Goal: Information Seeking & Learning: Learn about a topic

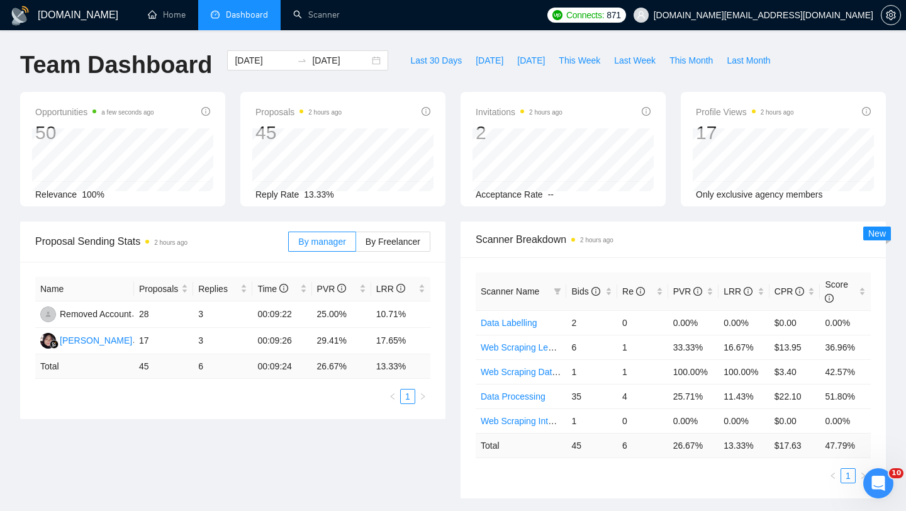
click at [641, 72] on div "Last 30 Days [DATE] [DATE] This Week Last Week This Month Last Month" at bounding box center [590, 71] width 389 height 42
click at [637, 63] on span "Last Week" at bounding box center [635, 60] width 42 height 14
type input "[DATE]"
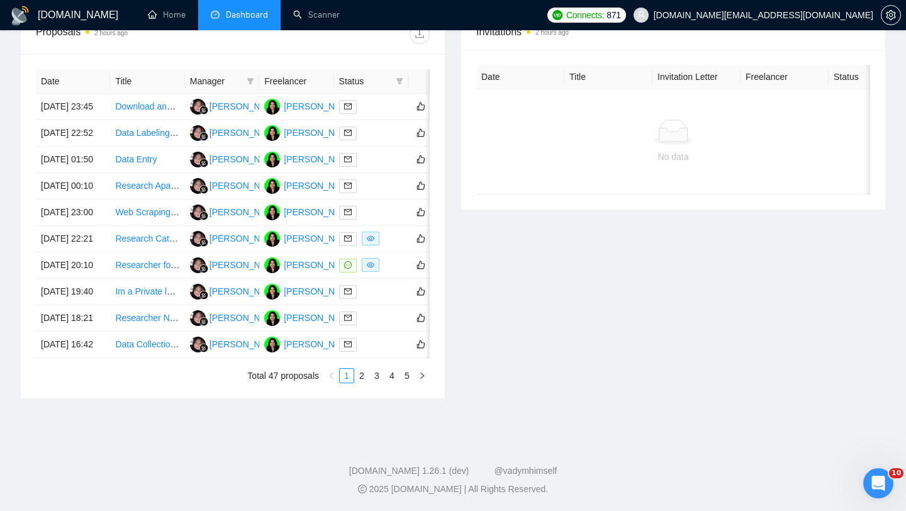
scroll to position [526, 0]
click at [404, 382] on link "5" at bounding box center [407, 376] width 14 height 14
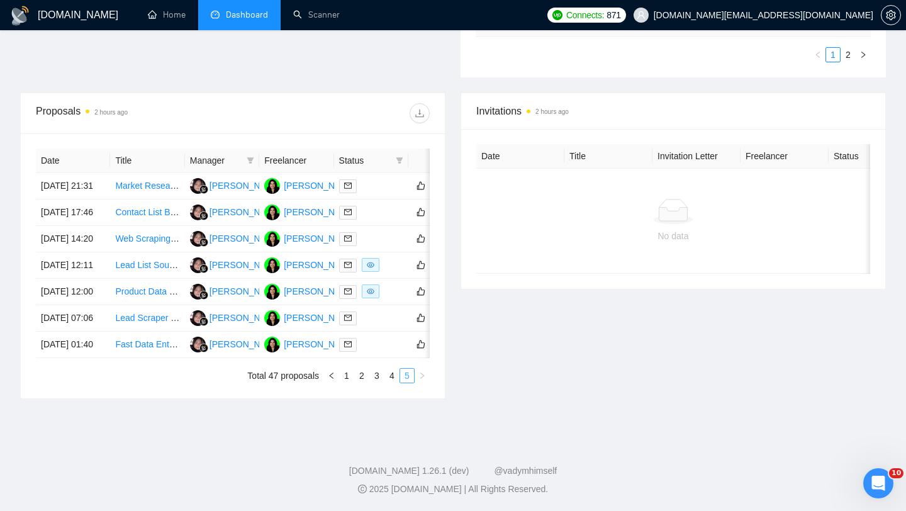
scroll to position [504, 0]
click at [393, 375] on link "4" at bounding box center [392, 376] width 14 height 14
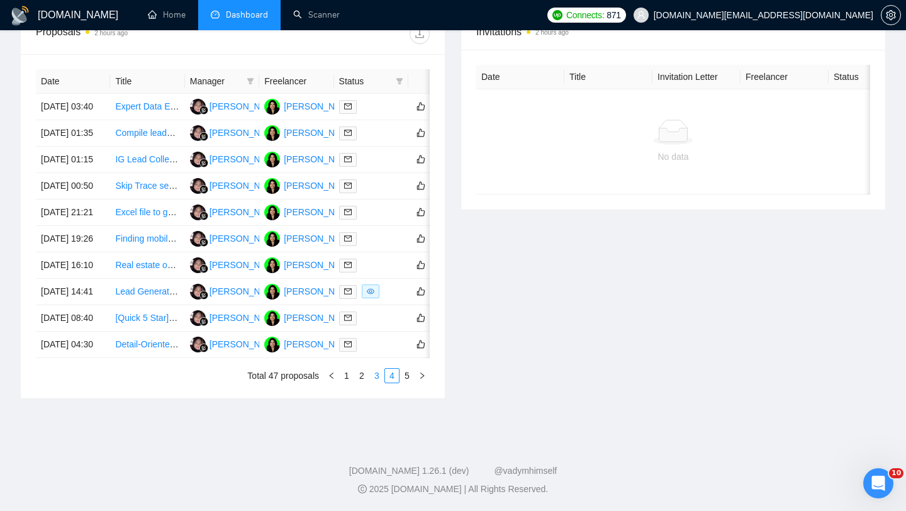
click at [379, 382] on link "3" at bounding box center [377, 376] width 14 height 14
click at [129, 199] on td "Data Enhancement Specialist for CFO/CEO Contact Details" at bounding box center [147, 186] width 74 height 26
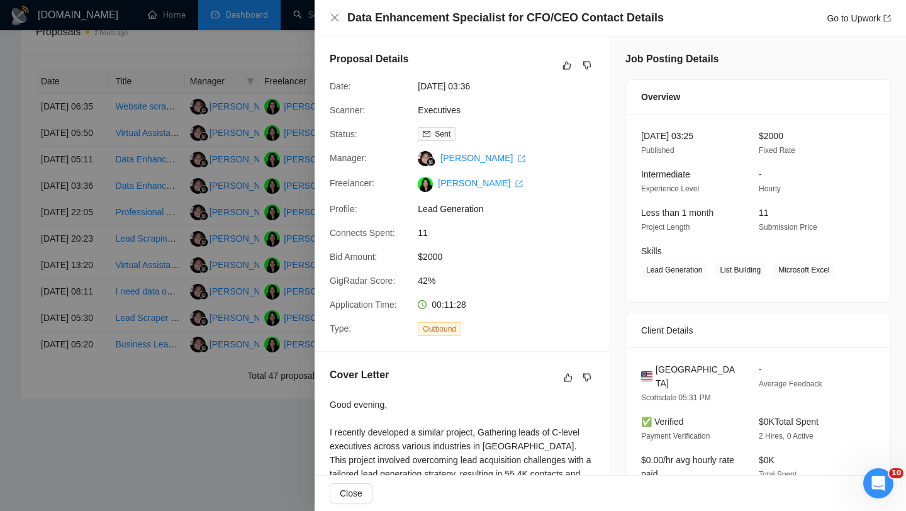
click at [172, 179] on div at bounding box center [453, 255] width 906 height 511
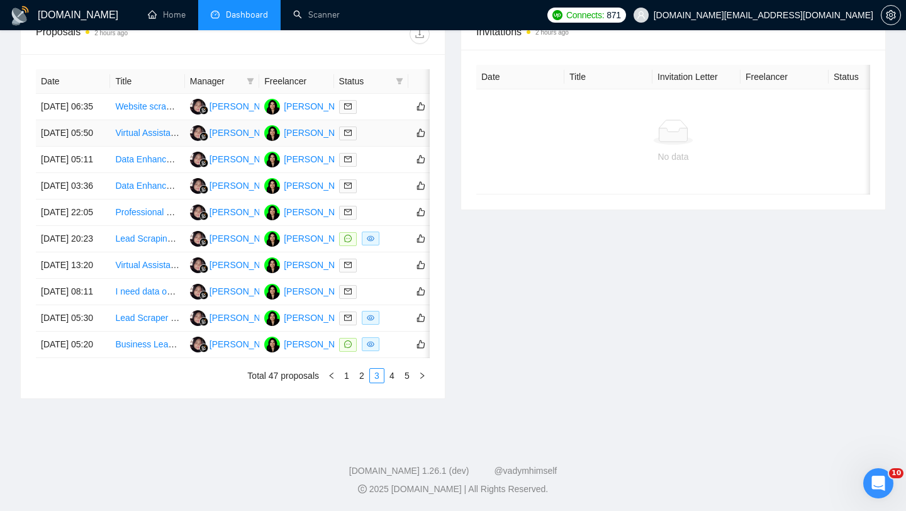
click at [159, 147] on td "Virtual Assistant for Trade Show Applications" at bounding box center [147, 133] width 74 height 26
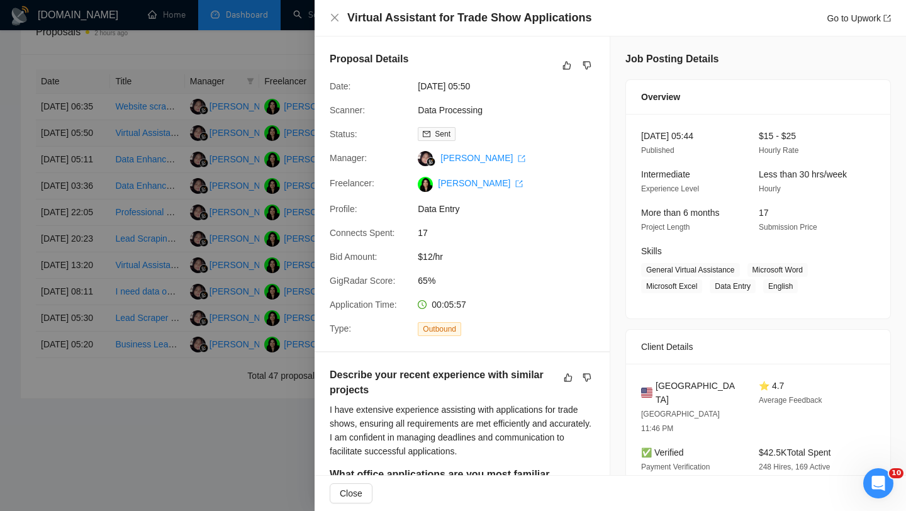
click at [159, 156] on div at bounding box center [453, 255] width 906 height 511
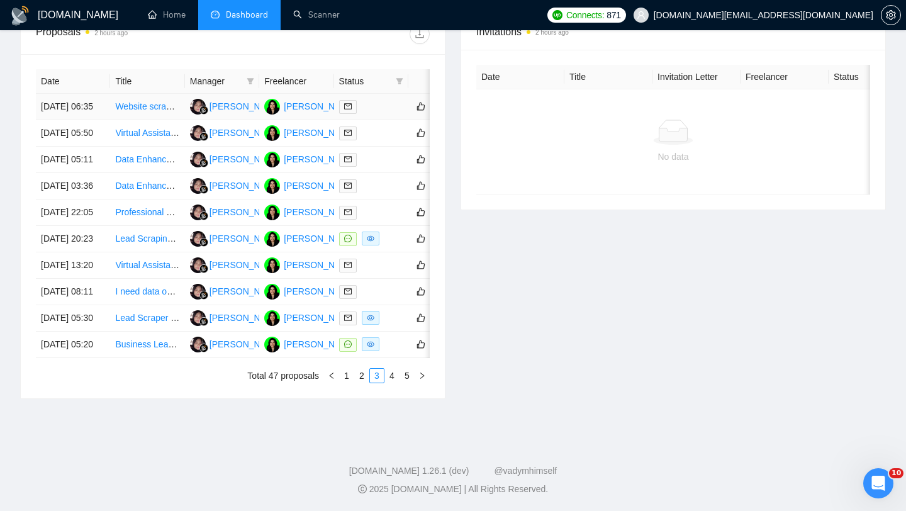
click at [172, 120] on td "Website scraping for product pricing" at bounding box center [147, 107] width 74 height 26
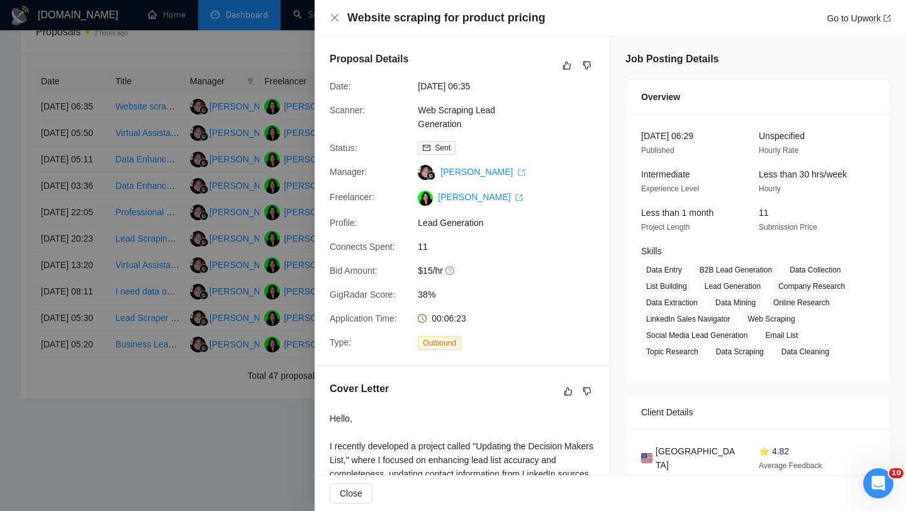
click at [323, 145] on div "Proposal Details Date: [DATE] 06:35 Scanner: Web Scraping Lead Generation Statu…" at bounding box center [461, 200] width 295 height 328
click at [252, 234] on div at bounding box center [453, 255] width 906 height 511
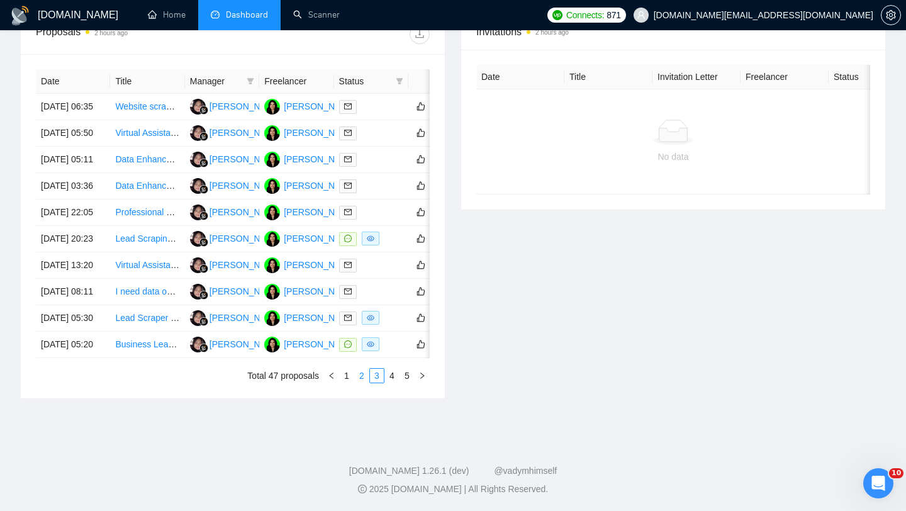
click at [364, 382] on link "2" at bounding box center [362, 376] width 14 height 14
click at [159, 358] on td "Excel and Google Sheets Specialist Needed" at bounding box center [147, 344] width 74 height 26
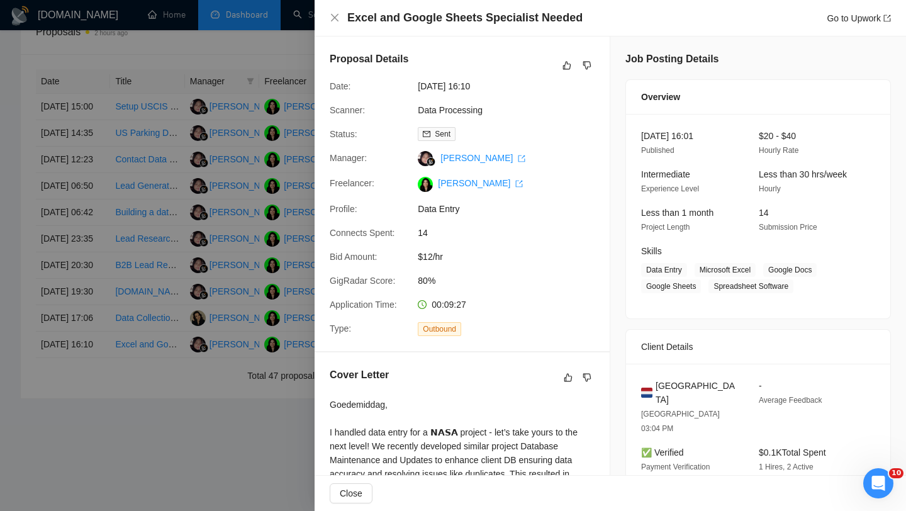
click at [433, 20] on h4 "Excel and Google Sheets Specialist Needed" at bounding box center [464, 18] width 235 height 16
copy h4 "Excel and Google Sheets Specialist Needed"
click at [166, 345] on div at bounding box center [453, 255] width 906 height 511
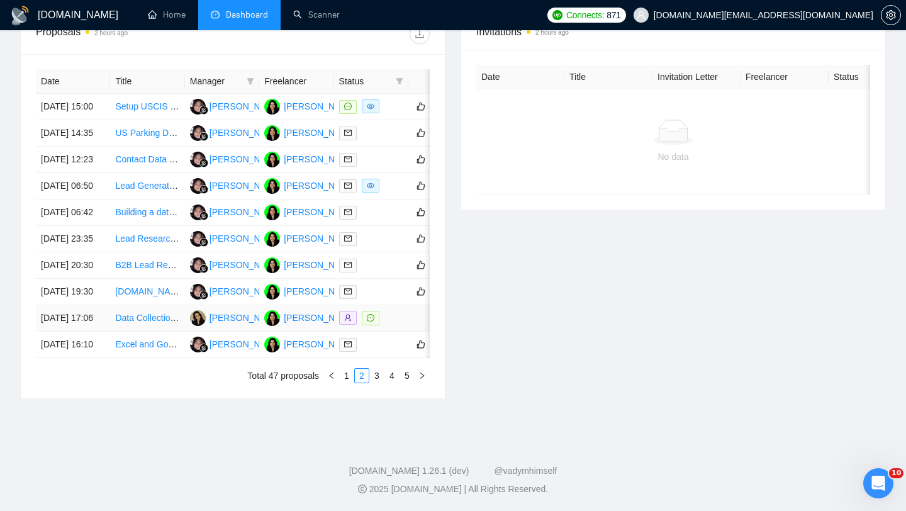
click at [149, 331] on td "Data Collection Specialist for Yacht Sales Brokerage Contacts" at bounding box center [147, 318] width 74 height 26
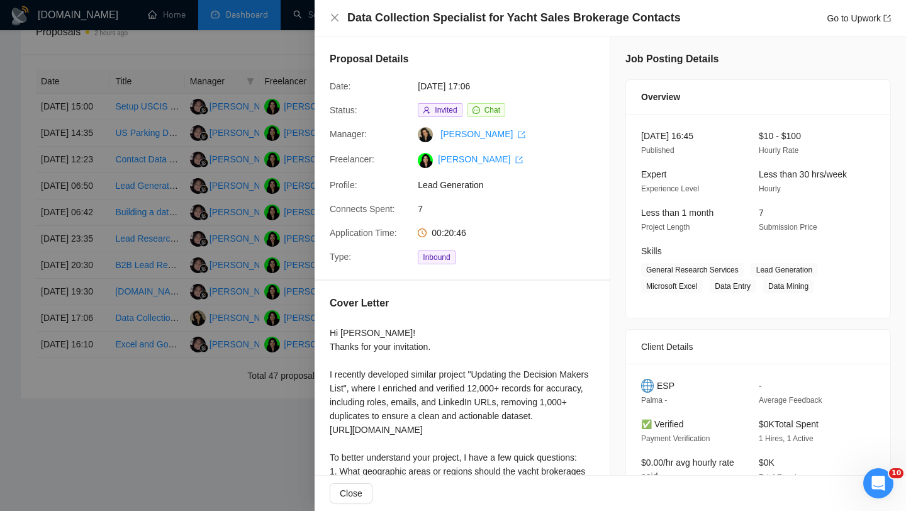
click at [443, 28] on div "Data Collection Specialist for Yacht Sales Brokerage Contacts Go to Upwork" at bounding box center [609, 18] width 591 height 36
click at [106, 345] on div at bounding box center [453, 255] width 906 height 511
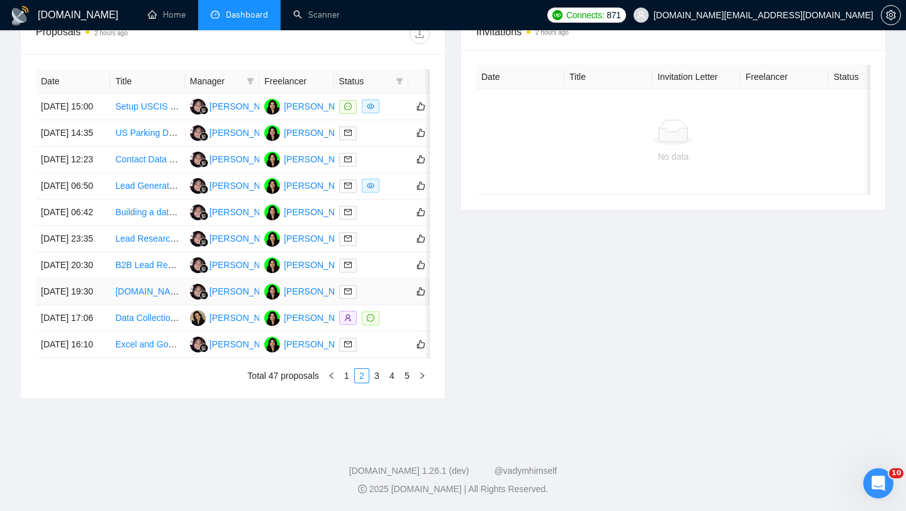
click at [138, 305] on td "[DOMAIN_NAME] Product Listing Specialist (EAN + Title Optimization)" at bounding box center [147, 292] width 74 height 26
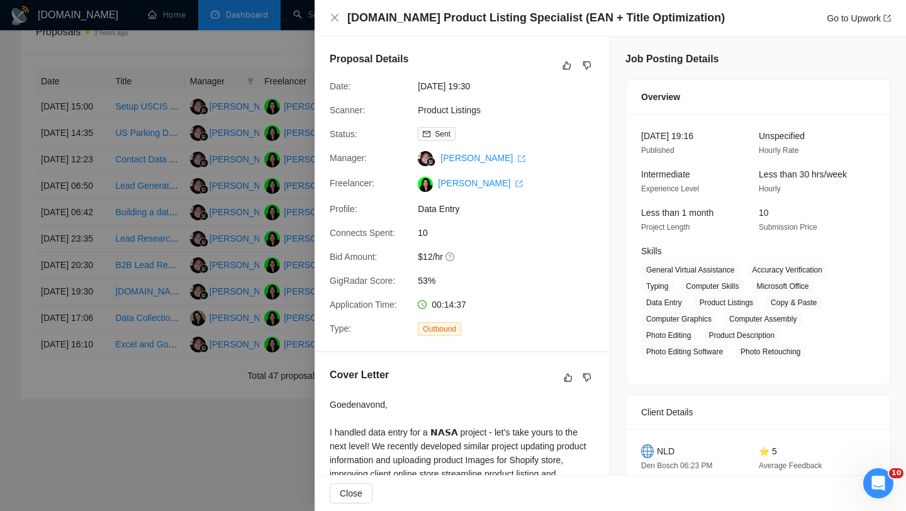
click at [437, 25] on h4 "[DOMAIN_NAME] Product Listing Specialist (EAN + Title Optimization)" at bounding box center [535, 18] width 377 height 16
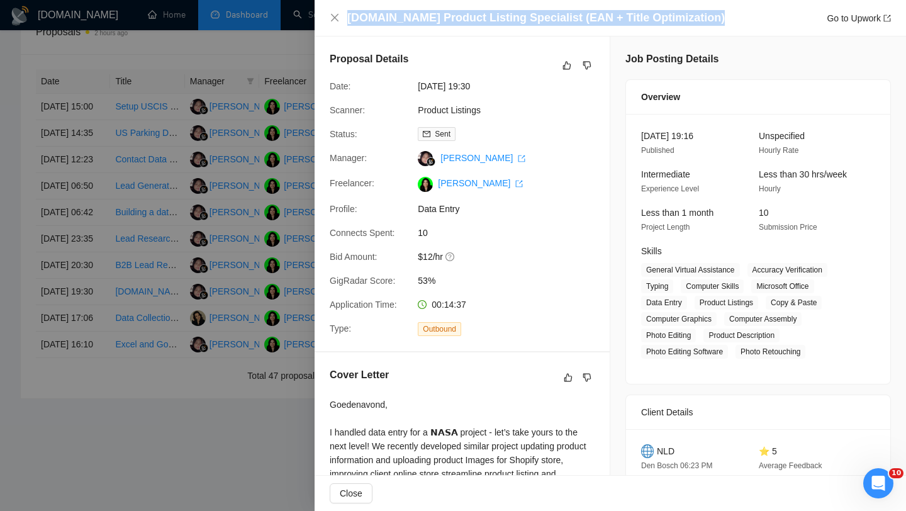
copy h4 "[DOMAIN_NAME] Product Listing Specialist (EAN + Title Optimization)"
click at [180, 311] on div at bounding box center [453, 255] width 906 height 511
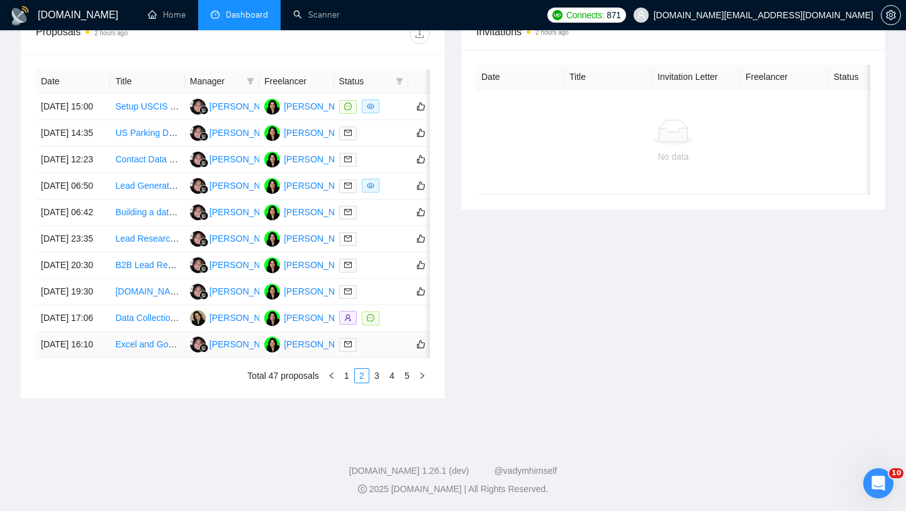
click at [140, 358] on td "Excel and Google Sheets Specialist Needed" at bounding box center [147, 344] width 74 height 26
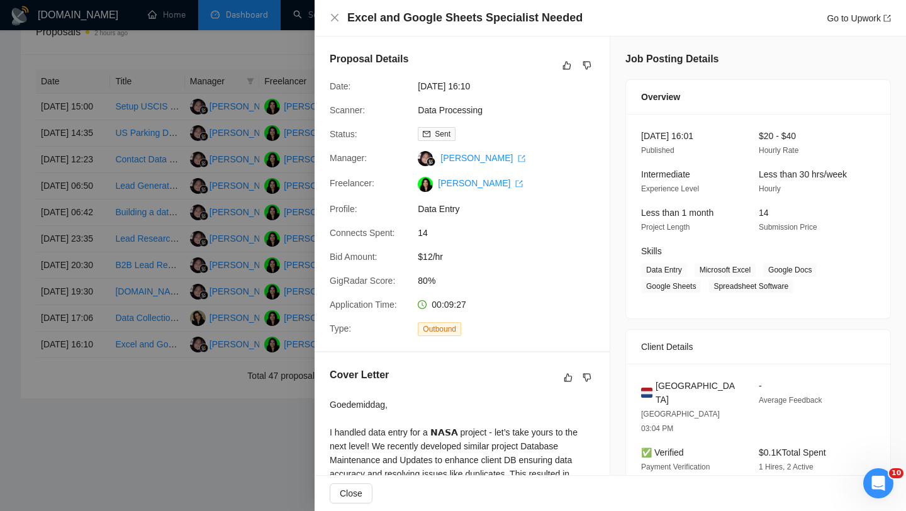
click at [426, 25] on h4 "Excel and Google Sheets Specialist Needed" at bounding box center [464, 18] width 235 height 16
copy h4 "Excel and Google Sheets Specialist Needed"
click at [196, 285] on div at bounding box center [453, 255] width 906 height 511
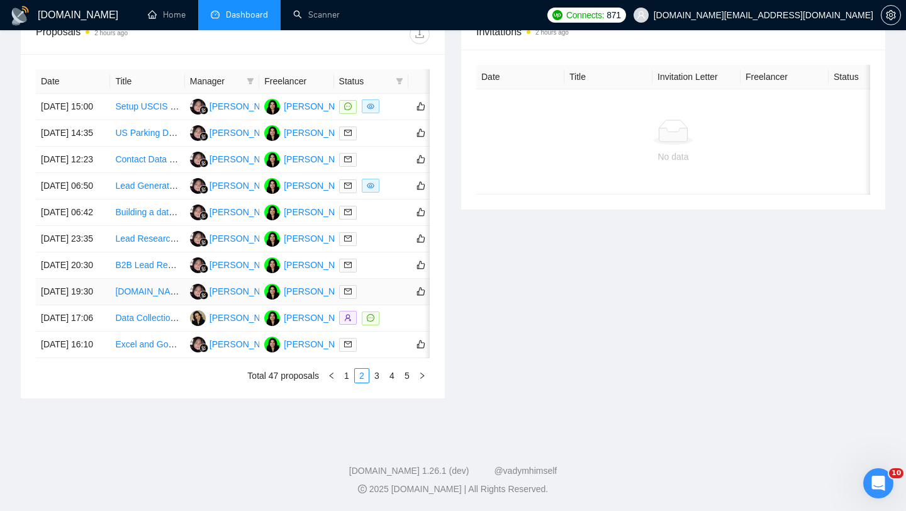
click at [152, 305] on td "[DOMAIN_NAME] Product Listing Specialist (EAN + Title Optimization)" at bounding box center [147, 292] width 74 height 26
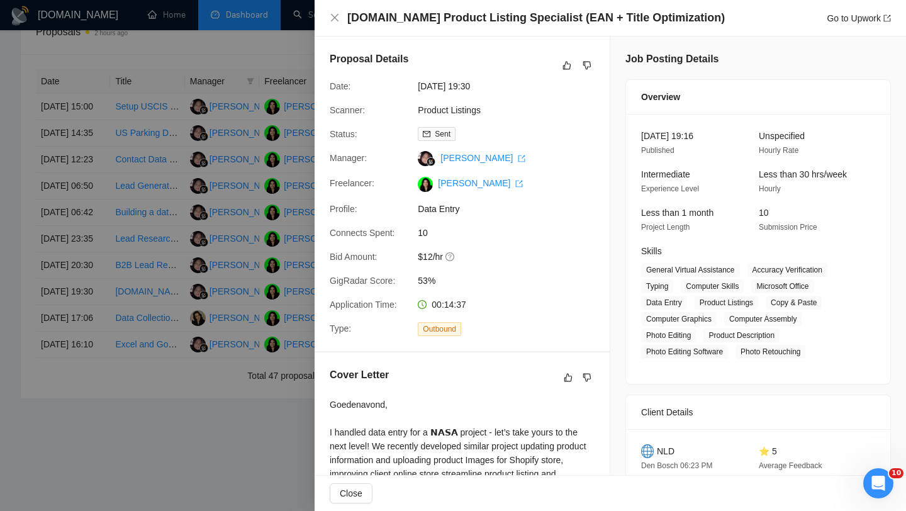
click at [502, 9] on div "[DOMAIN_NAME] Product Listing Specialist (EAN + Title Optimization) Go to Upwork" at bounding box center [609, 18] width 591 height 36
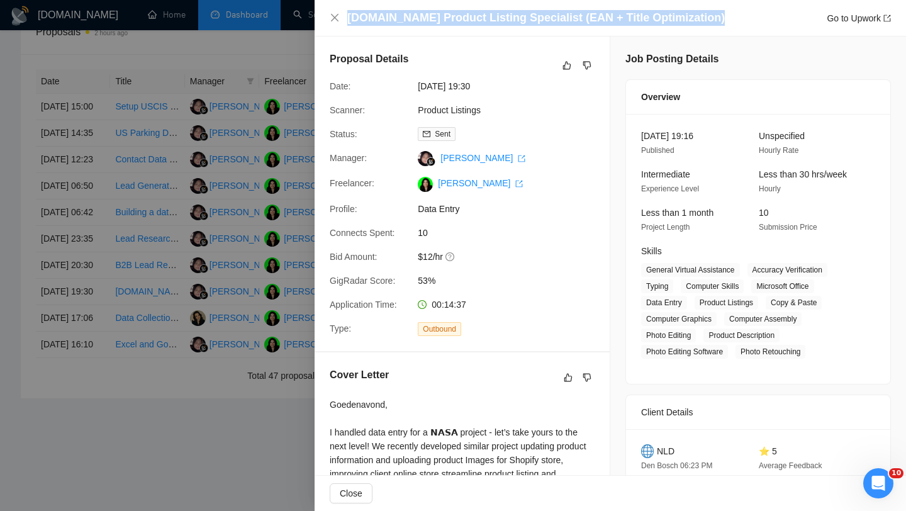
copy h4 "[DOMAIN_NAME] Product Listing Specialist (EAN + Title Optimization)"
click at [284, 230] on div at bounding box center [453, 255] width 906 height 511
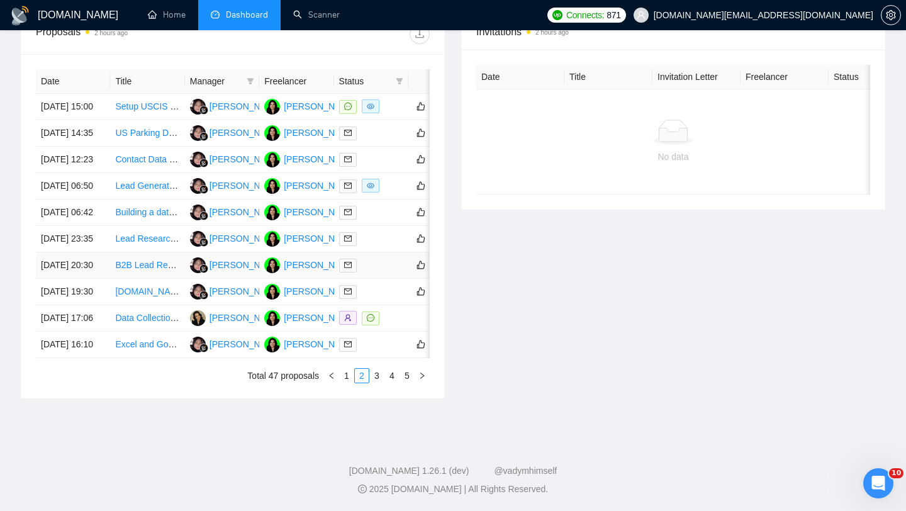
click at [155, 279] on td "B2B Lead Research & Outreach – Regional Contractor for National Accounts" at bounding box center [147, 265] width 74 height 26
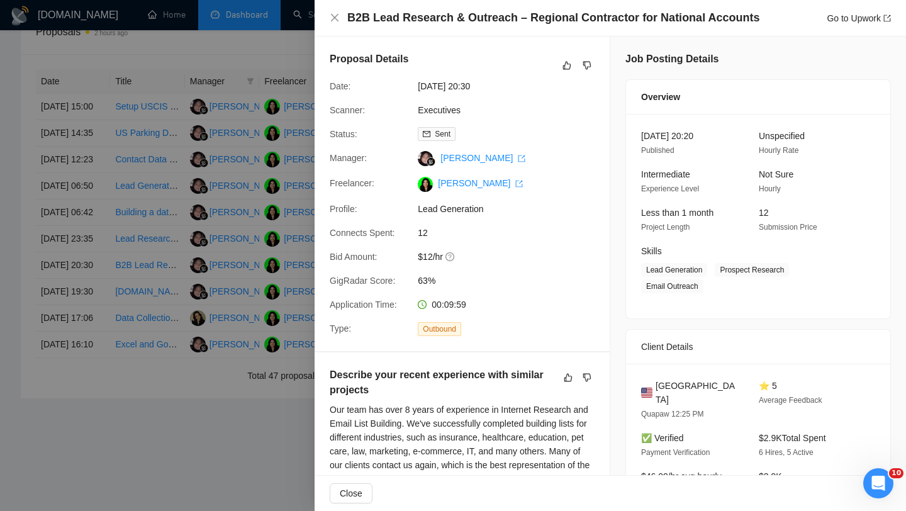
click at [451, 16] on h4 "B2B Lead Research & Outreach – Regional Contractor for National Accounts" at bounding box center [553, 18] width 412 height 16
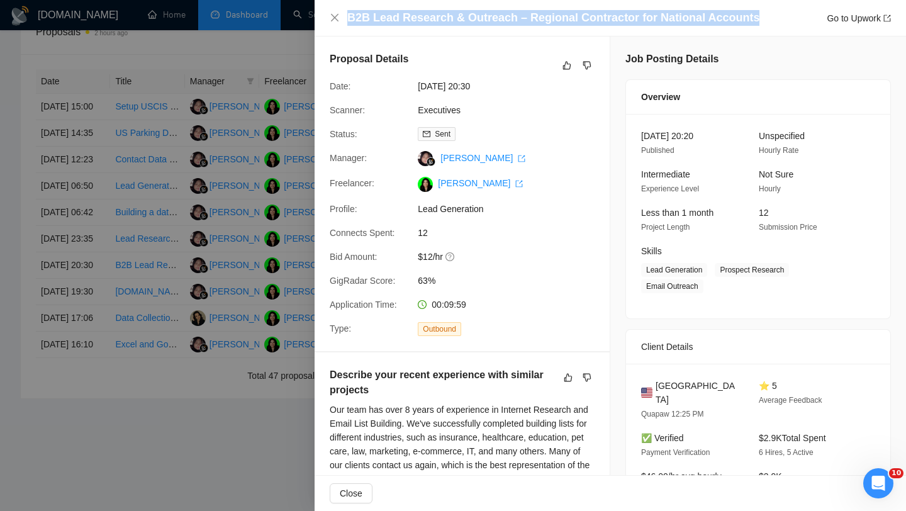
copy h4 "B2B Lead Research & Outreach – Regional Contractor for National Accounts"
click at [172, 306] on div at bounding box center [453, 255] width 906 height 511
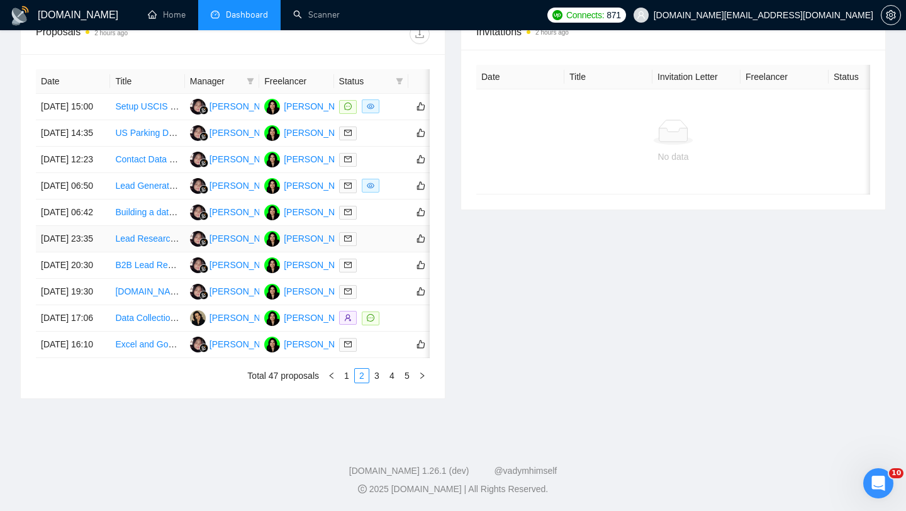
click at [151, 252] on td "Lead Research VA – Unity Game Industry Prospecting" at bounding box center [147, 239] width 74 height 26
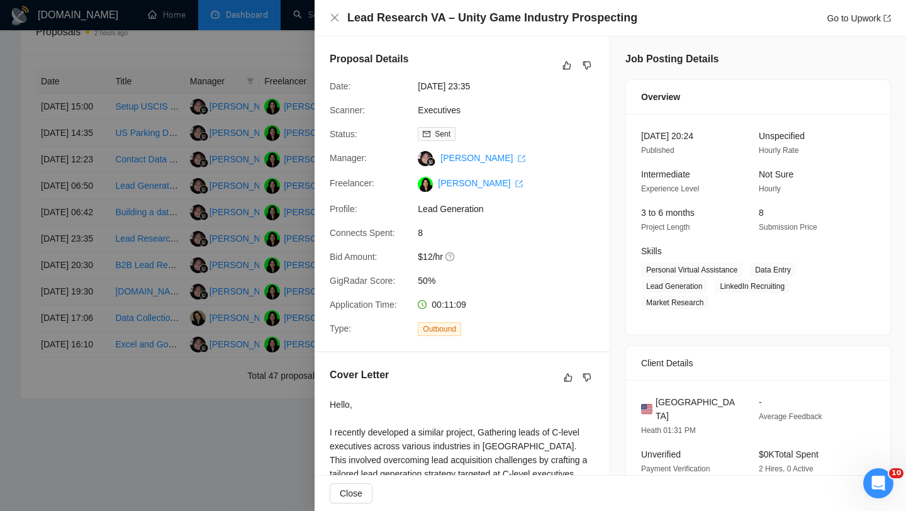
click at [151, 315] on div at bounding box center [453, 255] width 906 height 511
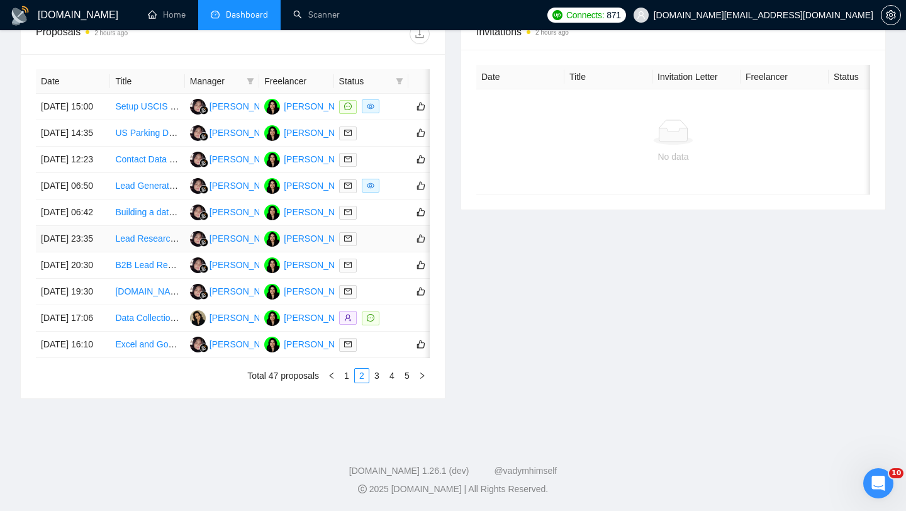
click at [142, 252] on td "Lead Research VA – Unity Game Industry Prospecting" at bounding box center [147, 239] width 74 height 26
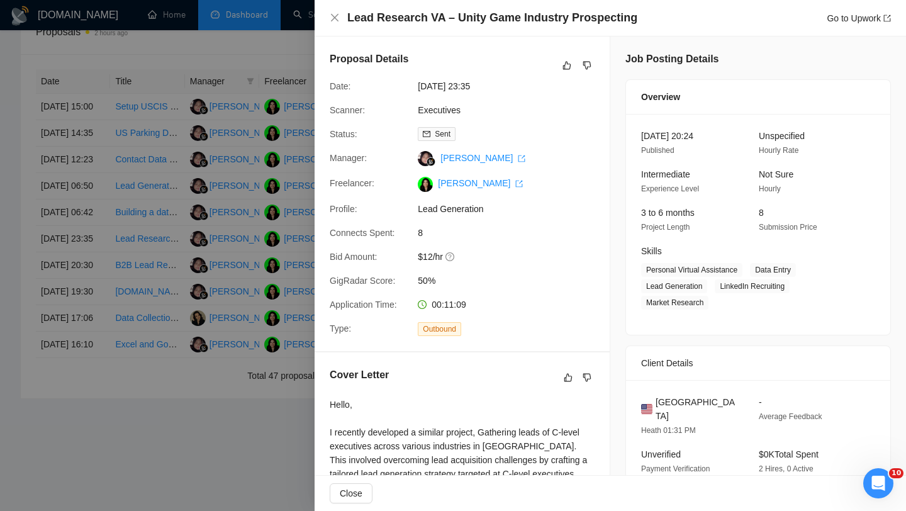
click at [534, 12] on h4 "Lead Research VA – Unity Game Industry Prospecting" at bounding box center [492, 18] width 290 height 16
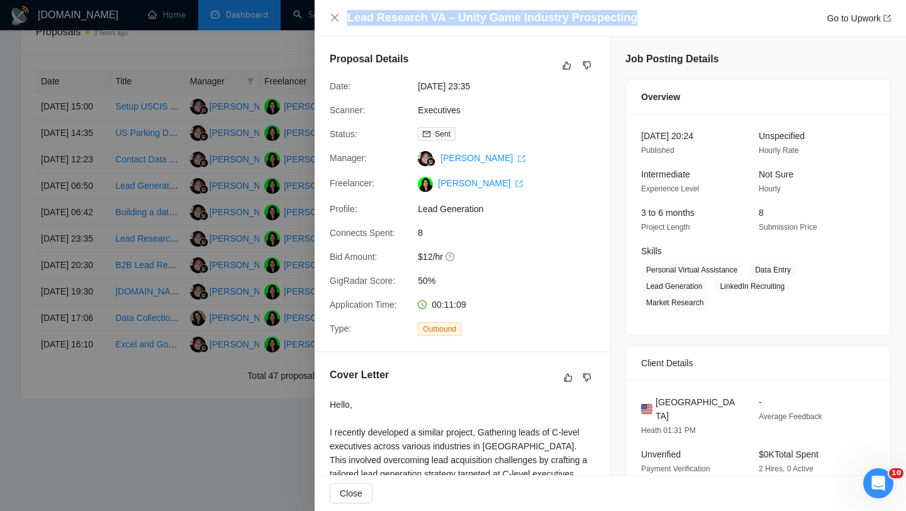
copy h4 "Lead Research VA – Unity Game Industry Prospecting"
click at [166, 265] on div at bounding box center [453, 255] width 906 height 511
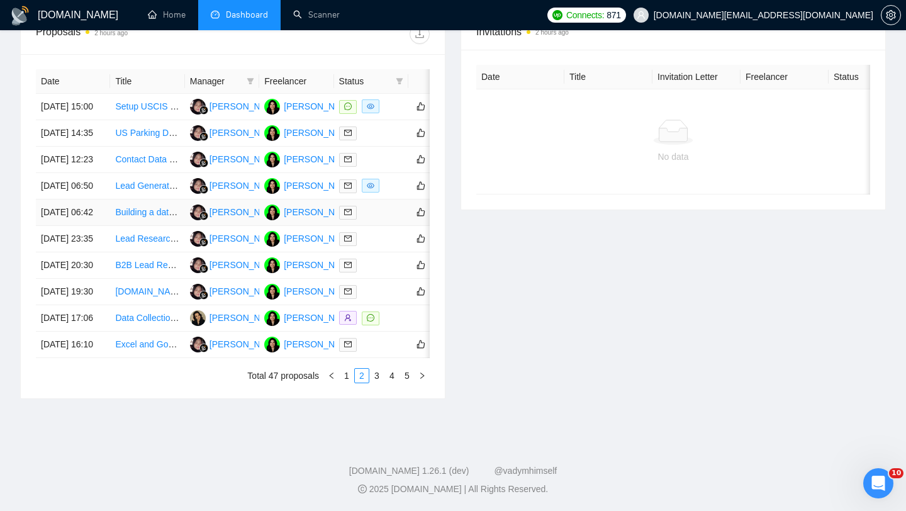
click at [134, 226] on td "Building a database of graduates from a particular program with LinkedIn and ot…" at bounding box center [147, 212] width 74 height 26
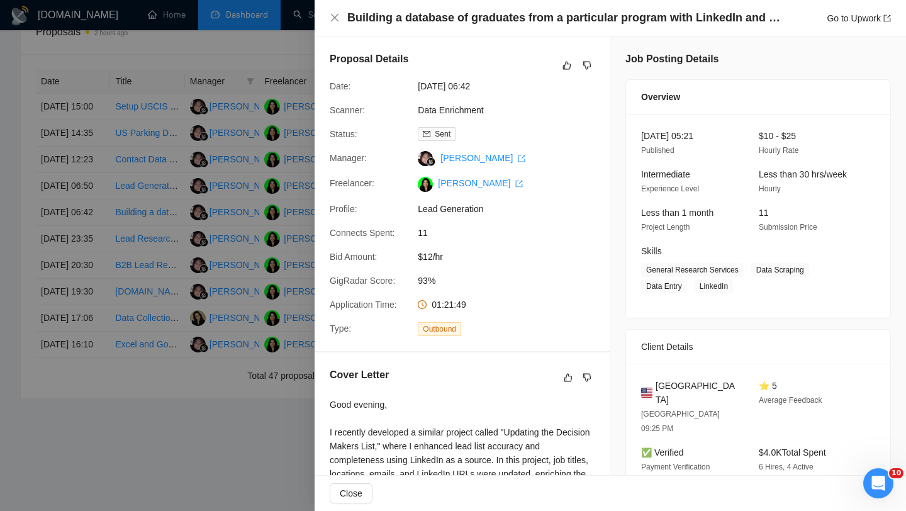
click at [437, 25] on h4 "Building a database of graduates from a particular program with LinkedIn and ot…" at bounding box center [564, 18] width 434 height 16
click at [97, 321] on div at bounding box center [453, 255] width 906 height 511
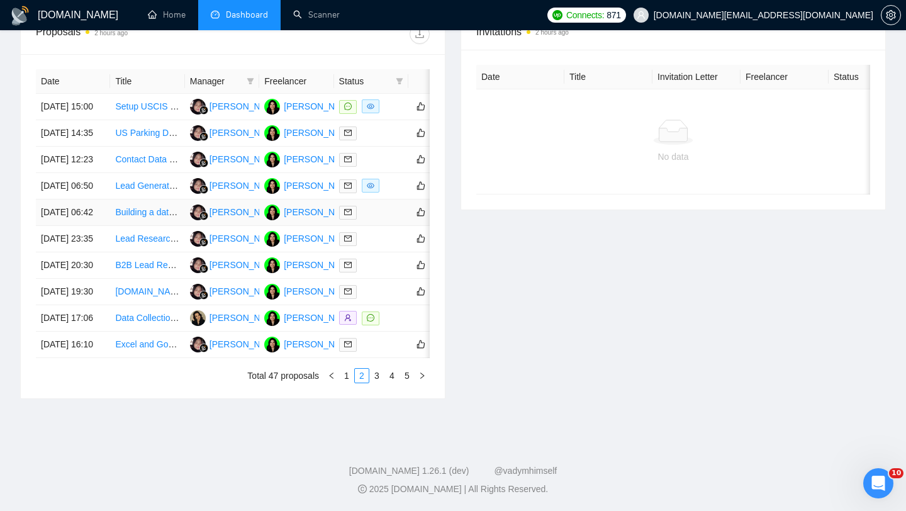
click at [138, 226] on td "Building a database of graduates from a particular program with LinkedIn and ot…" at bounding box center [147, 212] width 74 height 26
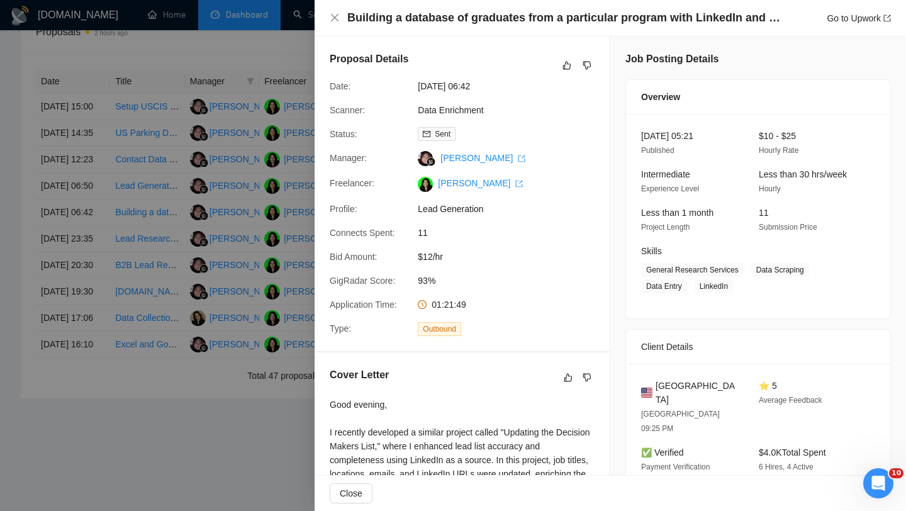
click at [131, 261] on div at bounding box center [453, 255] width 906 height 511
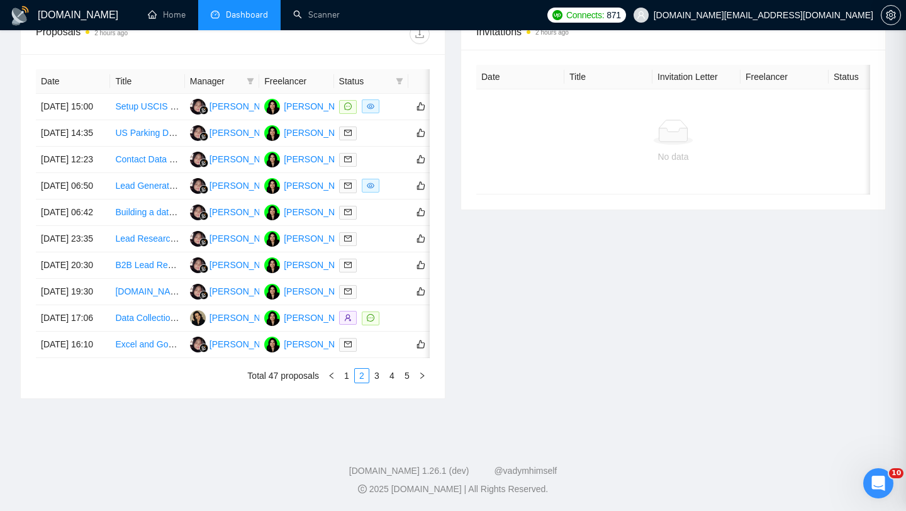
click at [131, 261] on div at bounding box center [453, 255] width 906 height 511
click at [131, 217] on link "Building a database of graduates from a particular program with LinkedIn and ot…" at bounding box center [293, 212] width 357 height 10
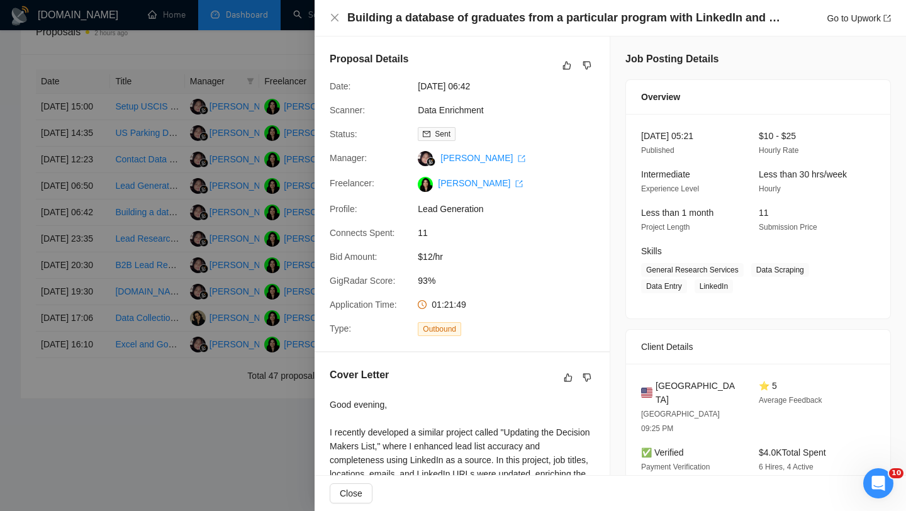
click at [197, 270] on div at bounding box center [453, 255] width 906 height 511
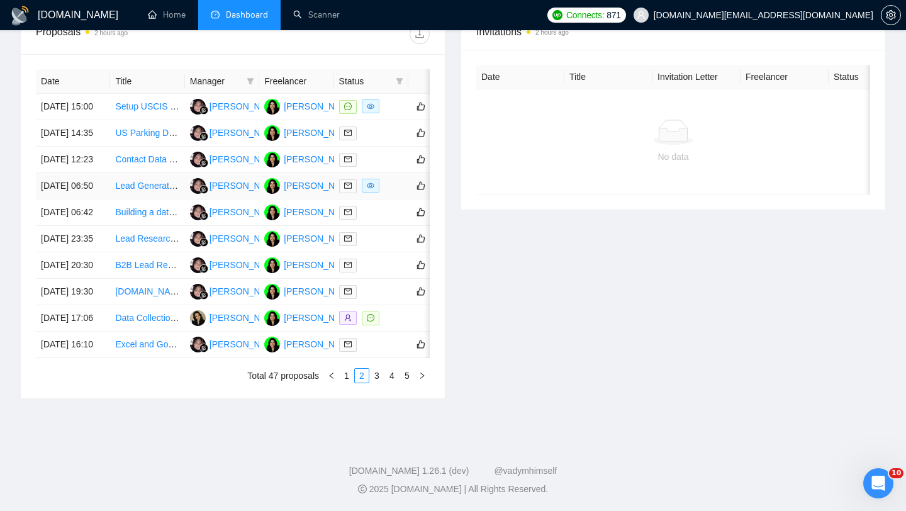
click at [149, 199] on td "Lead Generation and Data Enrichment Specialist" at bounding box center [147, 186] width 74 height 26
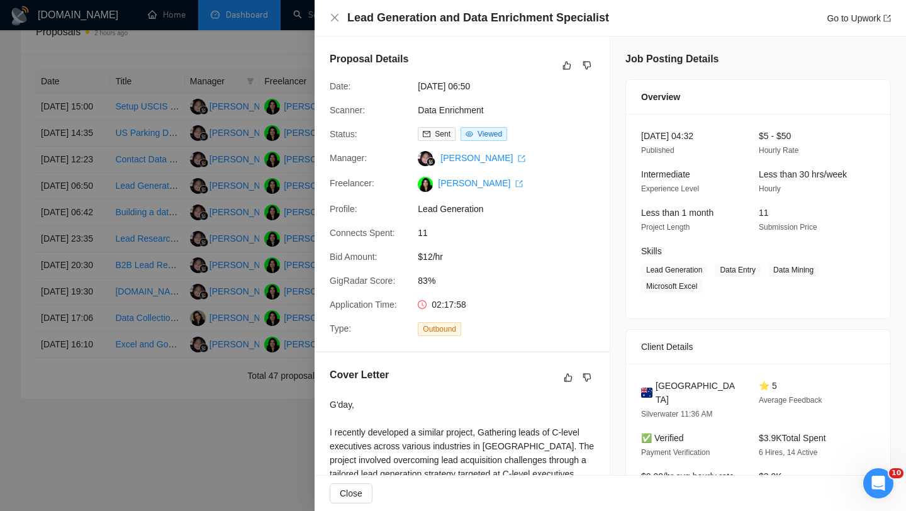
click at [487, 17] on h4 "Lead Generation and Data Enrichment Specialist" at bounding box center [478, 18] width 262 height 16
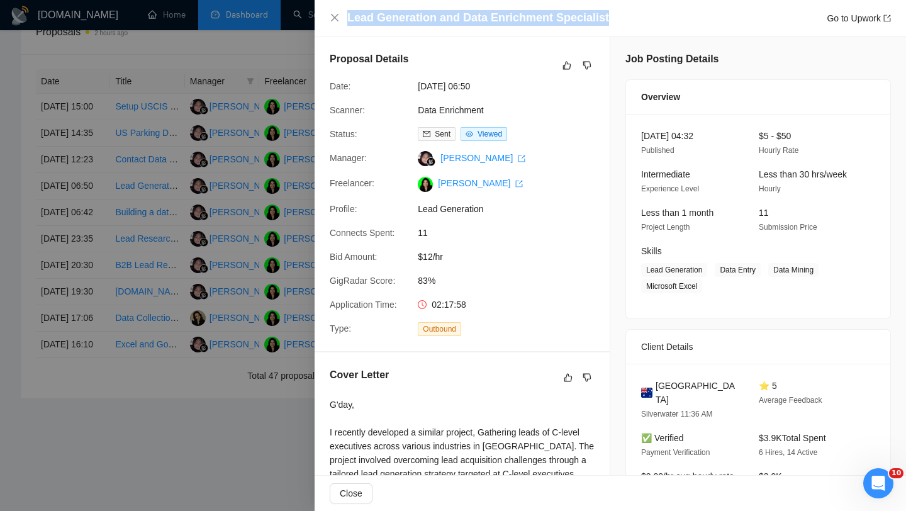
copy h4 "Lead Generation and Data Enrichment Specialist"
click at [171, 264] on div at bounding box center [453, 255] width 906 height 511
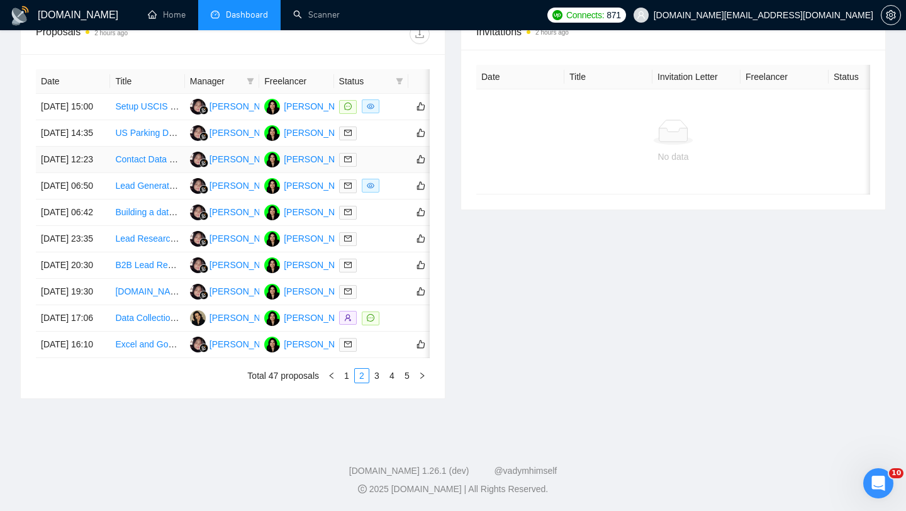
click at [158, 173] on td "Contact Data Enrichment" at bounding box center [147, 160] width 74 height 26
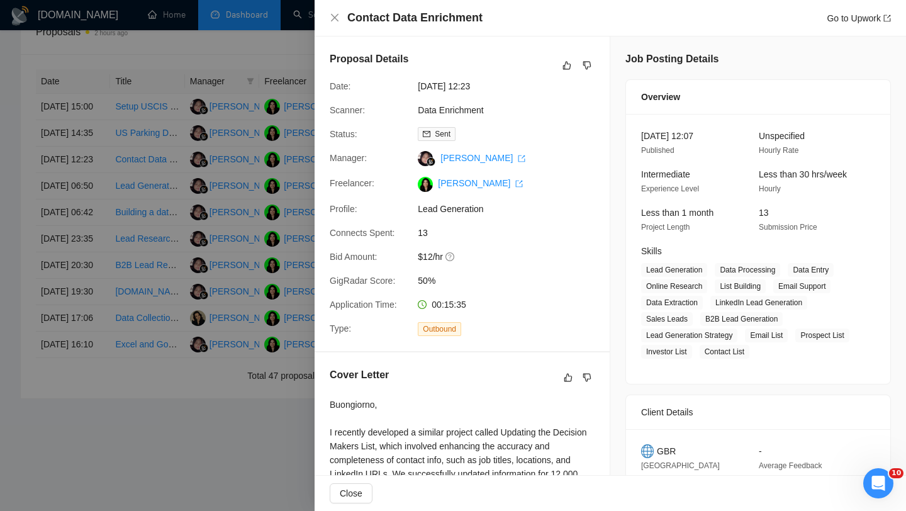
click at [430, 9] on div "Contact Data Enrichment Go to Upwork" at bounding box center [609, 18] width 591 height 36
copy h4 "Contact Data Enrichment"
click at [231, 138] on div at bounding box center [453, 255] width 906 height 511
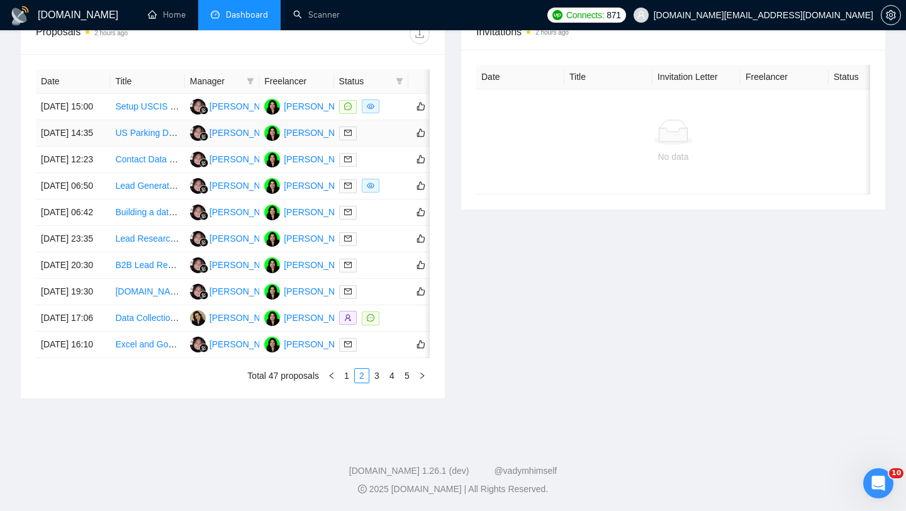
click at [159, 147] on td "US Parking Data Compiling, validation and Entry into proprietary systems - web …" at bounding box center [147, 133] width 74 height 26
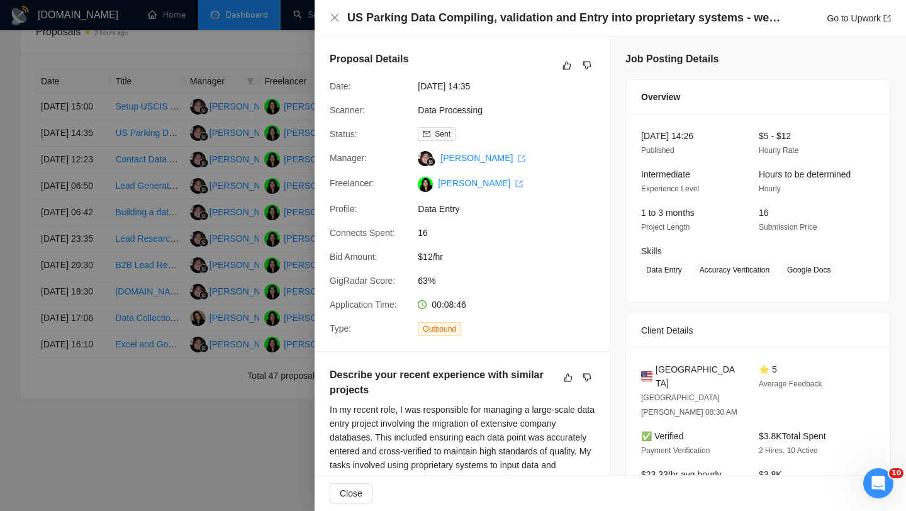
click at [418, 26] on div "US Parking Data Compiling, validation and Entry into proprietary systems - web …" at bounding box center [609, 18] width 591 height 36
click at [142, 141] on div at bounding box center [453, 255] width 906 height 511
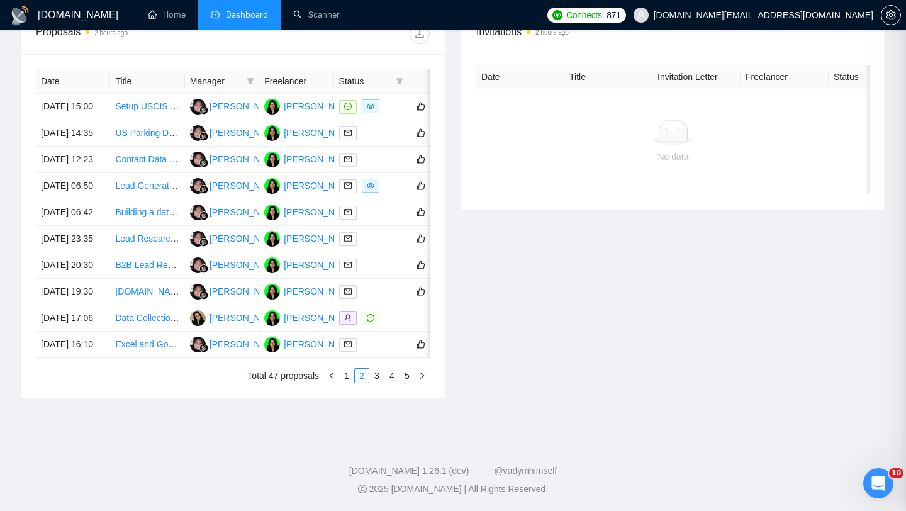
click at [135, 138] on link "US Parking Data Compiling, validation and Entry into proprietary systems - web …" at bounding box center [283, 133] width 336 height 10
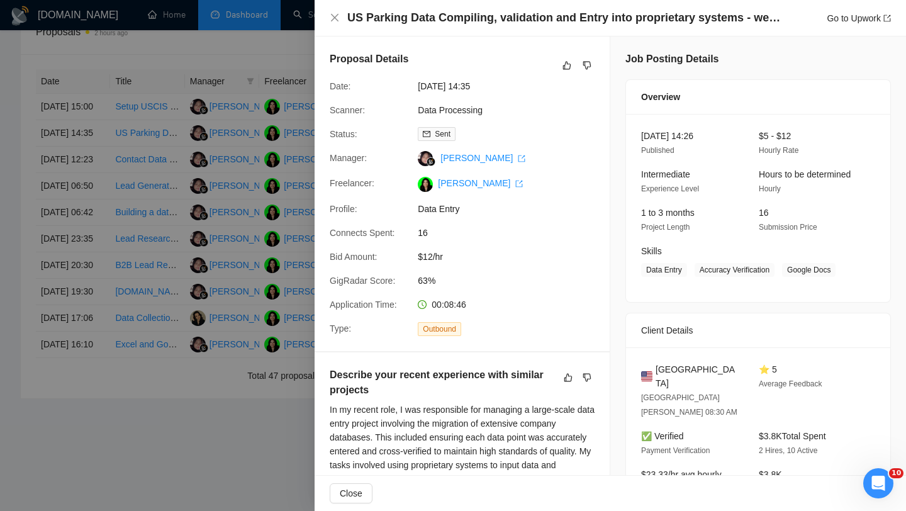
click at [147, 183] on div at bounding box center [453, 255] width 906 height 511
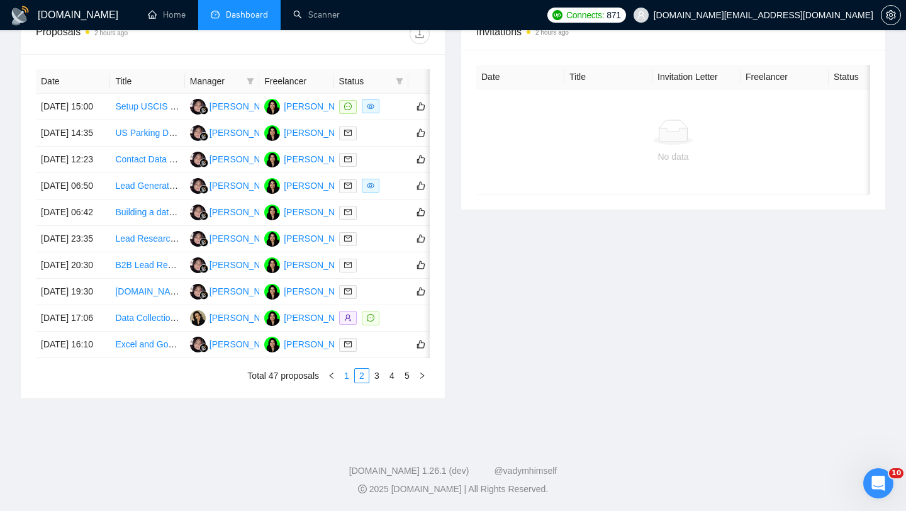
click at [348, 382] on link "1" at bounding box center [347, 376] width 14 height 14
click at [143, 358] on td "Data Collection Specialist for US Hospital Directors" at bounding box center [147, 344] width 74 height 26
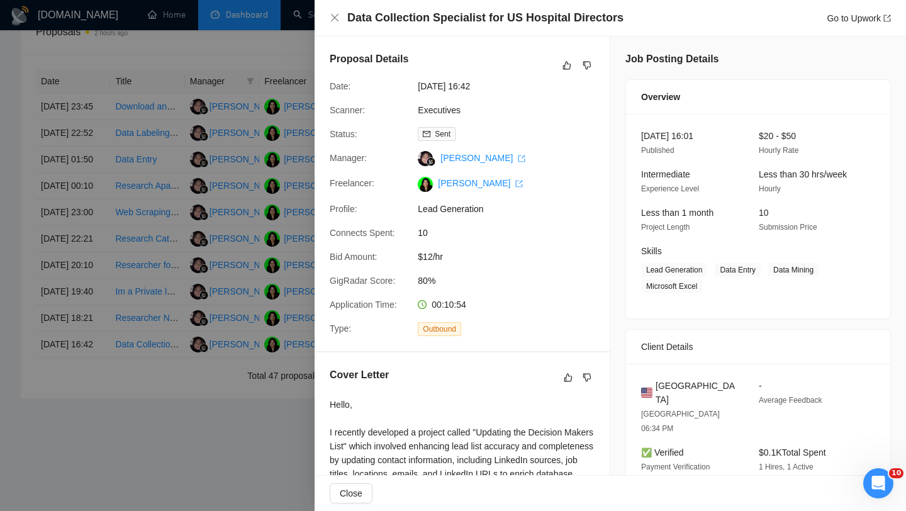
click at [420, 26] on div "Data Collection Specialist for US Hospital Directors Go to Upwork" at bounding box center [609, 18] width 591 height 36
click at [411, 22] on h4 "Data Collection Specialist for US Hospital Directors" at bounding box center [485, 18] width 276 height 16
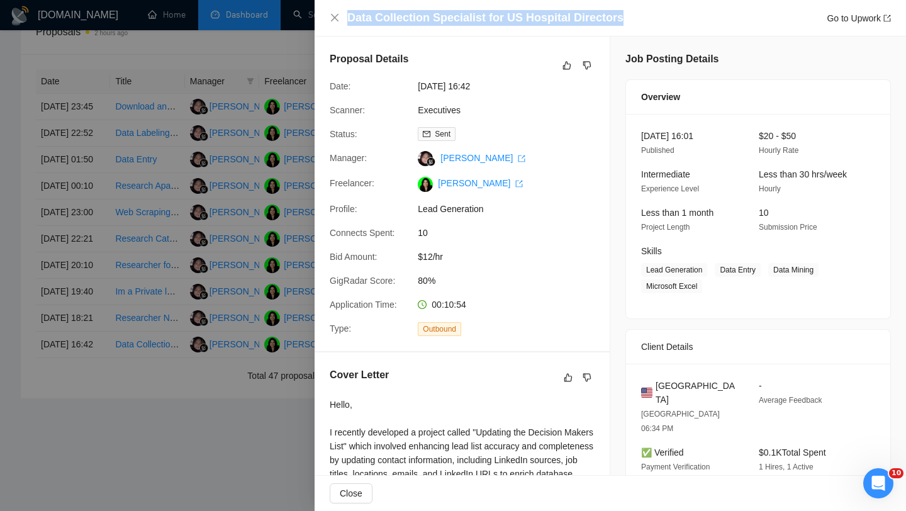
copy h4 "Data Collection Specialist for US Hospital Directors"
click at [243, 272] on div at bounding box center [453, 255] width 906 height 511
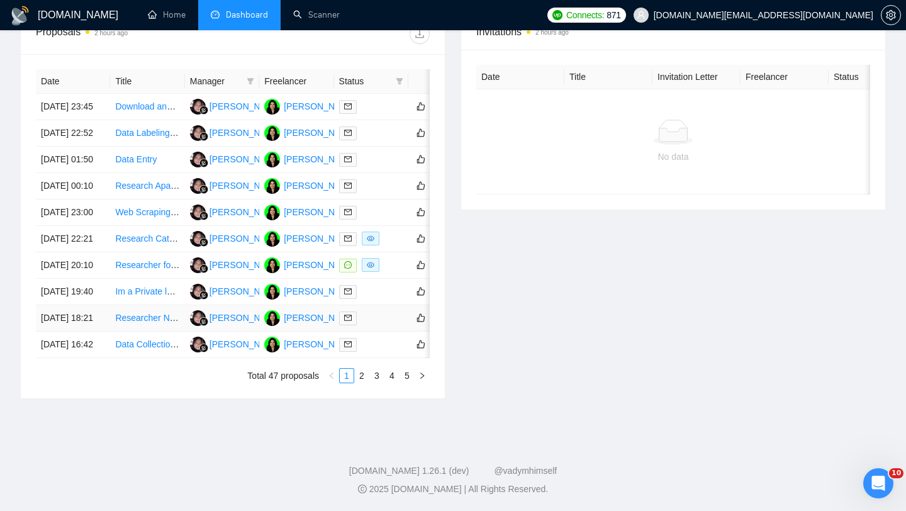
click at [157, 331] on td "Researcher Needed for Vacation Rental Owners List in [GEOGRAPHIC_DATA], [GEOGRA…" at bounding box center [147, 318] width 74 height 26
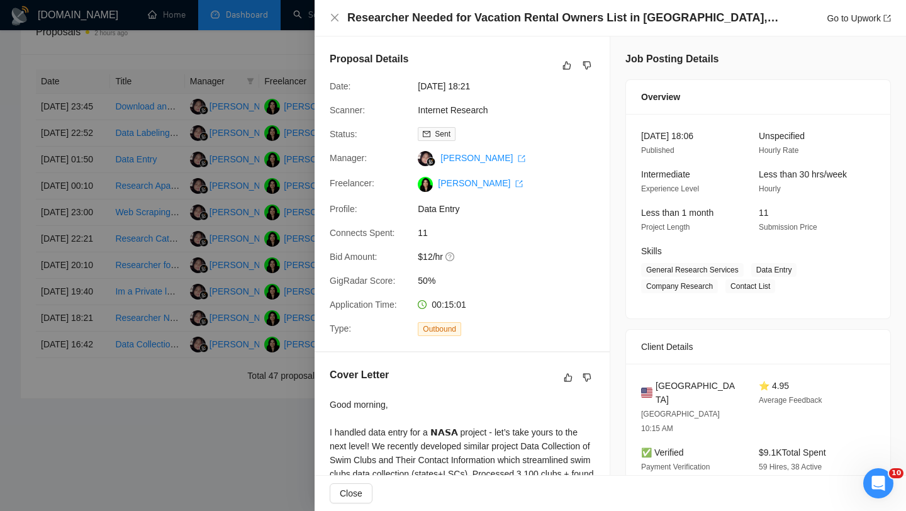
click at [379, 22] on h4 "Researcher Needed for Vacation Rental Owners List in [GEOGRAPHIC_DATA], [GEOGRA…" at bounding box center [564, 18] width 434 height 16
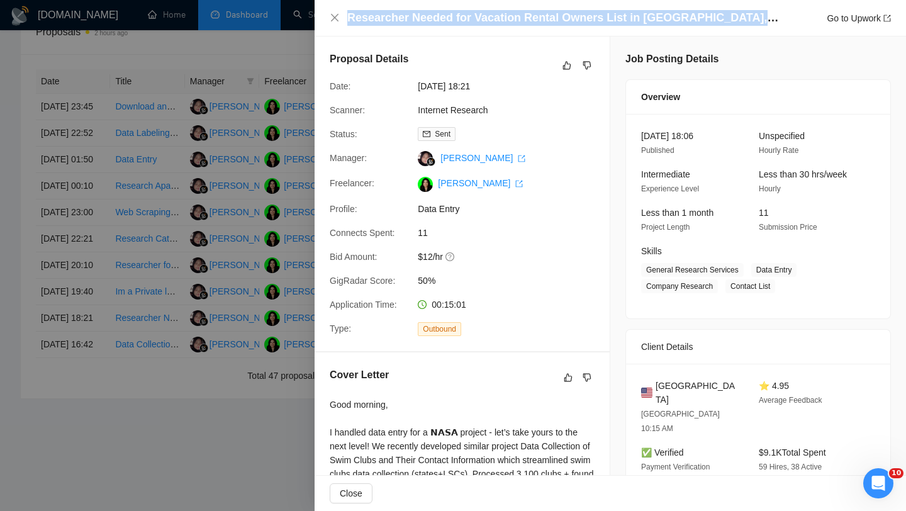
copy h4 "Researcher Needed for Vacation Rental Owners List in [GEOGRAPHIC_DATA], [GEOGRA…"
click at [200, 281] on div at bounding box center [453, 255] width 906 height 511
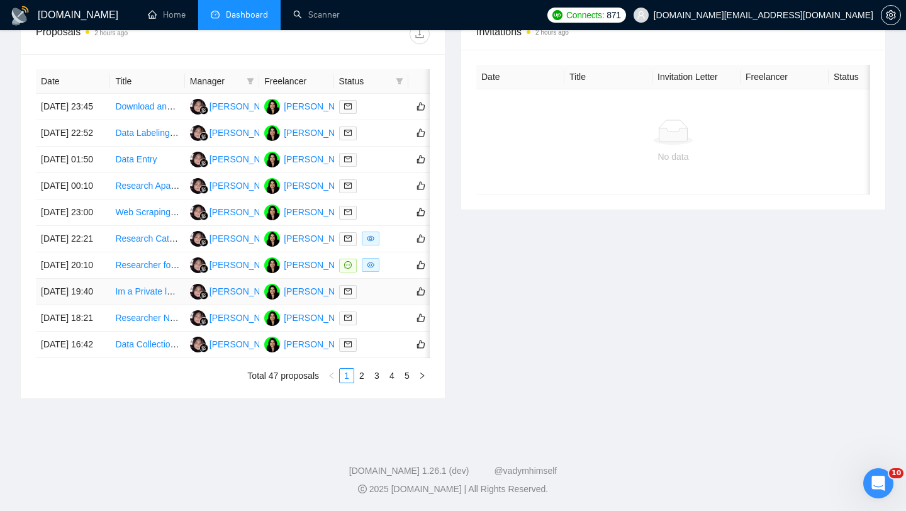
click at [150, 305] on td "Im a Private lender - Need accurate contact info for list of real estate invest…" at bounding box center [147, 292] width 74 height 26
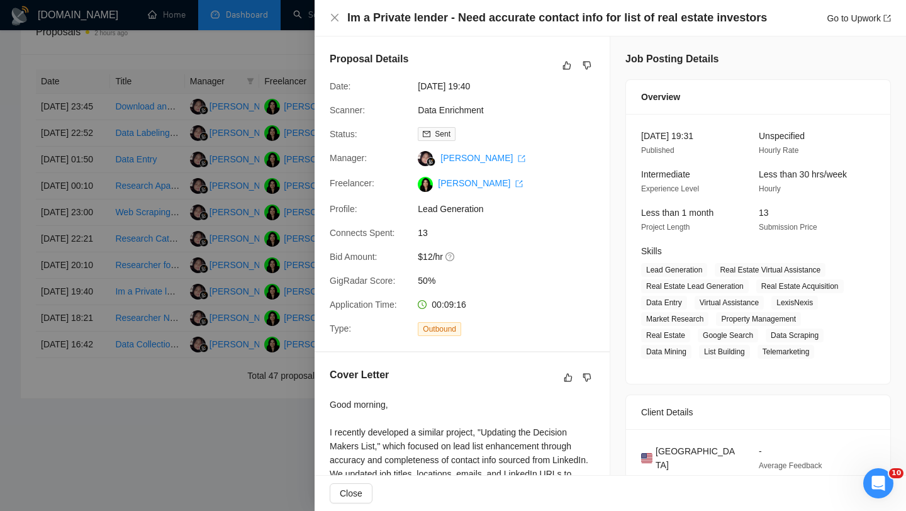
click at [486, 27] on div "Im a Private lender - Need accurate contact info for list of real estate invest…" at bounding box center [609, 18] width 591 height 36
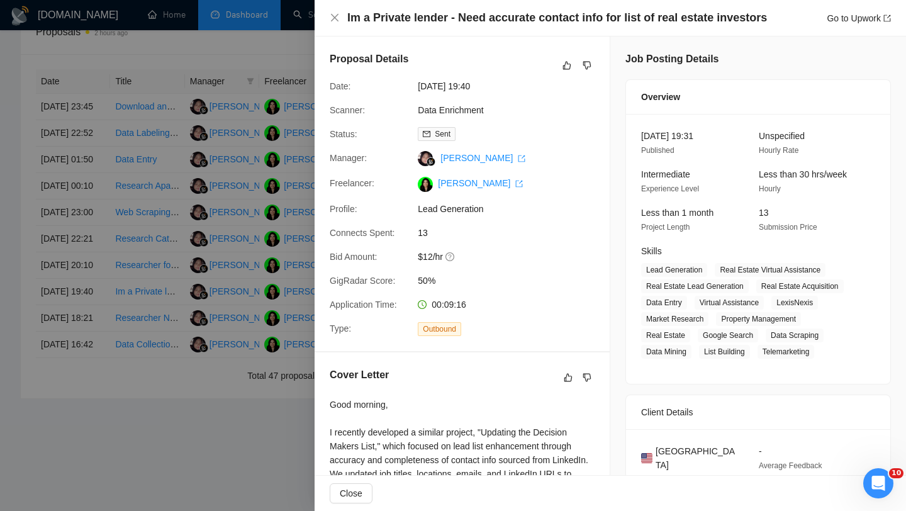
click at [478, 18] on h4 "Im a Private lender - Need accurate contact info for list of real estate invest…" at bounding box center [557, 18] width 420 height 16
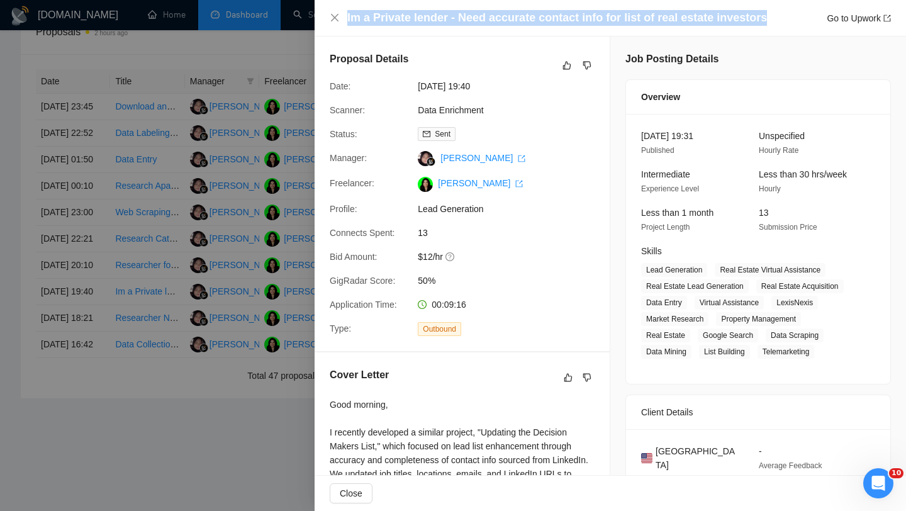
click at [150, 231] on div at bounding box center [453, 255] width 906 height 511
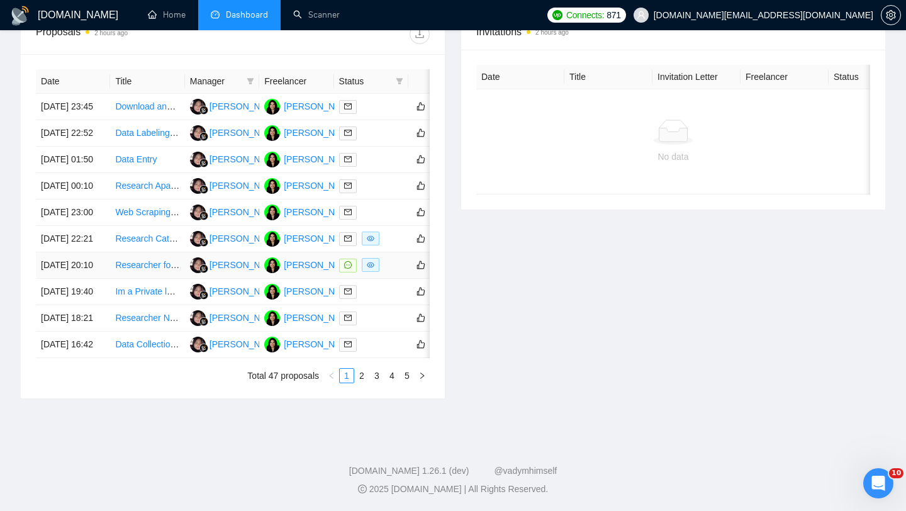
click at [136, 279] on td "Researcher for Lead List (You will need CHATGPT/GEMINI + Sales Navigator)" at bounding box center [147, 265] width 74 height 26
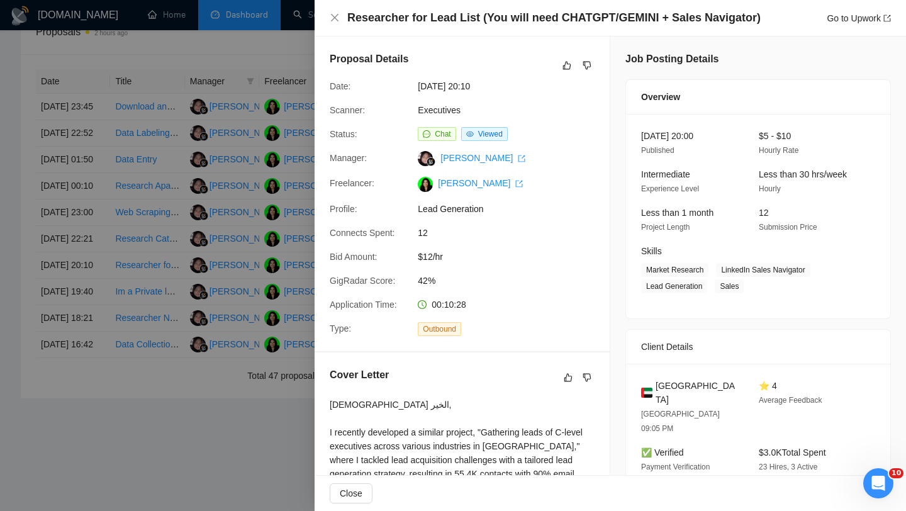
click at [151, 227] on div at bounding box center [453, 255] width 906 height 511
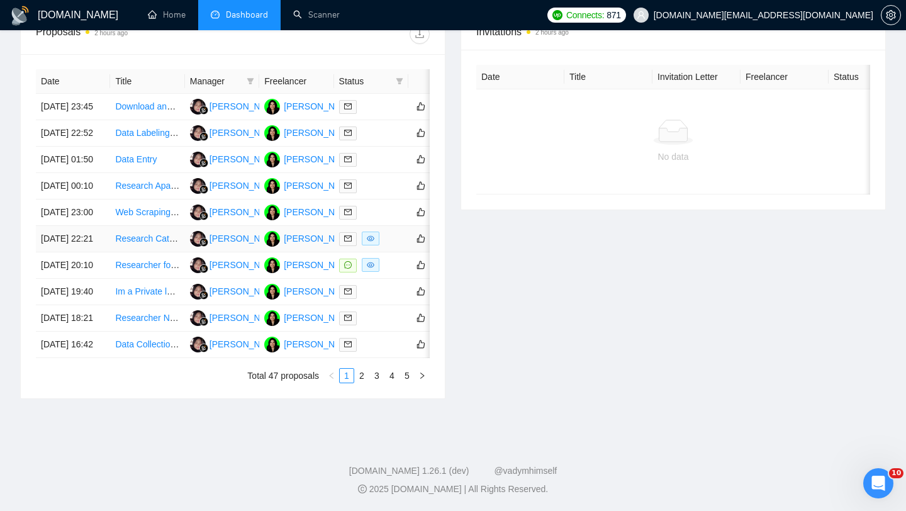
click at [143, 252] on td "Research Category Managers for Sony, Xbox, Nintendo" at bounding box center [147, 239] width 74 height 26
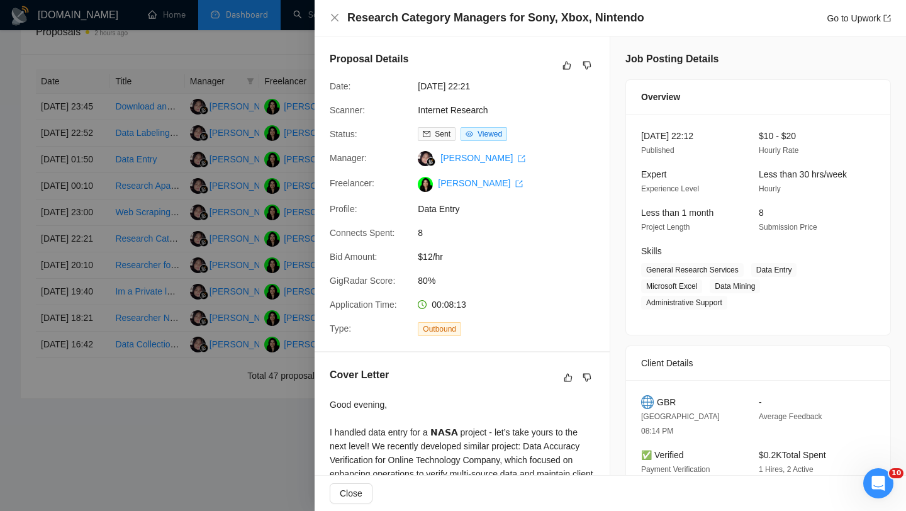
click at [474, 19] on h4 "Research Category Managers for Sony, Xbox, Nintendo" at bounding box center [495, 18] width 297 height 16
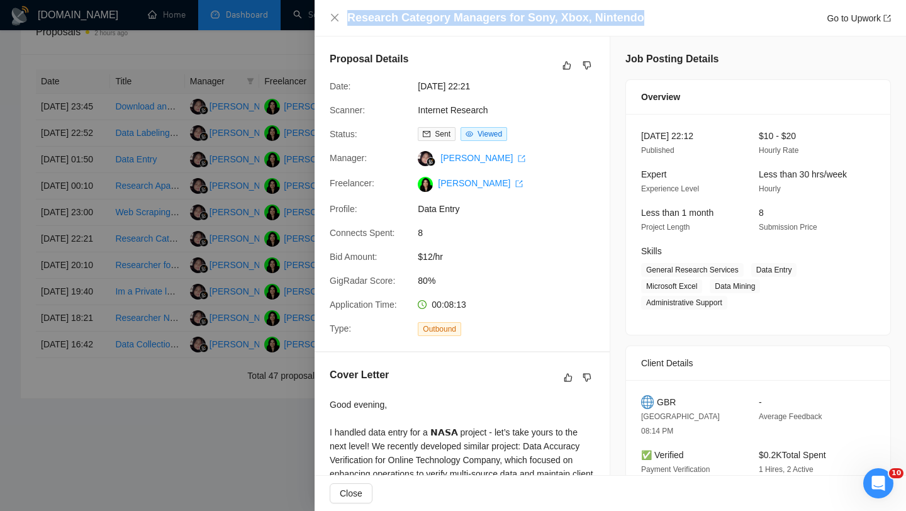
click at [143, 333] on div at bounding box center [453, 255] width 906 height 511
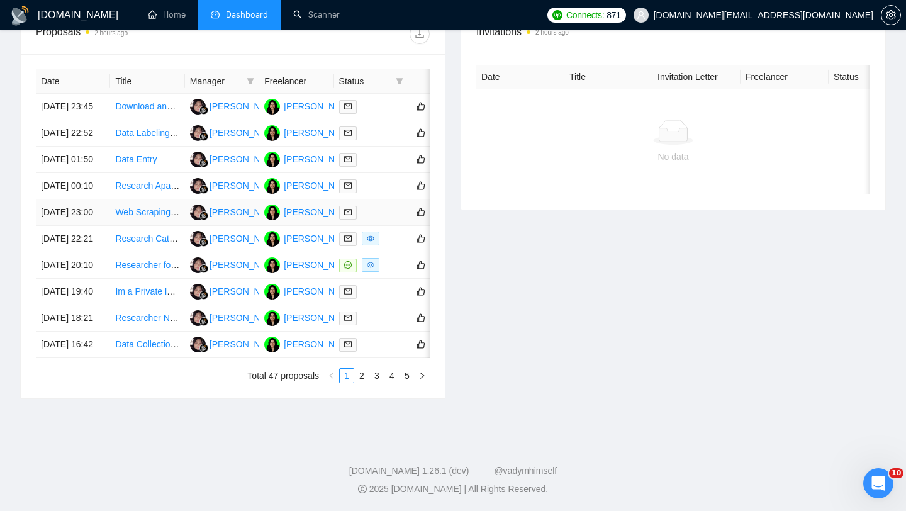
click at [150, 226] on td "Web Scraping Specialist for Builtwith, Store Leads, and Crunchbase" at bounding box center [147, 212] width 74 height 26
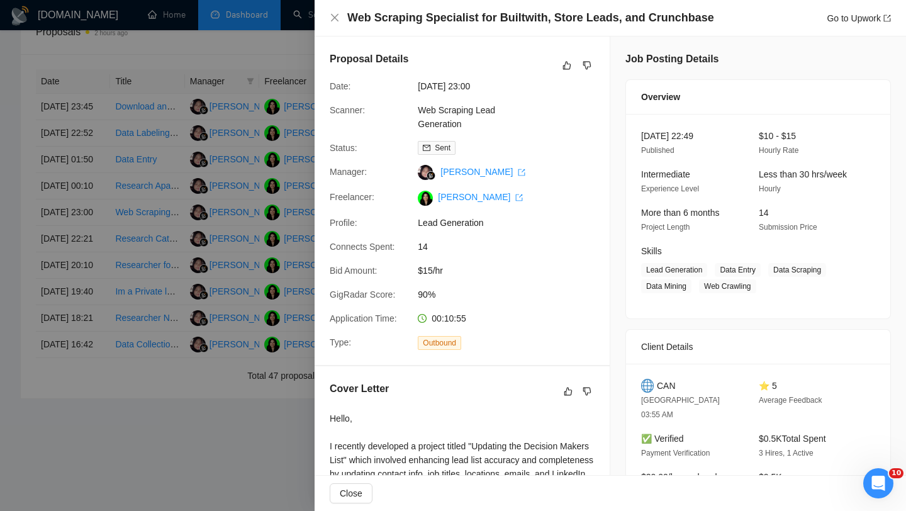
click at [425, 13] on h4 "Web Scraping Specialist for Builtwith, Store Leads, and Crunchbase" at bounding box center [530, 18] width 367 height 16
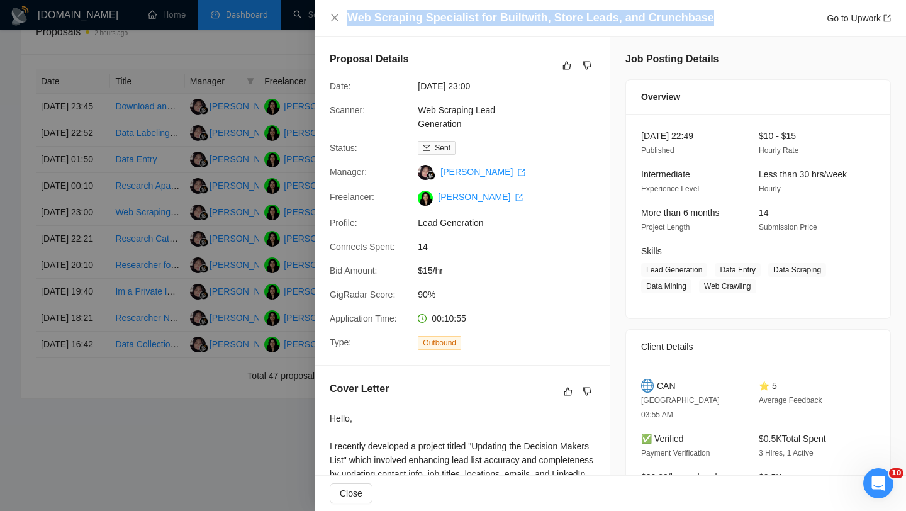
click at [155, 287] on div at bounding box center [453, 255] width 906 height 511
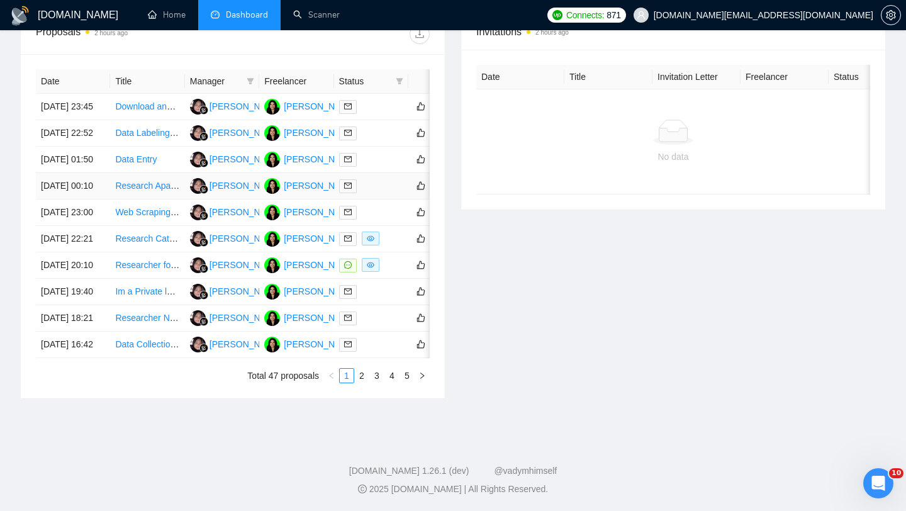
click at [142, 199] on td "Research Apartment Rentals" at bounding box center [147, 186] width 74 height 26
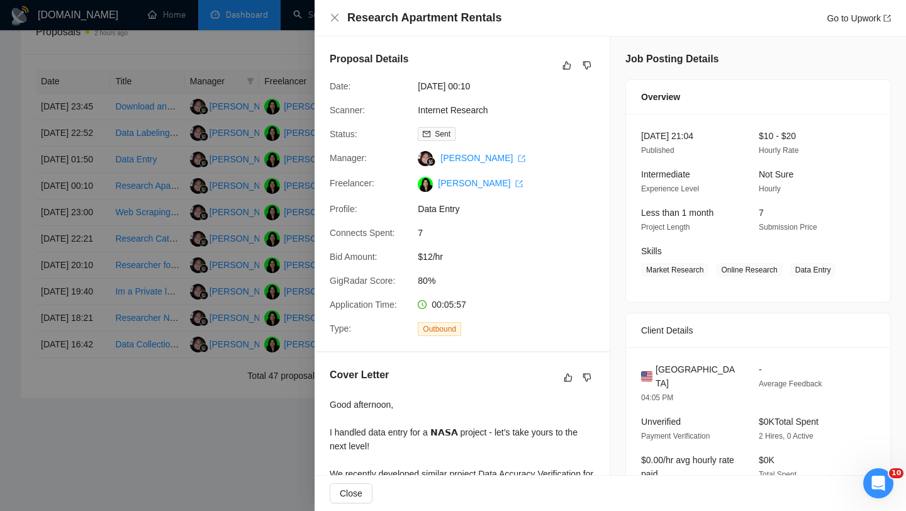
click at [428, 18] on h4 "Research Apartment Rentals" at bounding box center [424, 18] width 154 height 16
click at [179, 279] on div at bounding box center [453, 255] width 906 height 511
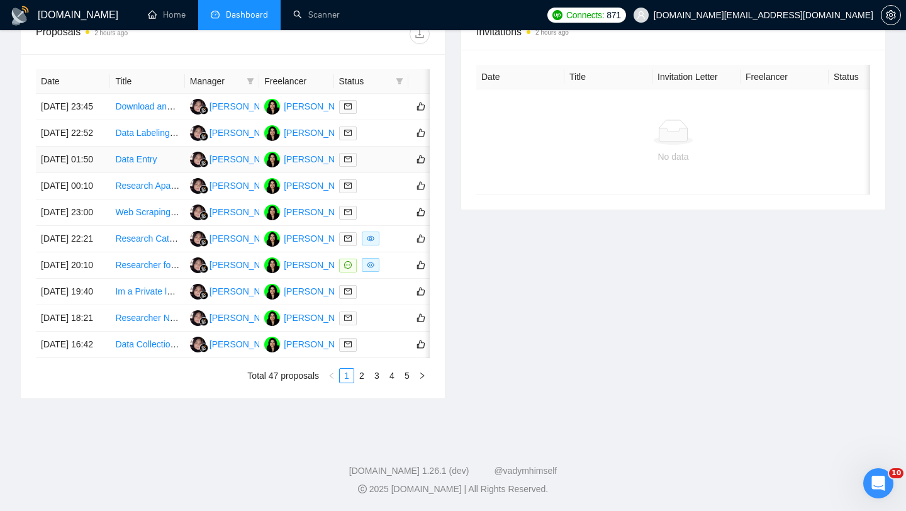
click at [162, 173] on td "Data Entry" at bounding box center [147, 160] width 74 height 26
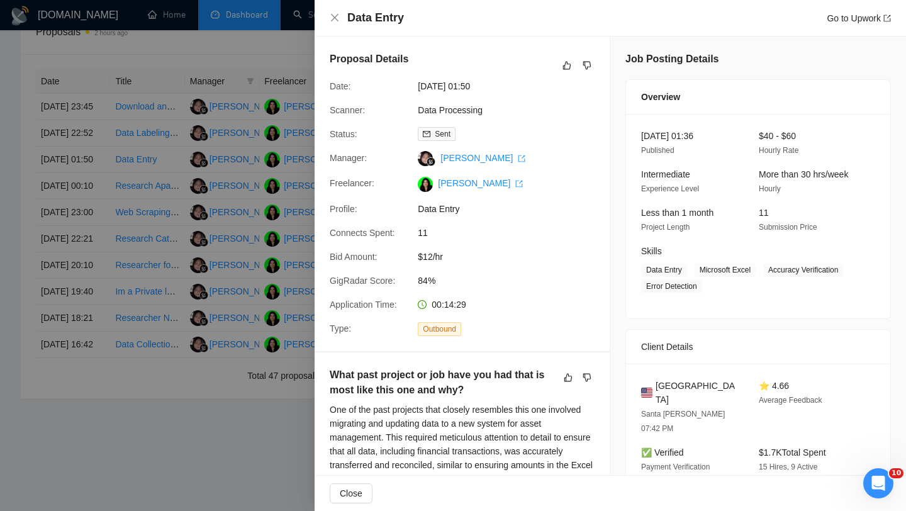
click at [364, 21] on h4 "Data Entry" at bounding box center [375, 18] width 57 height 16
click at [134, 348] on div at bounding box center [453, 255] width 906 height 511
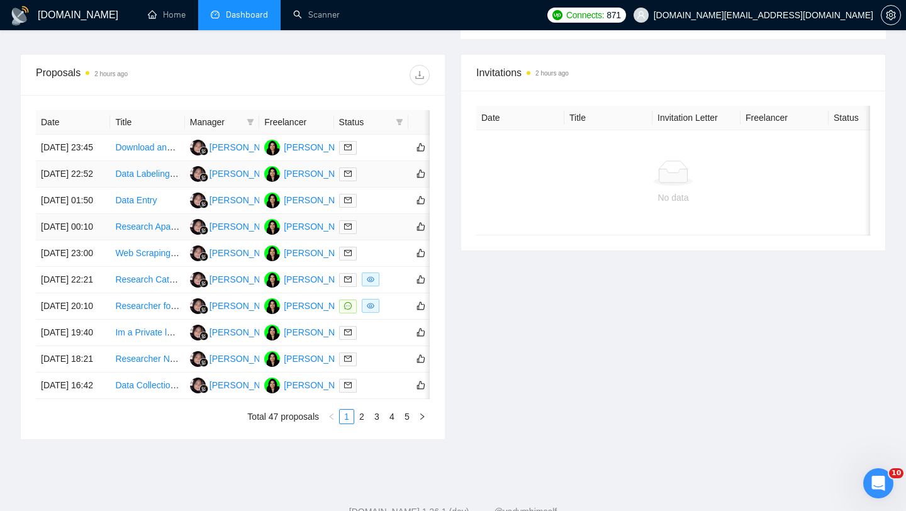
scroll to position [435, 0]
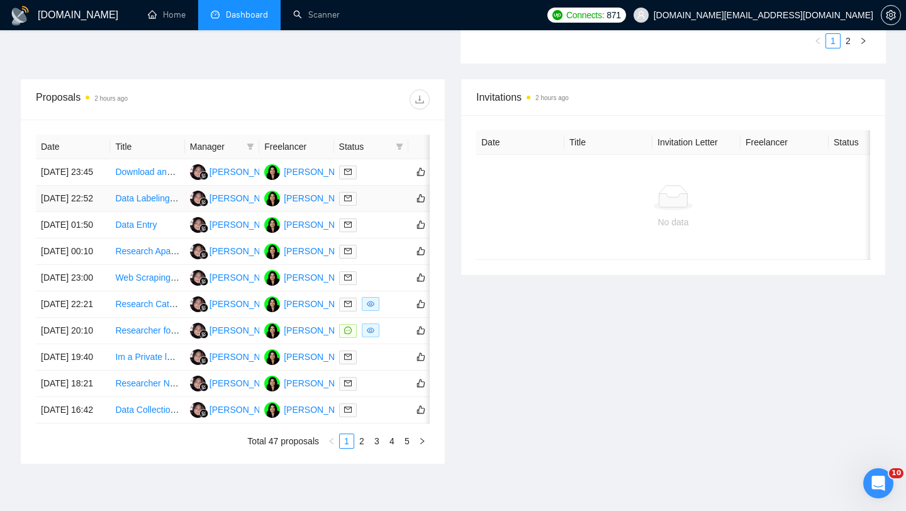
click at [135, 212] on td "Data Labeling Task for Video" at bounding box center [147, 199] width 74 height 26
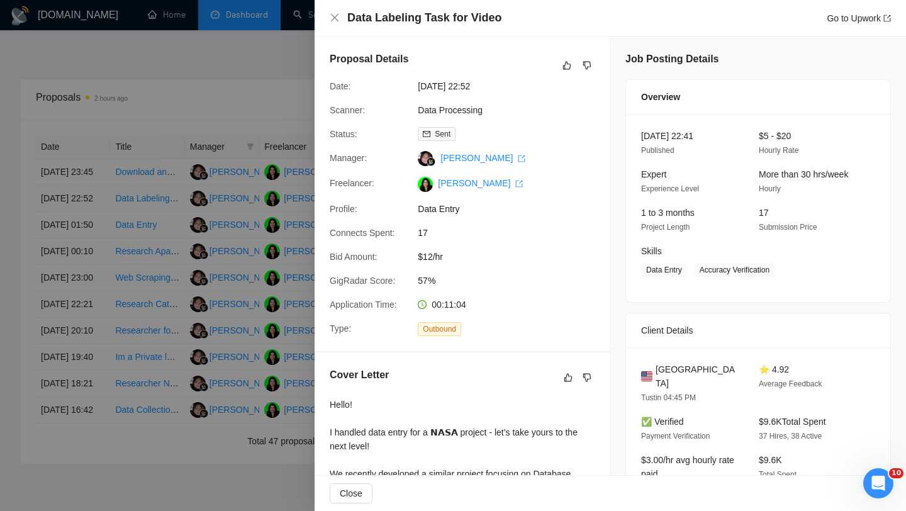
click at [426, 21] on h4 "Data Labeling Task for Video" at bounding box center [424, 18] width 154 height 16
click at [152, 240] on div at bounding box center [453, 255] width 906 height 511
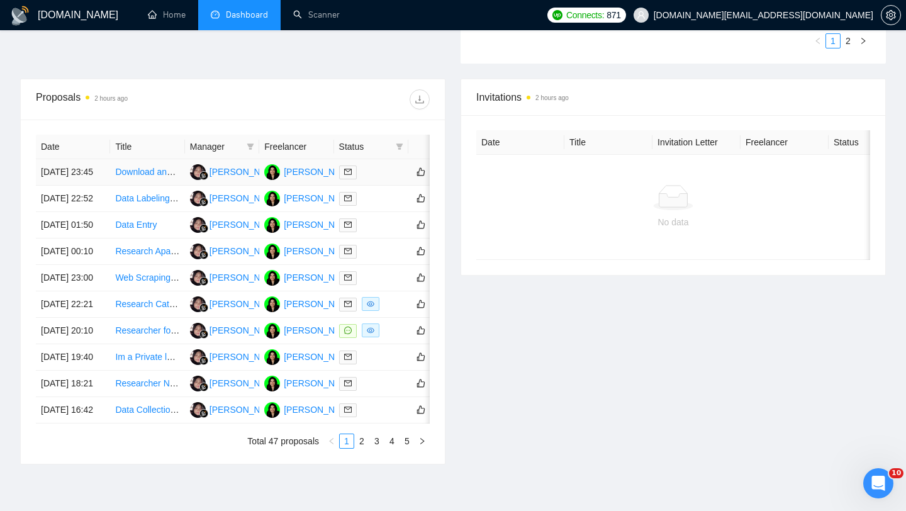
click at [142, 186] on td "Download and Organize Image Files, Upload to Airtable as attachments" at bounding box center [147, 172] width 74 height 26
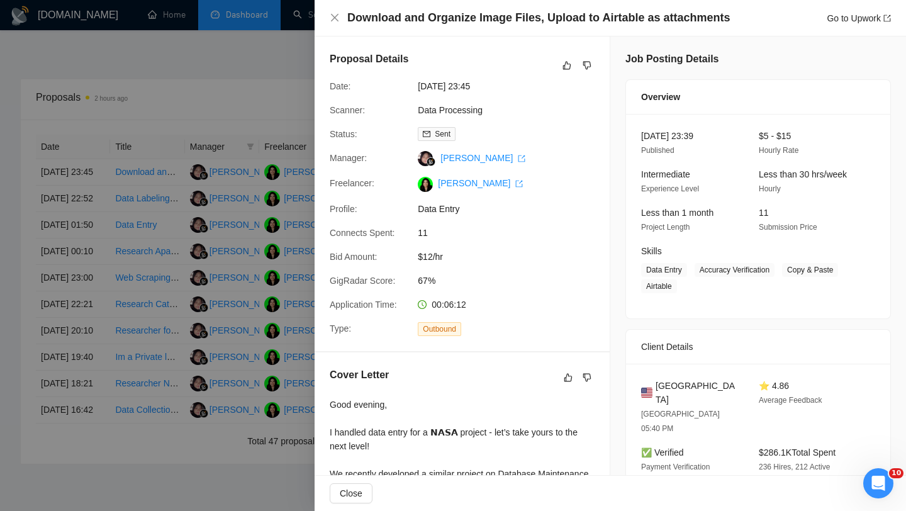
click at [465, 11] on h4 "Download and Organize Image Files, Upload to Airtable as attachments" at bounding box center [538, 18] width 382 height 16
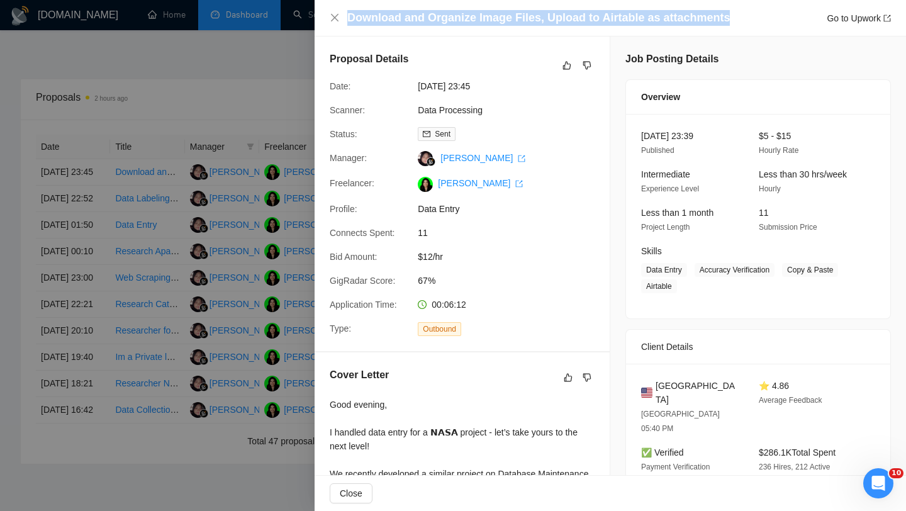
click at [285, 115] on div at bounding box center [453, 255] width 906 height 511
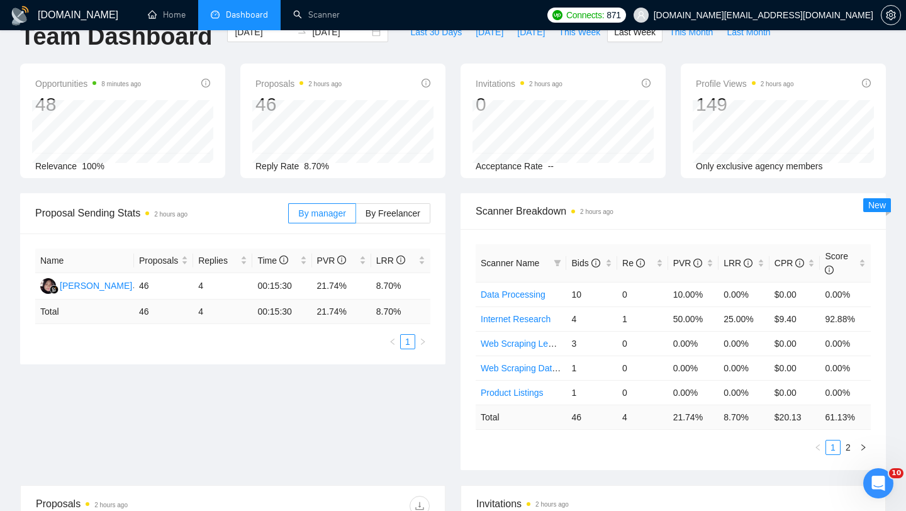
scroll to position [0, 0]
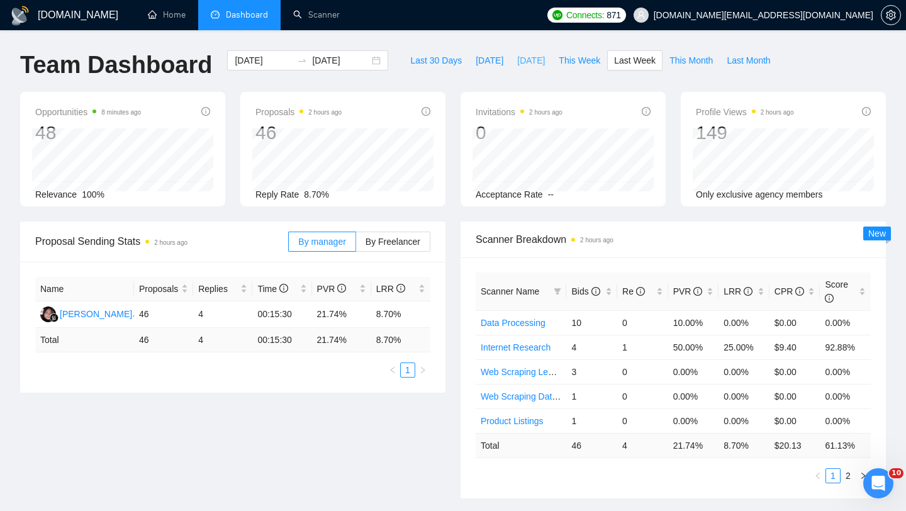
click at [517, 64] on span "[DATE]" at bounding box center [531, 60] width 28 height 14
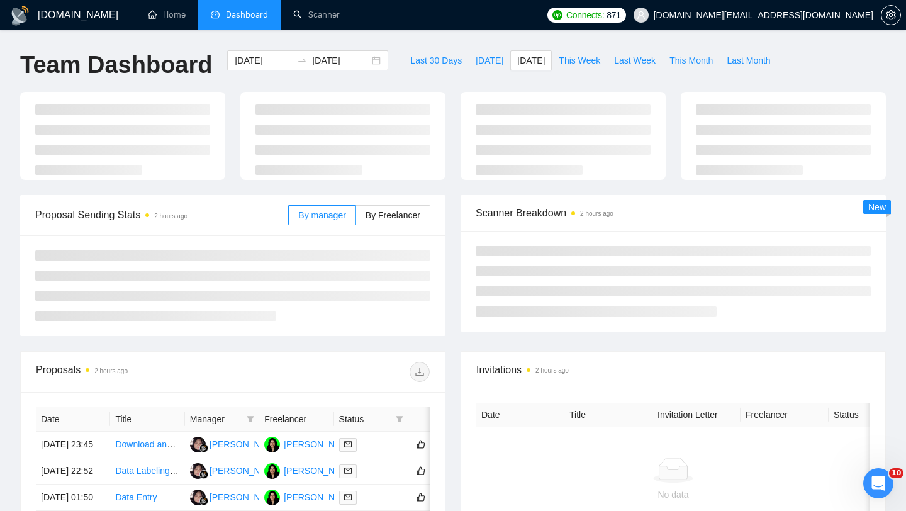
type input "[DATE]"
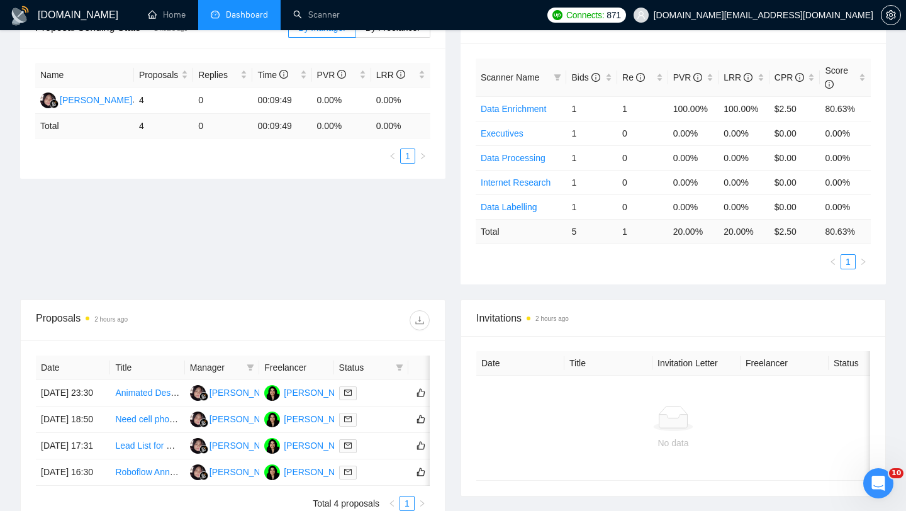
scroll to position [389, 0]
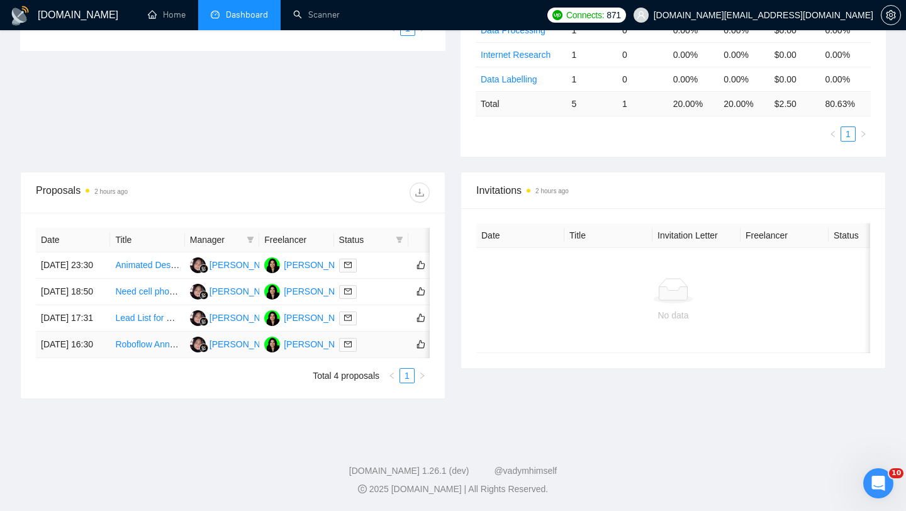
click at [149, 347] on td "Roboflow Annotation Team - Image Annotation Specialist" at bounding box center [147, 344] width 74 height 26
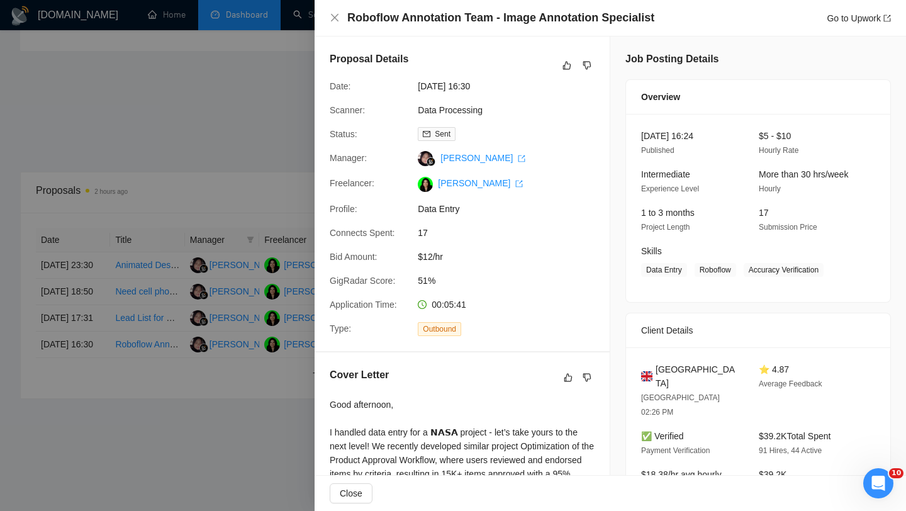
click at [410, 20] on h4 "Roboflow Annotation Team - Image Annotation Specialist" at bounding box center [500, 18] width 307 height 16
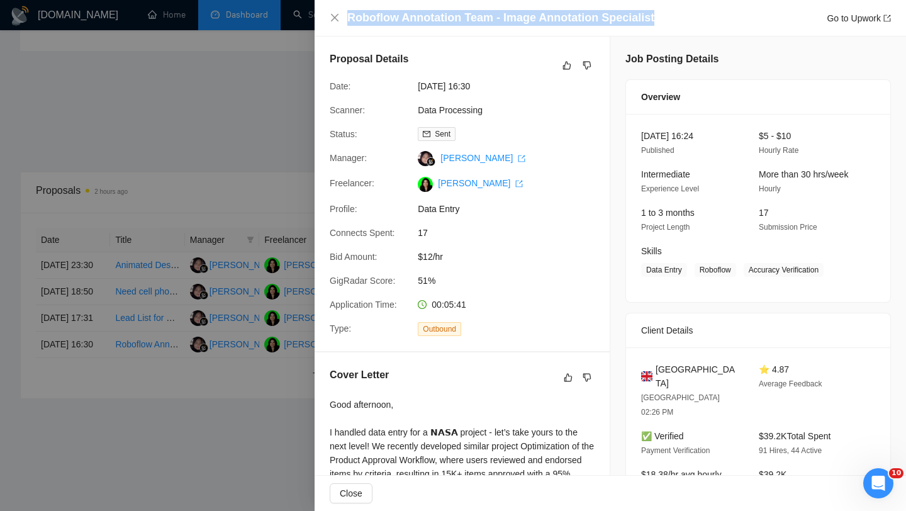
click at [125, 311] on div at bounding box center [453, 255] width 906 height 511
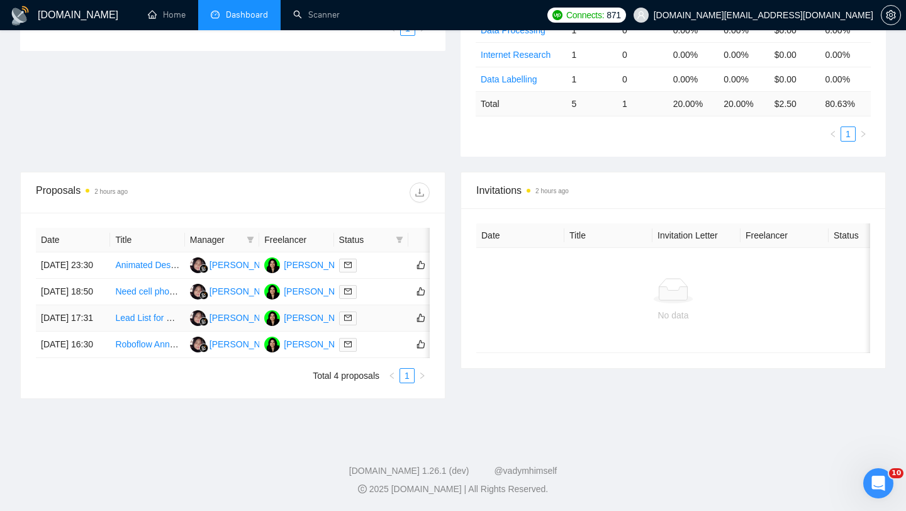
click at [164, 311] on td "Lead List for 20 Local Industries in [GEOGRAPHIC_DATA]" at bounding box center [147, 318] width 74 height 26
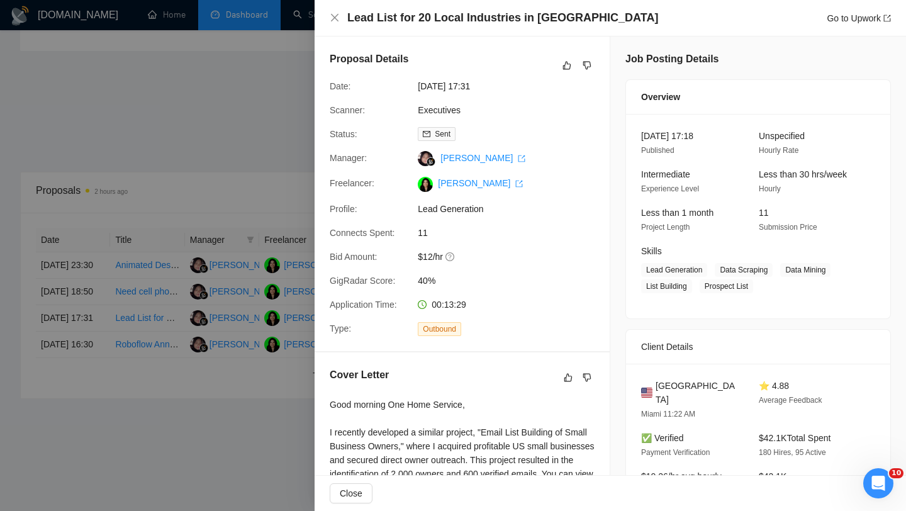
click at [432, 16] on h4 "Lead List for 20 Local Industries in [GEOGRAPHIC_DATA]" at bounding box center [502, 18] width 311 height 16
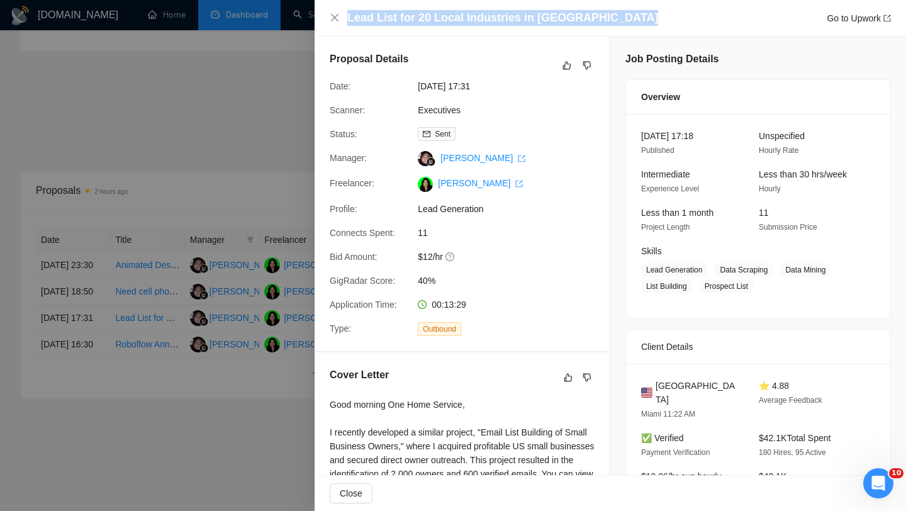
click at [257, 155] on div at bounding box center [453, 255] width 906 height 511
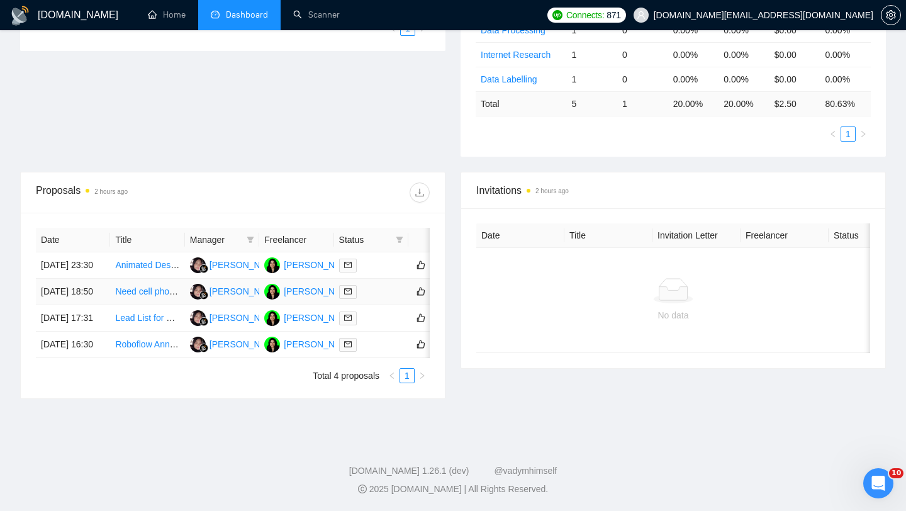
click at [143, 279] on td "Need cell phone numbers" at bounding box center [147, 292] width 74 height 26
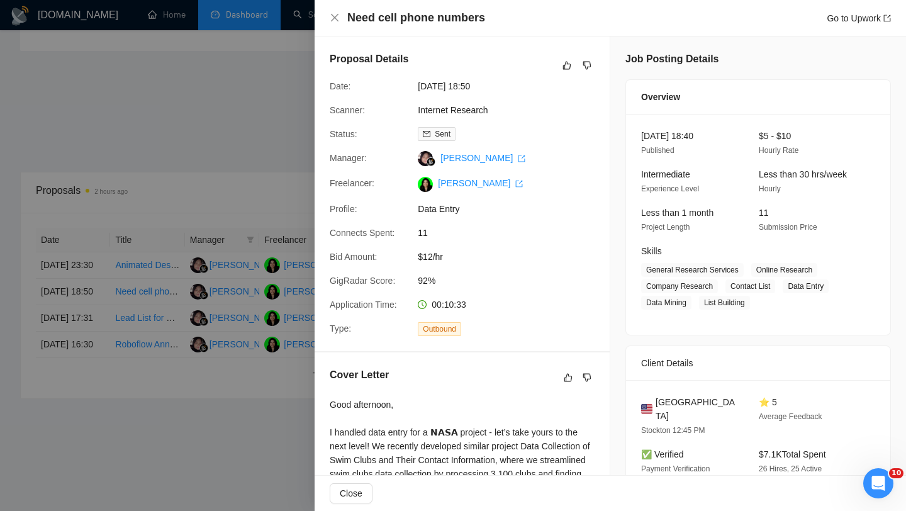
click at [378, 10] on h4 "Need cell phone numbers" at bounding box center [416, 18] width 138 height 16
click at [218, 177] on div at bounding box center [453, 255] width 906 height 511
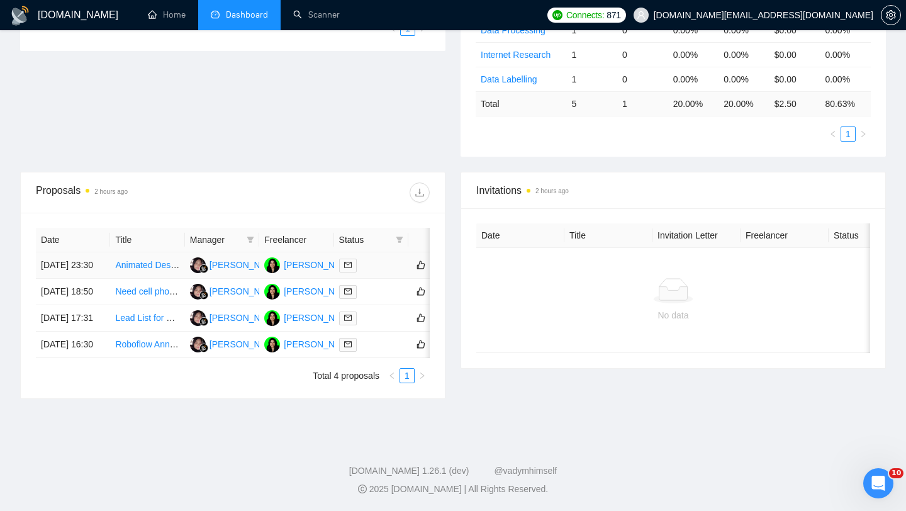
click at [146, 252] on td "Animated Descriptive video 2d or 3d - Explaining a new tech start up App..." at bounding box center [147, 265] width 74 height 26
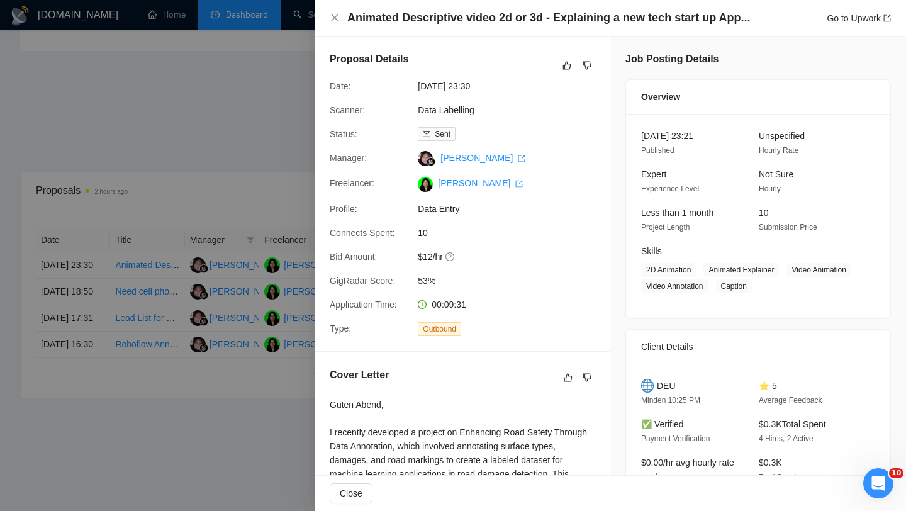
click at [486, 16] on h4 "Animated Descriptive video 2d or 3d - Explaining a new tech start up App..." at bounding box center [548, 18] width 403 height 16
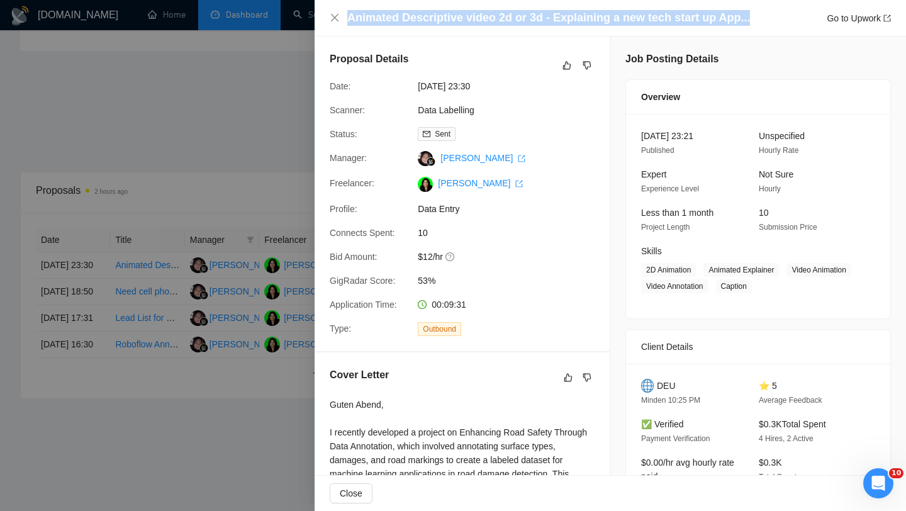
click at [214, 140] on div at bounding box center [453, 255] width 906 height 511
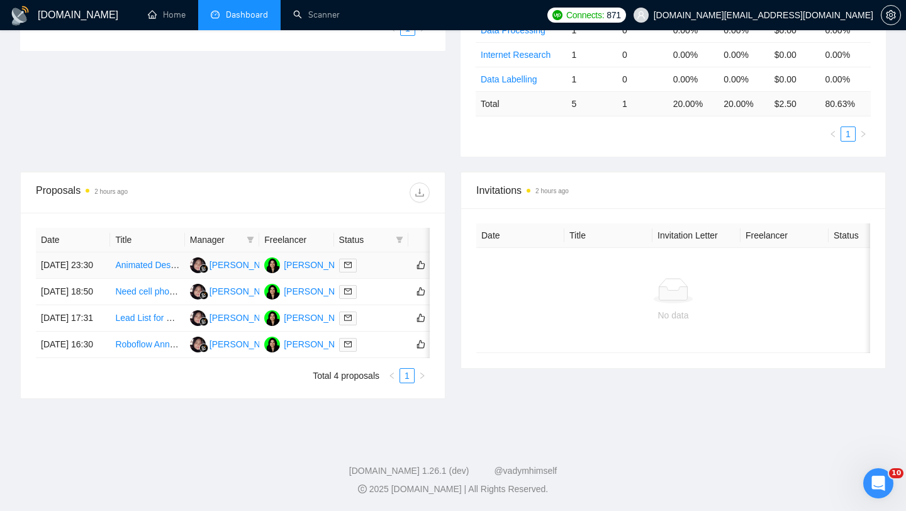
click at [158, 260] on link "Animated Descriptive video 2d or 3d - Explaining a new tech start up App..." at bounding box center [261, 265] width 292 height 10
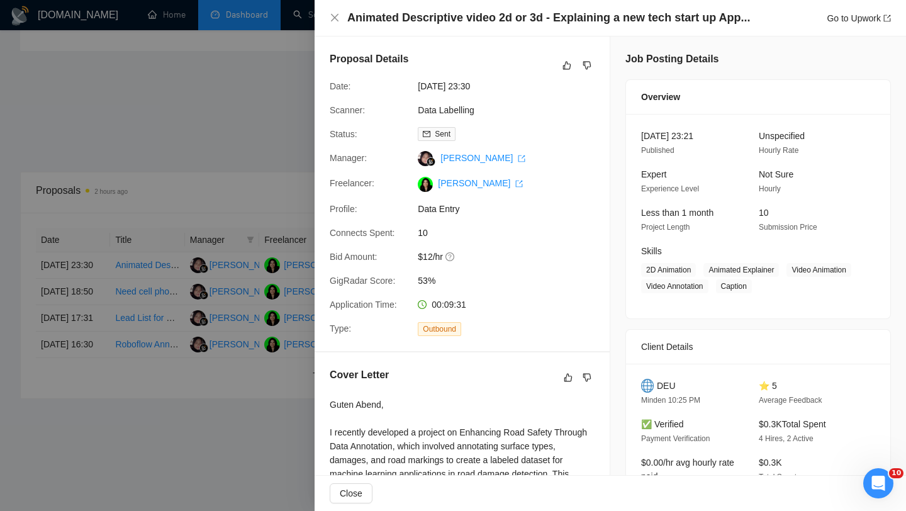
click at [202, 343] on div at bounding box center [453, 255] width 906 height 511
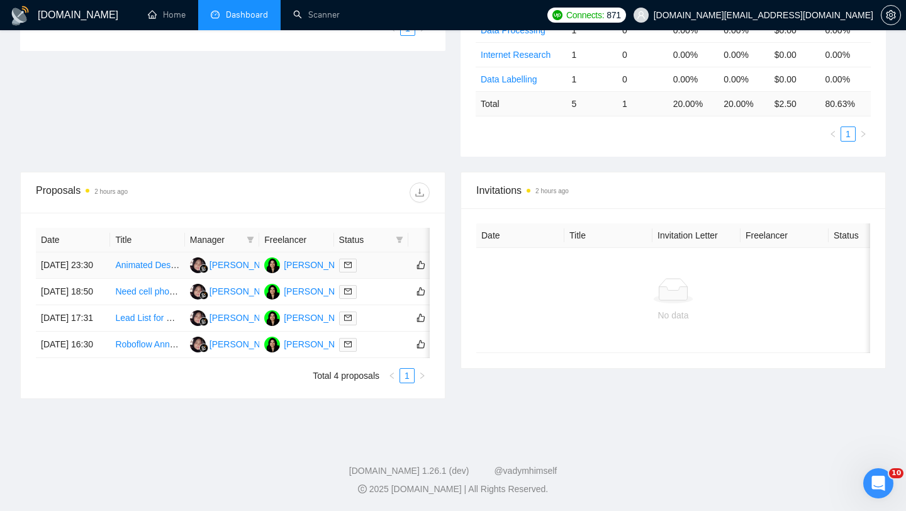
click at [129, 252] on td "Animated Descriptive video 2d or 3d - Explaining a new tech start up App..." at bounding box center [147, 265] width 74 height 26
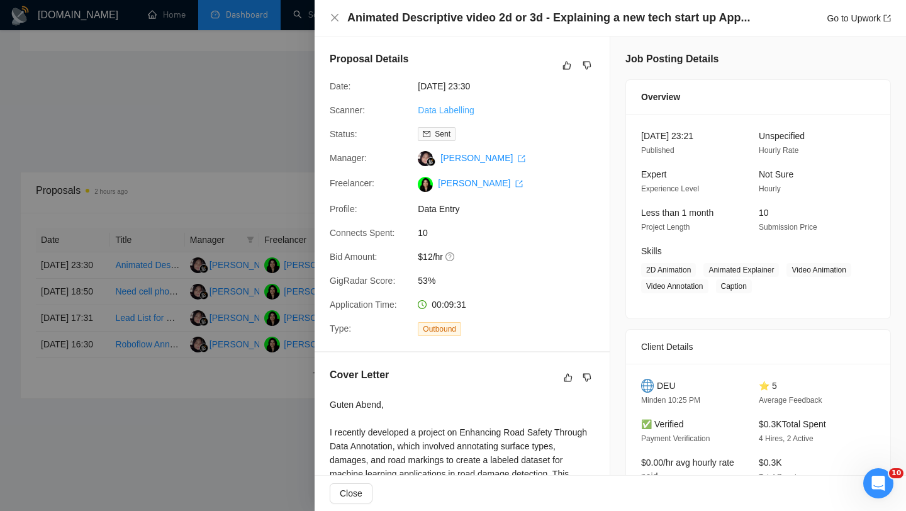
click at [453, 110] on link "Data Labelling" at bounding box center [446, 110] width 57 height 10
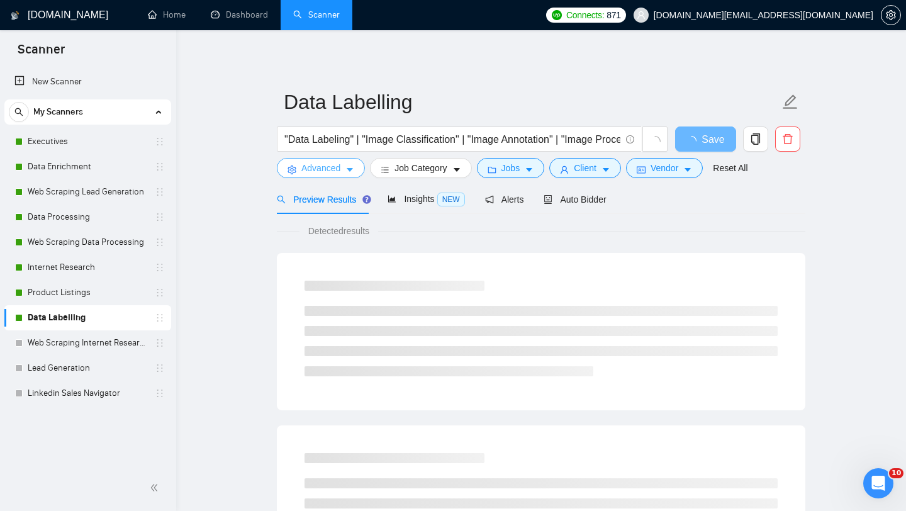
click at [314, 169] on span "Advanced" at bounding box center [320, 168] width 39 height 14
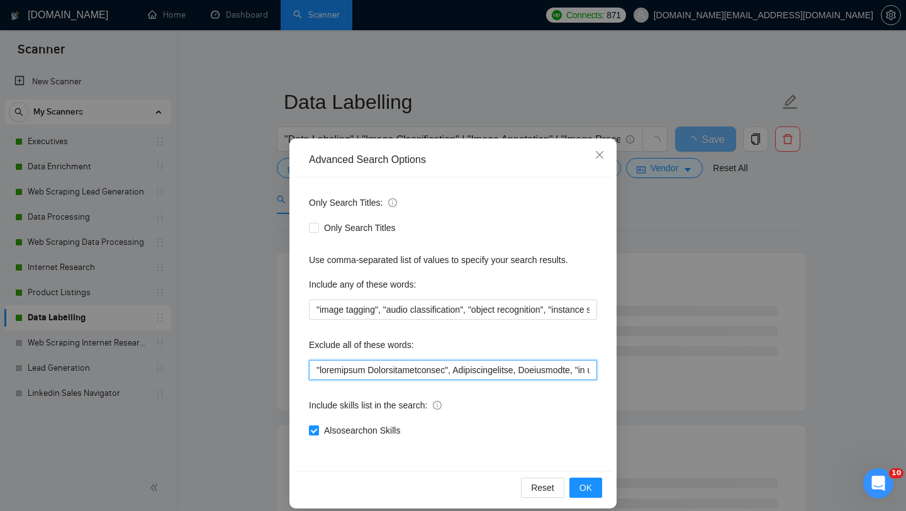
click at [315, 367] on input "text" at bounding box center [453, 370] width 288 height 20
paste input "create a descriptive video"
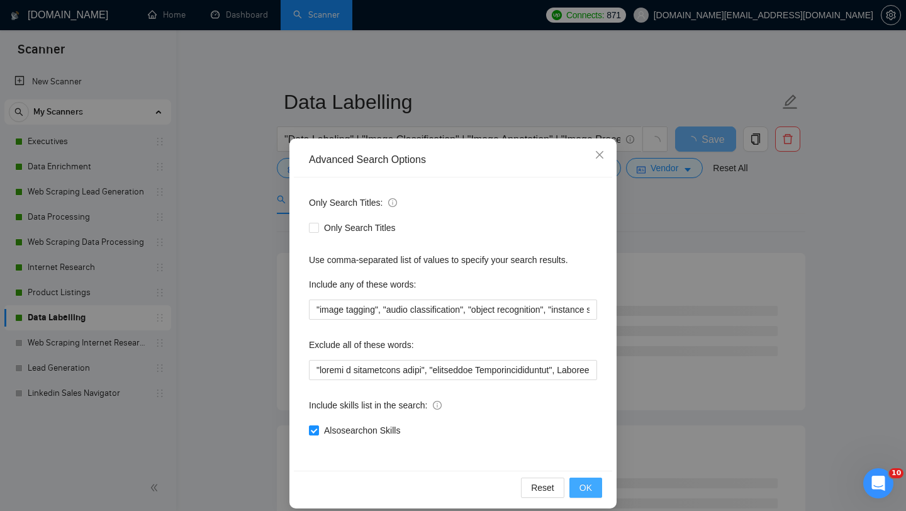
click at [585, 489] on span "OK" at bounding box center [585, 488] width 13 height 14
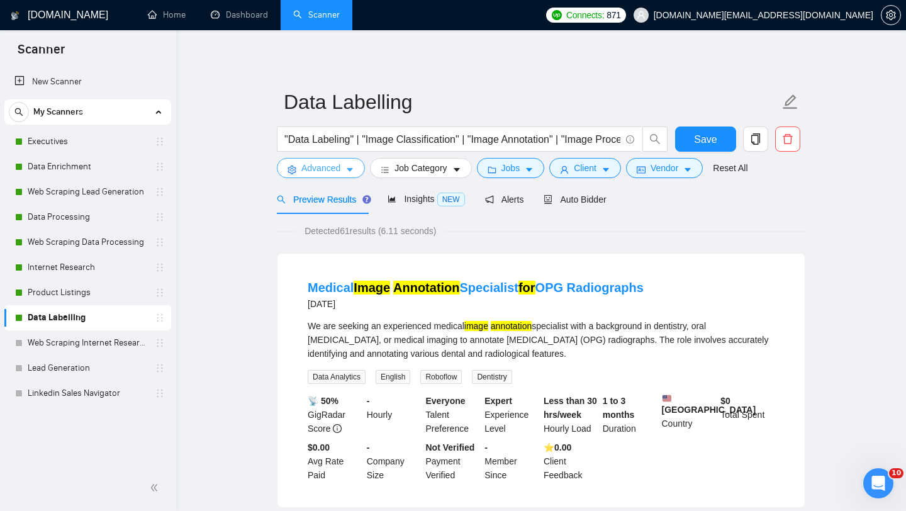
click at [330, 161] on span "Advanced" at bounding box center [320, 168] width 39 height 14
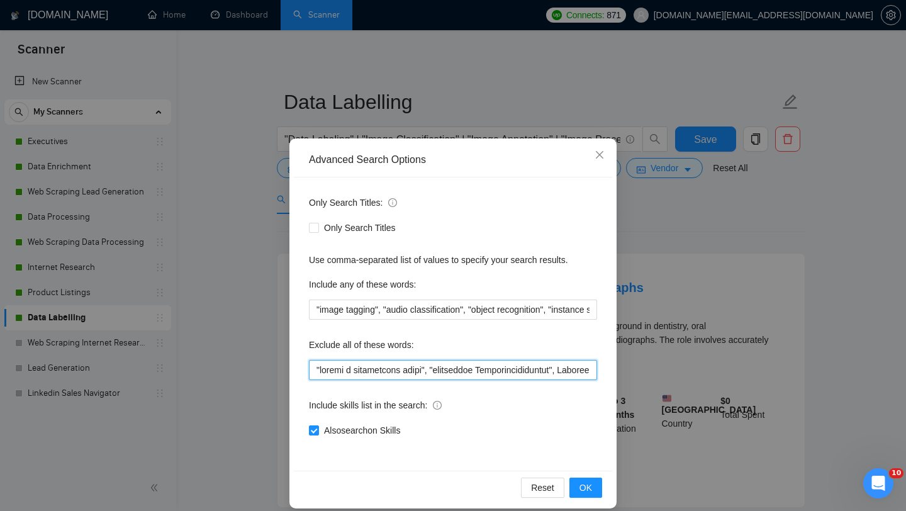
click at [315, 373] on input "text" at bounding box center [453, 370] width 288 height 20
paste input "2D Animation"
type input ""7L Ipsumdolo", "sitame c adipiscinge seddo", "eiusmodtem Incididuntutlabore", …"
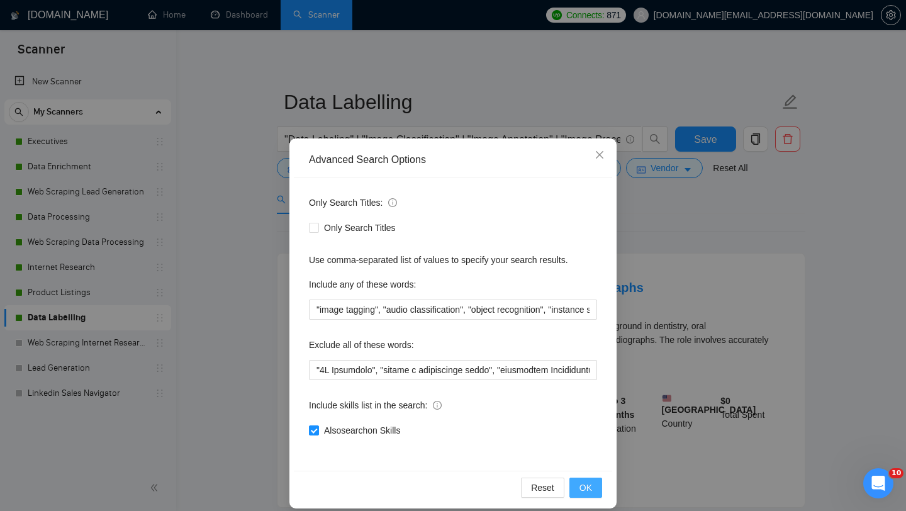
click at [598, 484] on button "OK" at bounding box center [585, 487] width 33 height 20
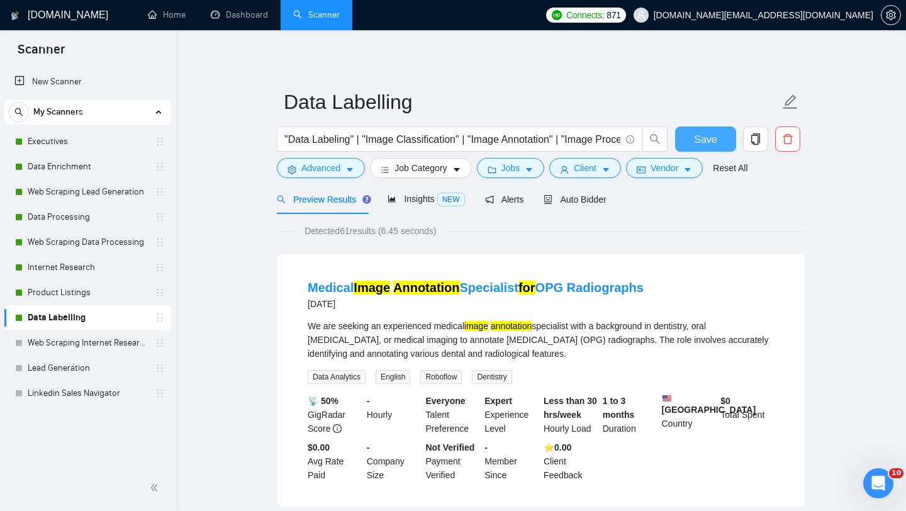
click at [705, 136] on span "Save" at bounding box center [705, 139] width 23 height 16
click at [238, 14] on link "Dashboard" at bounding box center [239, 14] width 57 height 11
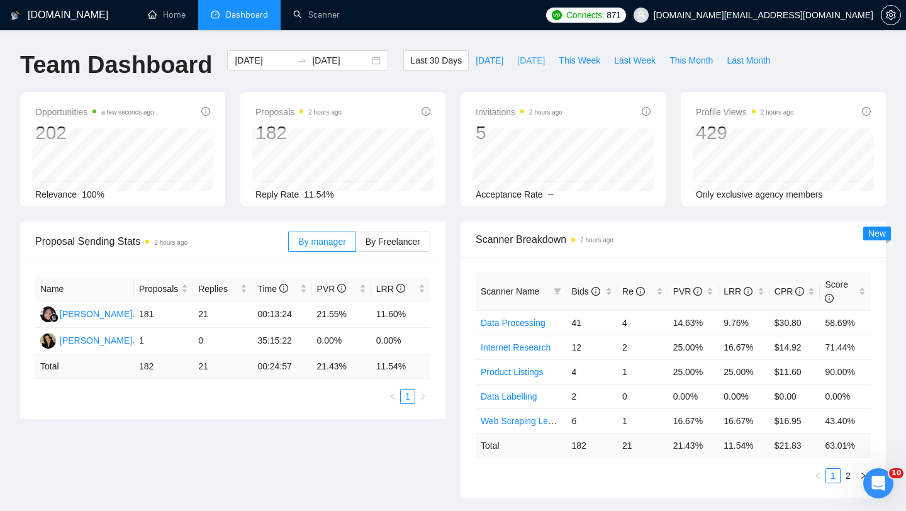
click at [537, 65] on span "[DATE]" at bounding box center [531, 60] width 28 height 14
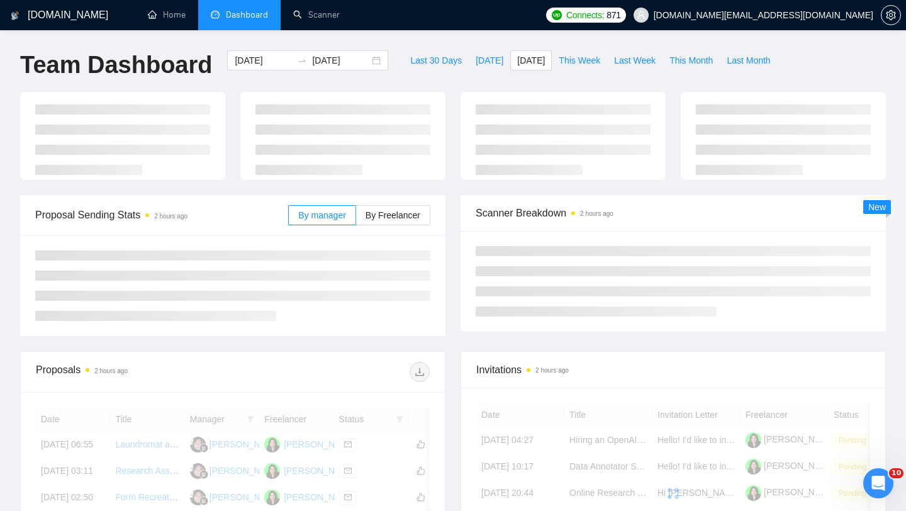
type input "[DATE]"
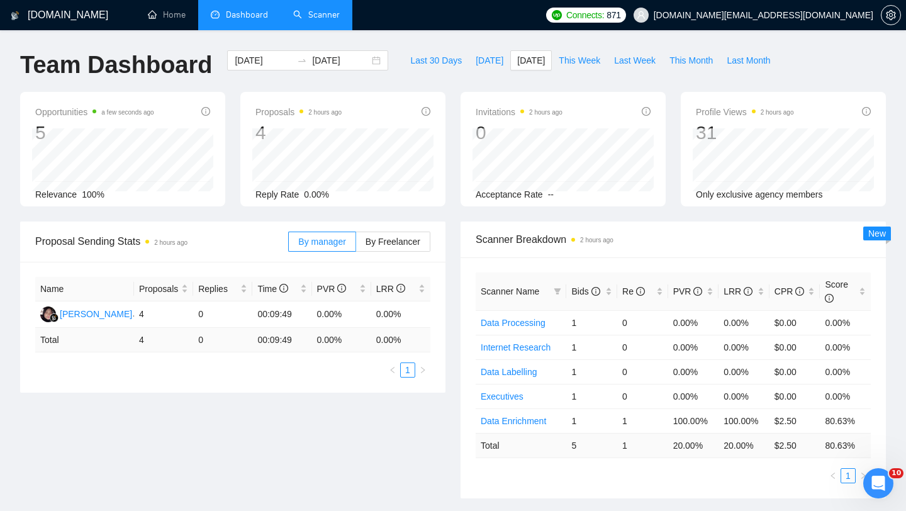
click at [314, 19] on link "Scanner" at bounding box center [316, 14] width 47 height 11
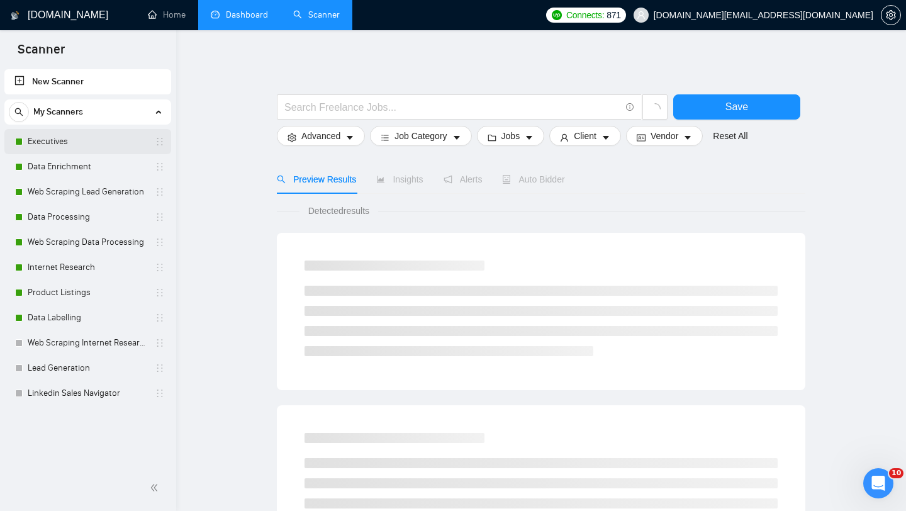
click at [94, 148] on link "Executives" at bounding box center [88, 141] width 120 height 25
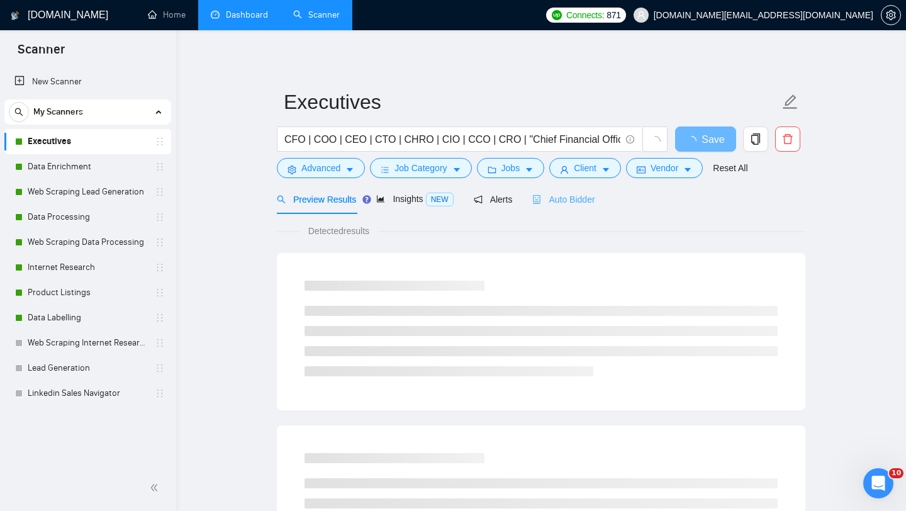
click at [547, 189] on div "Auto Bidder" at bounding box center [563, 199] width 62 height 30
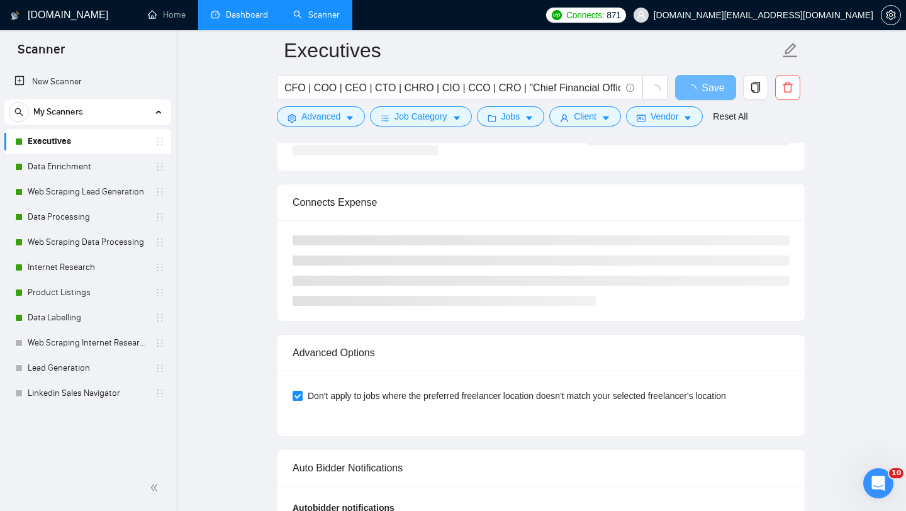
scroll to position [2897, 0]
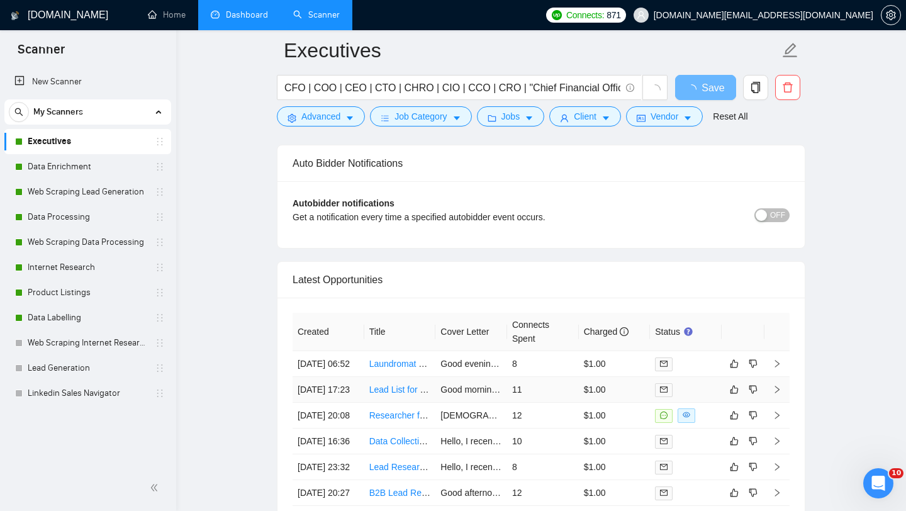
click at [370, 403] on td "Lead List for 20 Local Industries in [GEOGRAPHIC_DATA]" at bounding box center [400, 390] width 72 height 26
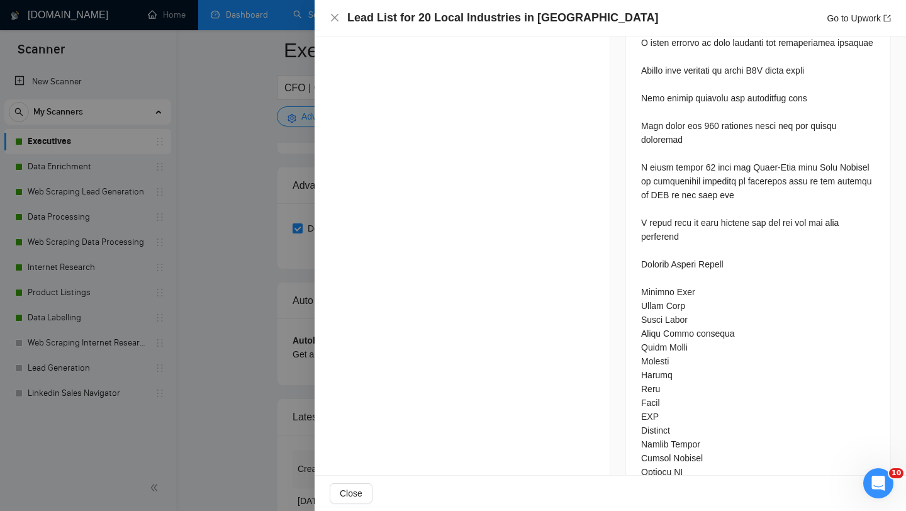
scroll to position [2315, 0]
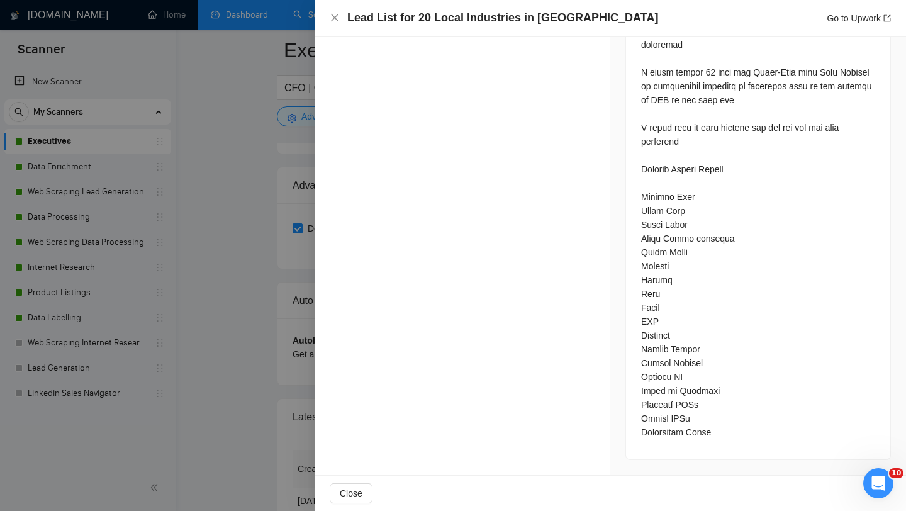
click at [155, 253] on div at bounding box center [453, 255] width 906 height 511
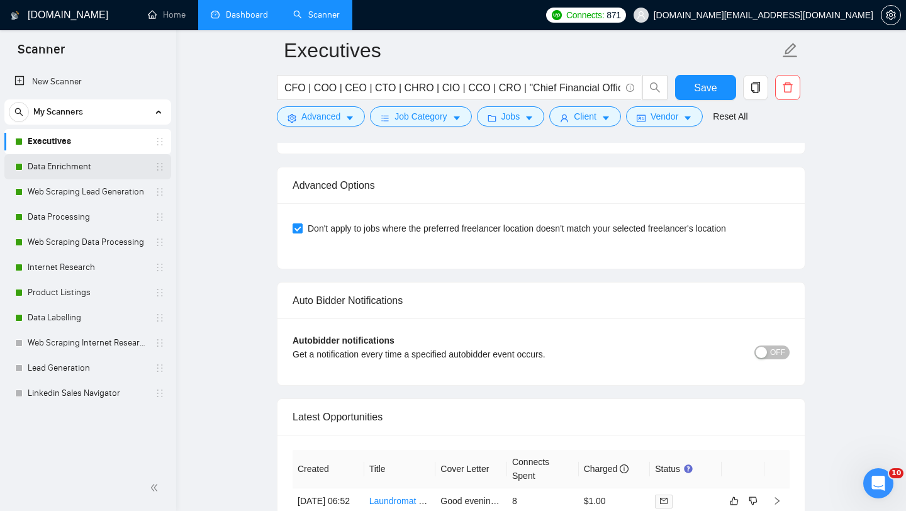
click at [107, 164] on link "Data Enrichment" at bounding box center [88, 166] width 120 height 25
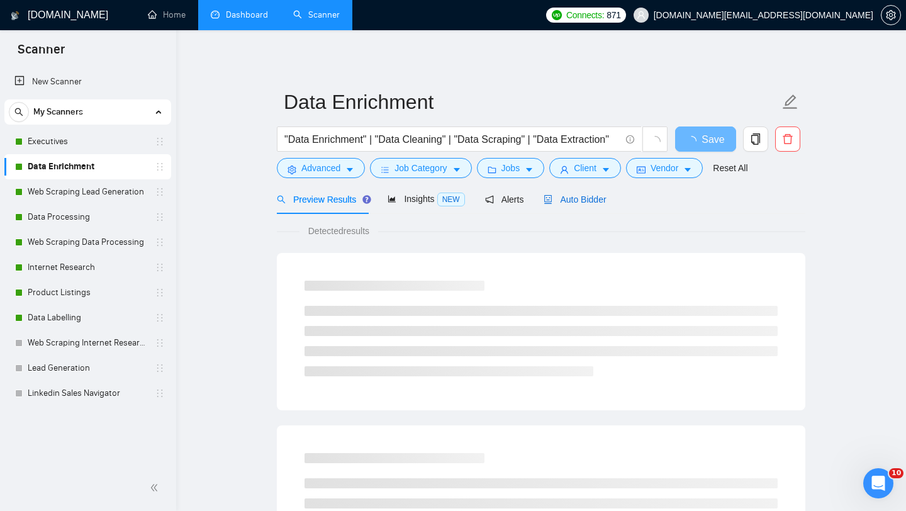
click at [581, 196] on span "Auto Bidder" at bounding box center [574, 199] width 62 height 10
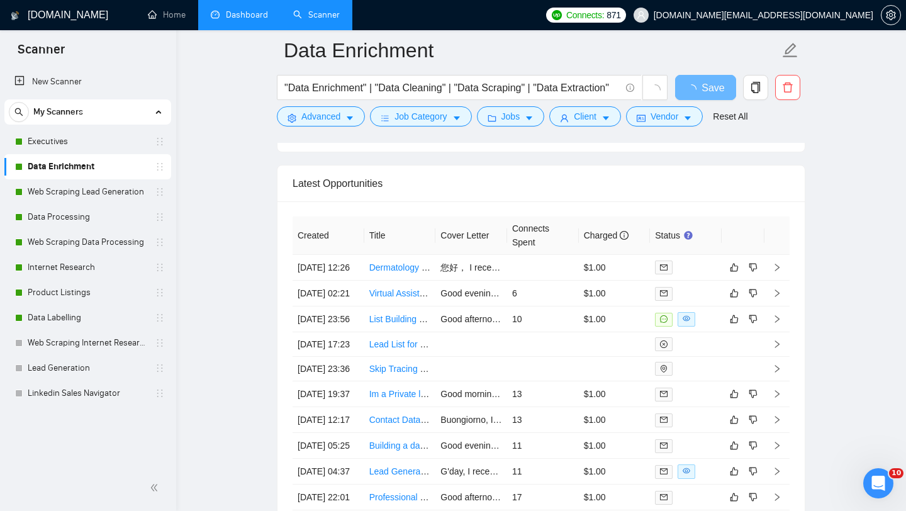
scroll to position [3027, 0]
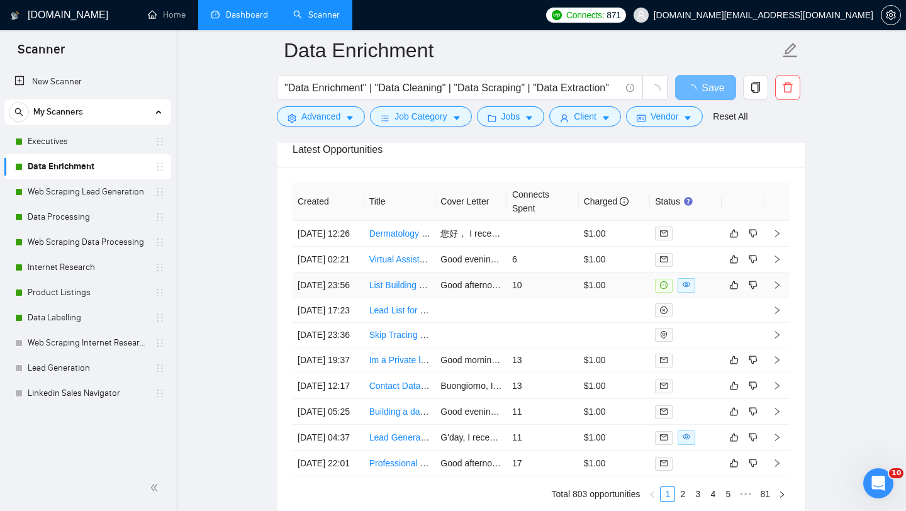
click at [391, 298] on td "List Building & Data Enrichment Specialist (Medical Industry Focus)" at bounding box center [400, 285] width 72 height 26
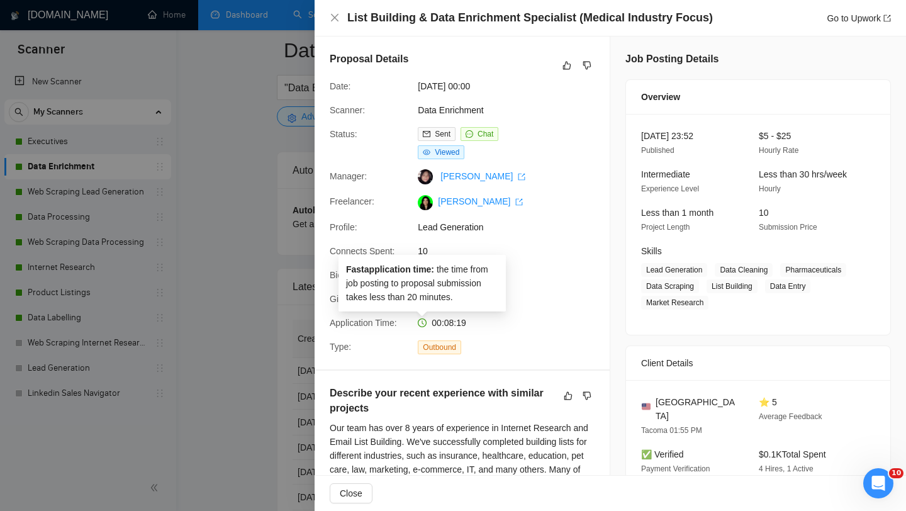
scroll to position [24, 0]
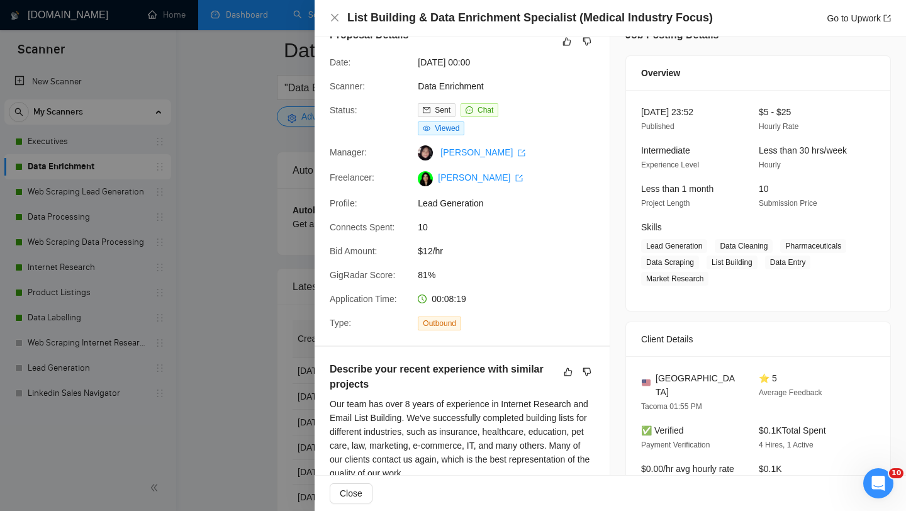
click at [201, 351] on div at bounding box center [453, 255] width 906 height 511
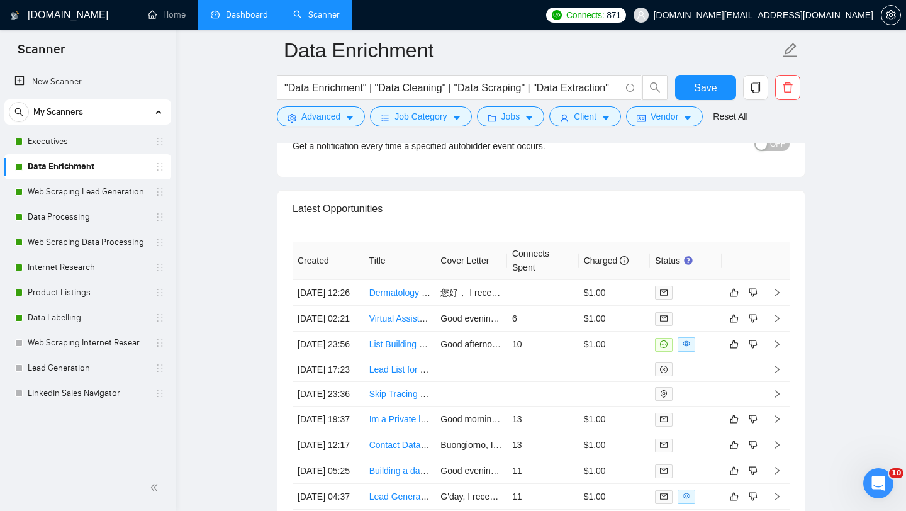
scroll to position [3152, 0]
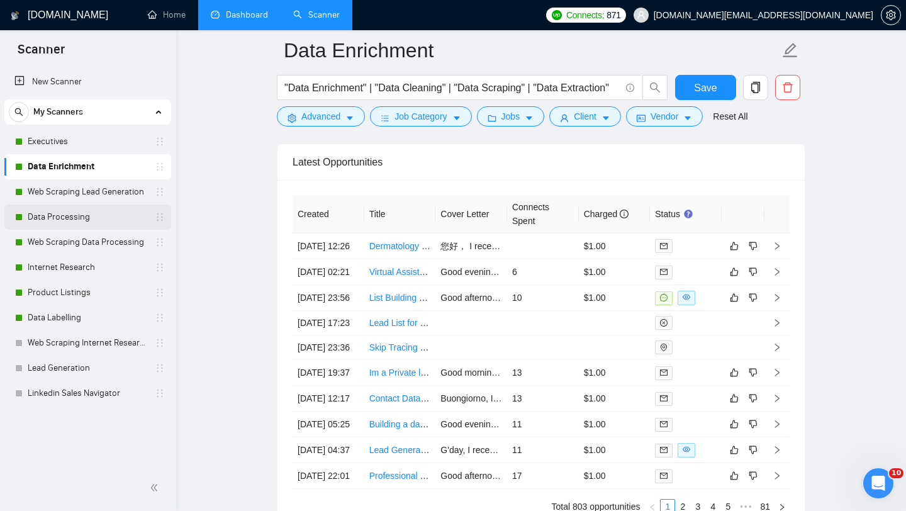
click at [69, 213] on link "Data Processing" at bounding box center [88, 216] width 120 height 25
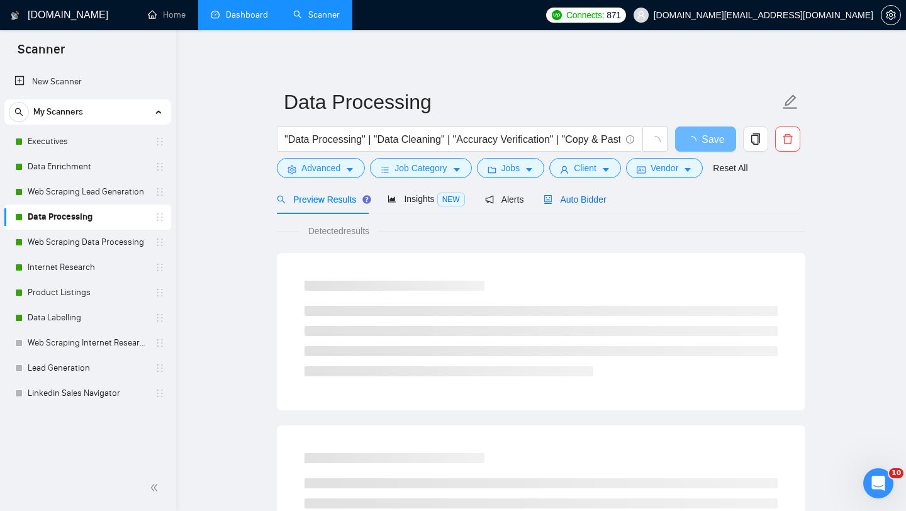
click at [594, 202] on span "Auto Bidder" at bounding box center [574, 199] width 62 height 10
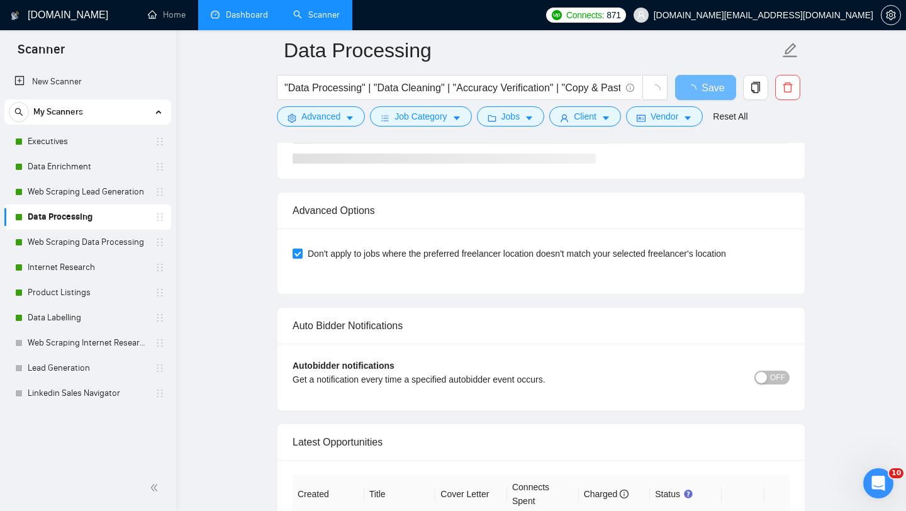
scroll to position [3022, 0]
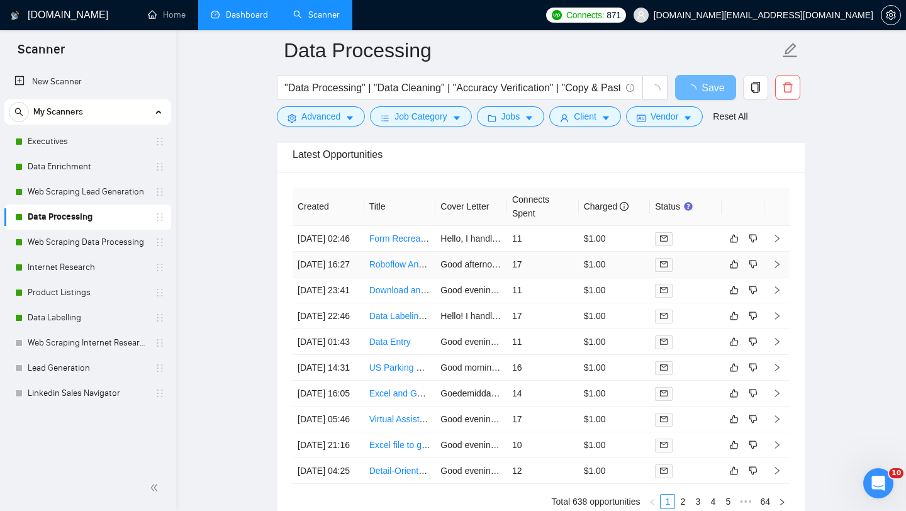
click at [409, 277] on td "Roboflow Annotation Team - Image Annotation Specialist" at bounding box center [400, 265] width 72 height 26
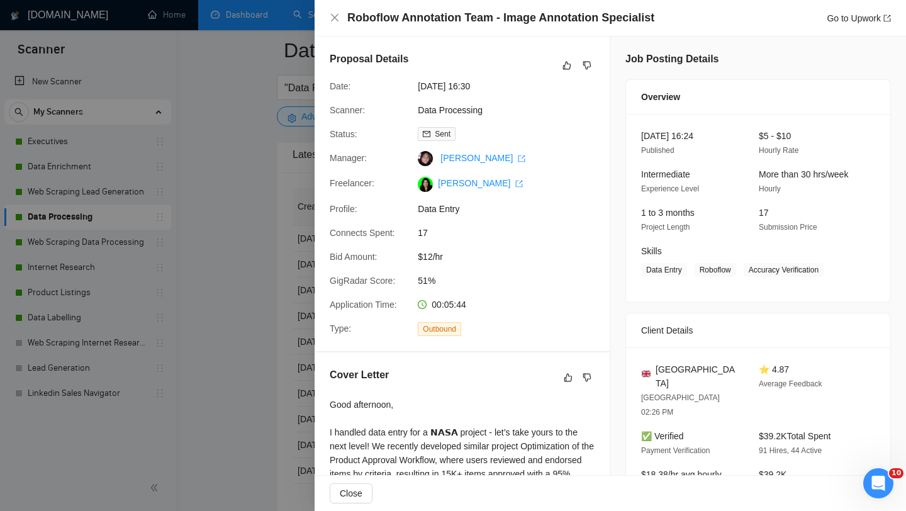
scroll to position [250, 0]
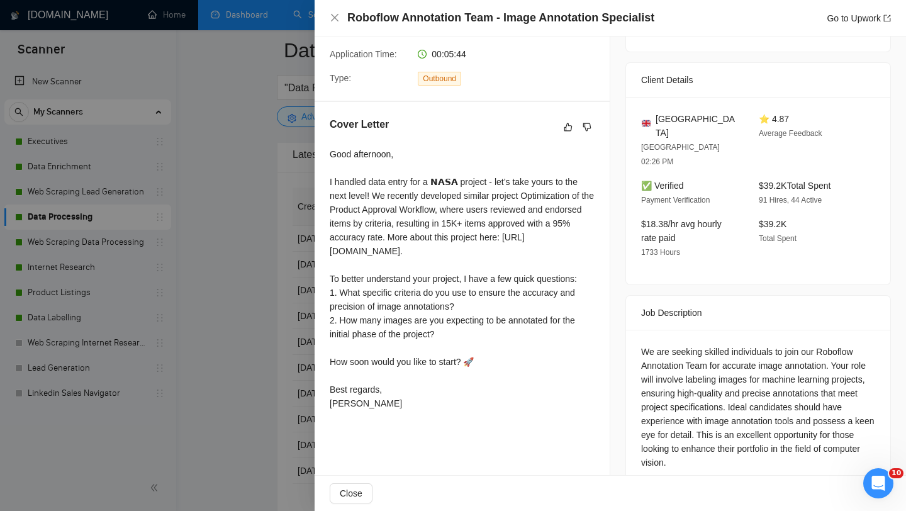
click at [209, 243] on div at bounding box center [453, 255] width 906 height 511
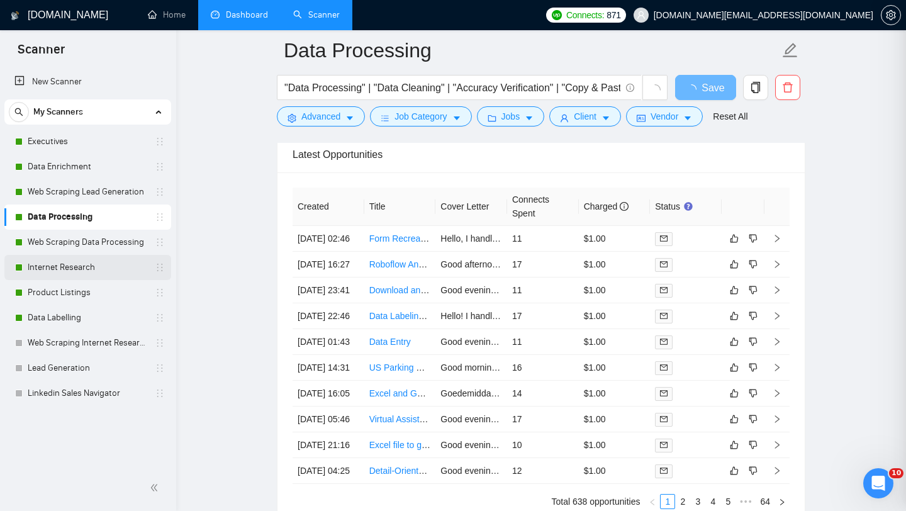
click at [103, 264] on link "Internet Research" at bounding box center [88, 267] width 120 height 25
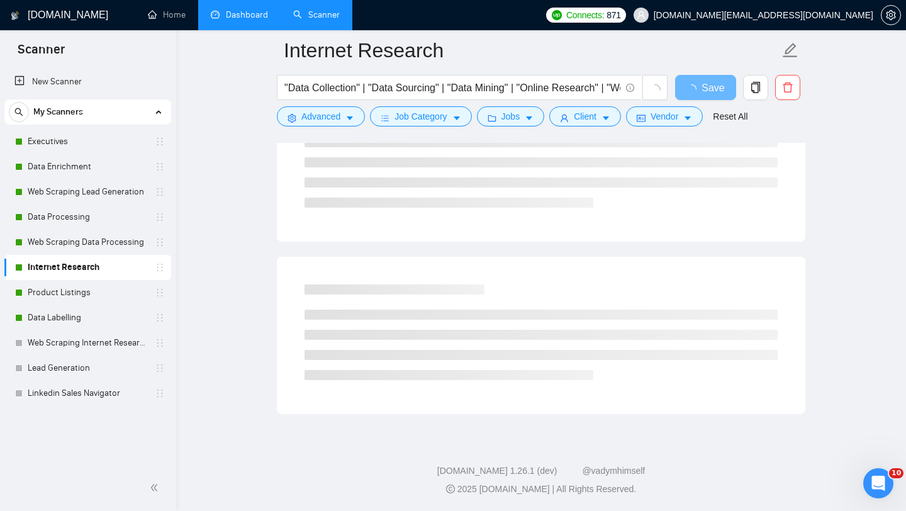
click at [598, 156] on ul at bounding box center [540, 172] width 473 height 70
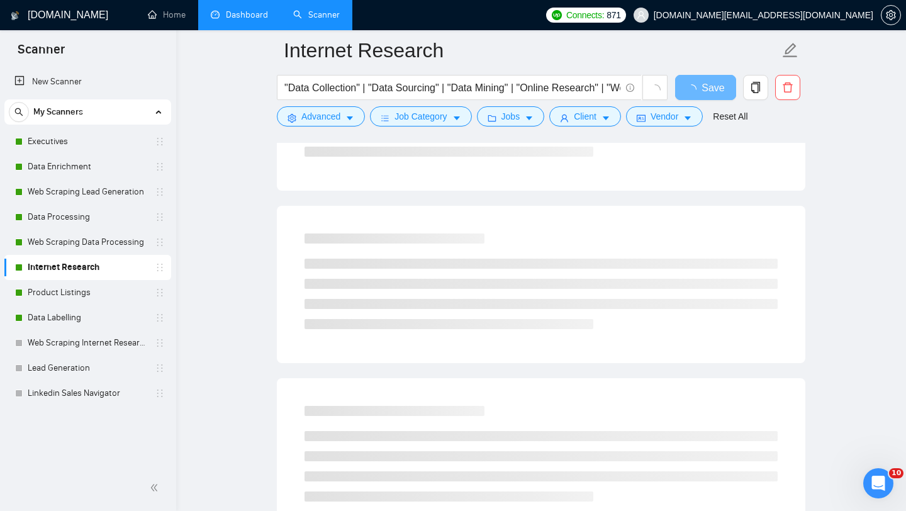
scroll to position [25, 0]
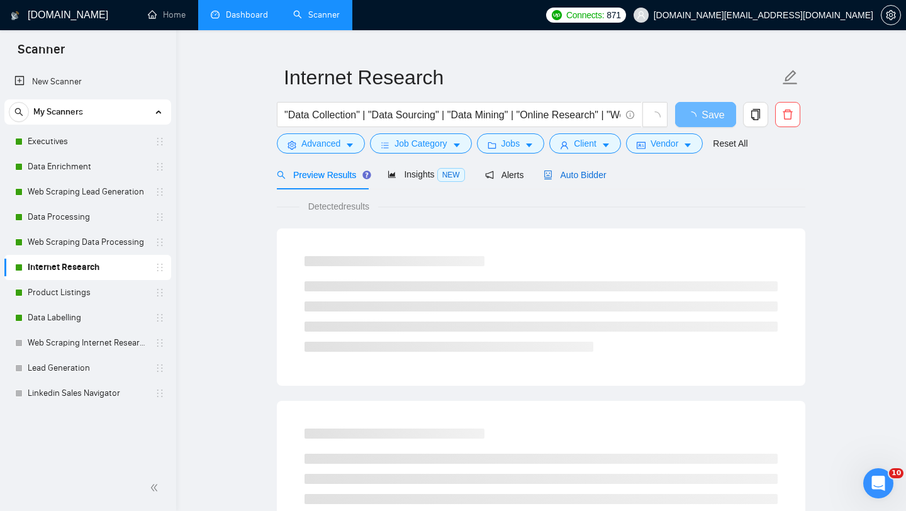
click at [574, 172] on span "Auto Bidder" at bounding box center [574, 175] width 62 height 10
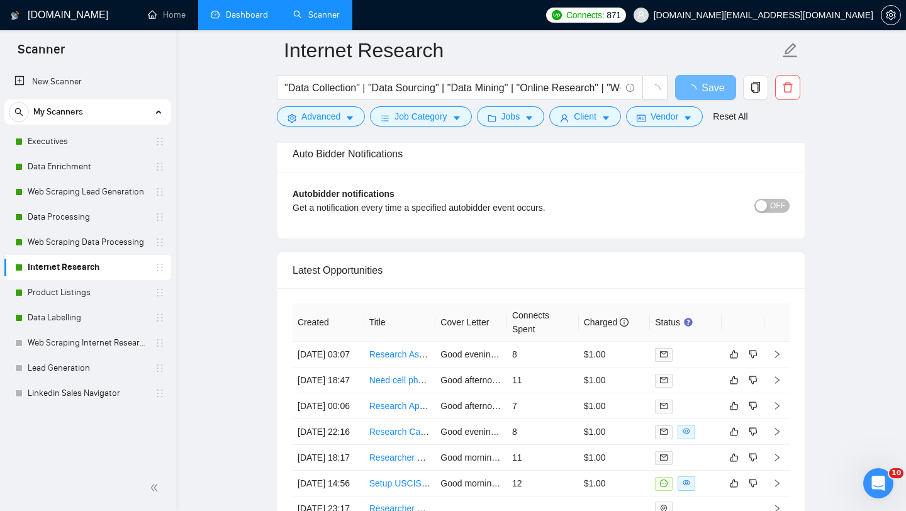
scroll to position [2907, 0]
click at [422, 392] on td "Need cell phone numbers" at bounding box center [400, 380] width 72 height 26
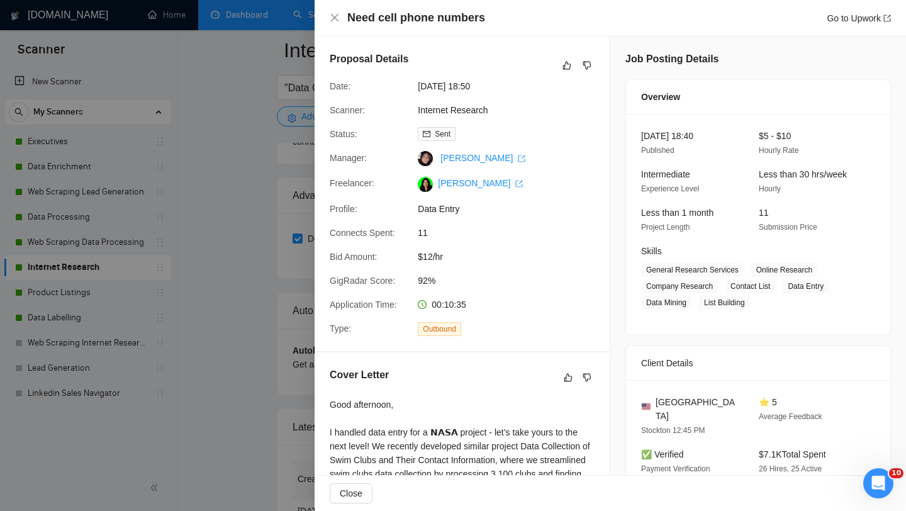
scroll to position [219, 0]
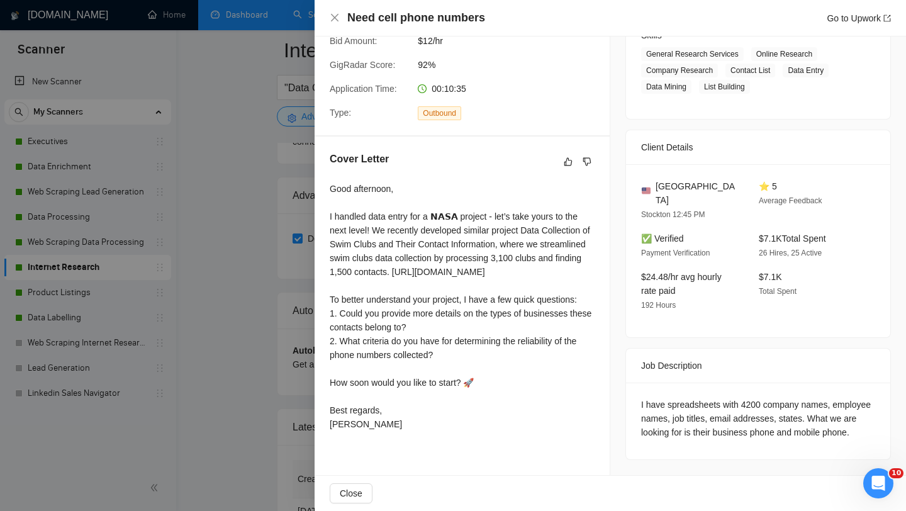
click at [184, 336] on div at bounding box center [453, 255] width 906 height 511
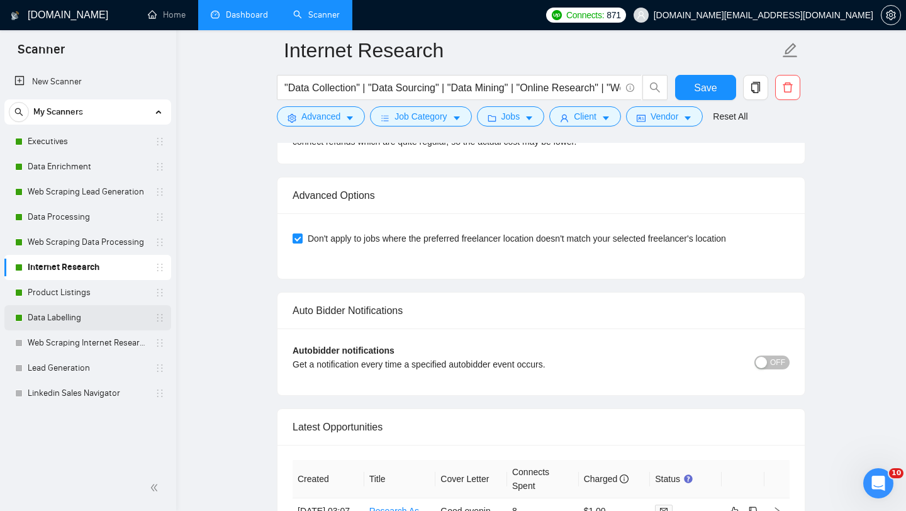
click at [77, 322] on link "Data Labelling" at bounding box center [88, 317] width 120 height 25
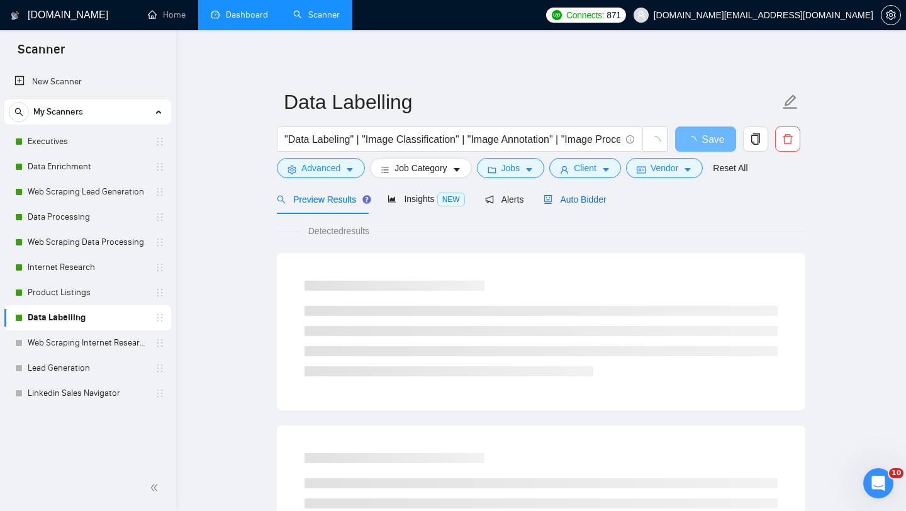
click at [577, 194] on span "Auto Bidder" at bounding box center [574, 199] width 62 height 10
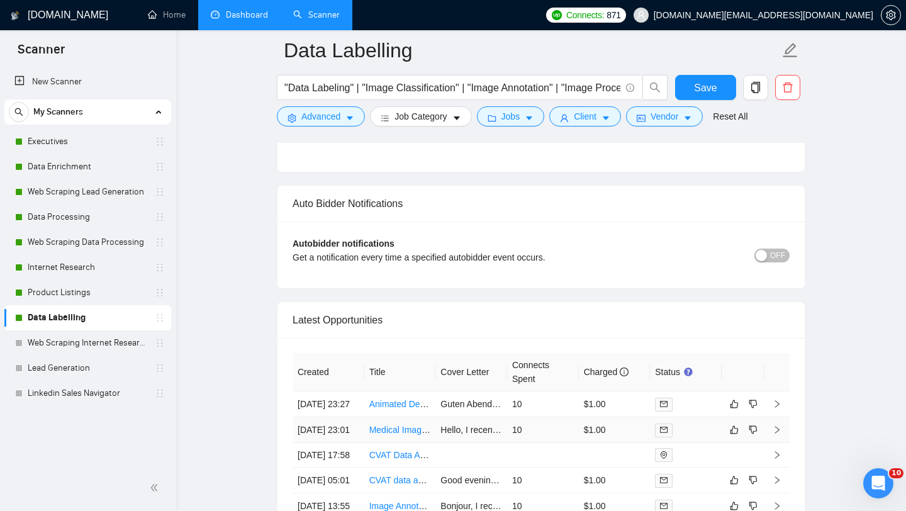
scroll to position [3072, 0]
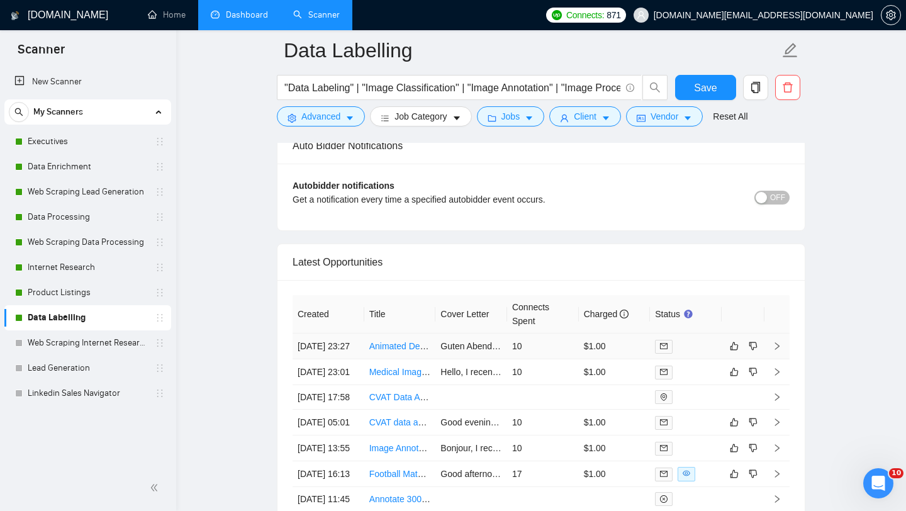
click at [391, 359] on td "Animated Descriptive video 2d or 3d - Explaining a new tech start up App..." at bounding box center [400, 346] width 72 height 26
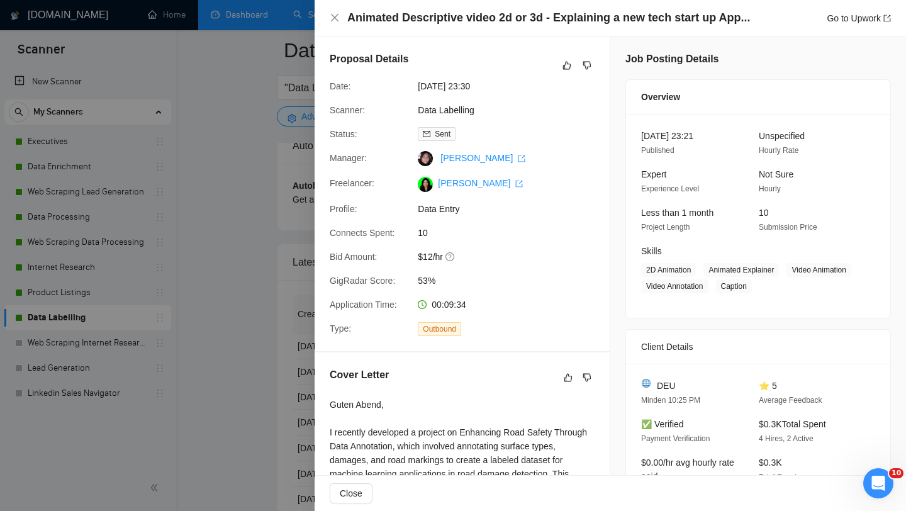
scroll to position [233, 0]
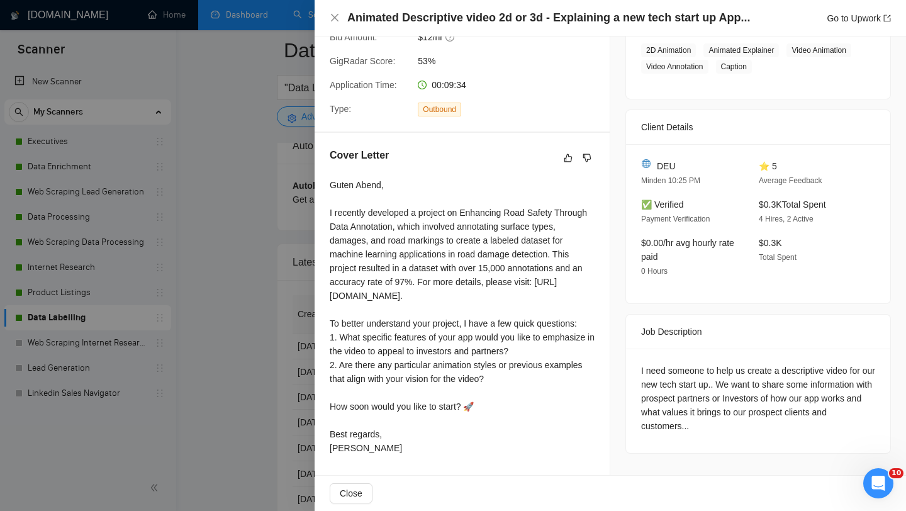
click at [221, 242] on div at bounding box center [453, 255] width 906 height 511
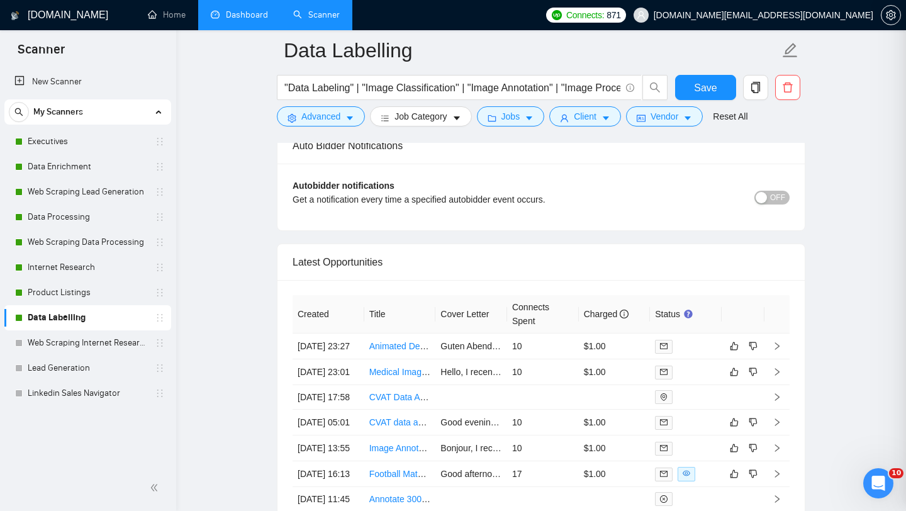
click at [112, 292] on link "Product Listings" at bounding box center [88, 292] width 120 height 25
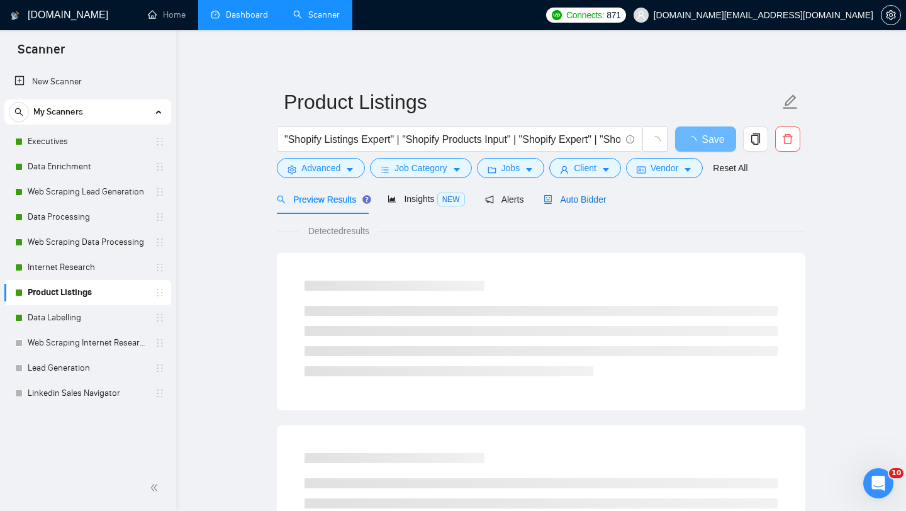
click at [582, 200] on span "Auto Bidder" at bounding box center [574, 199] width 62 height 10
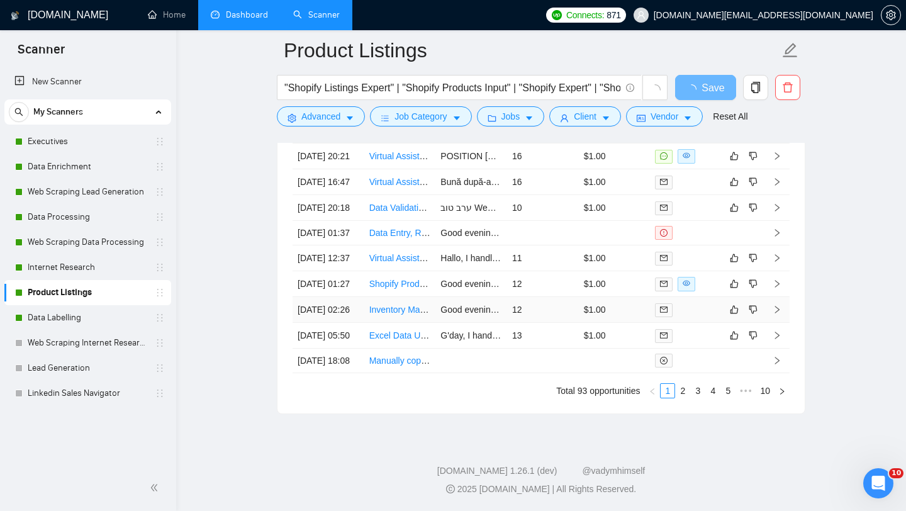
scroll to position [3017, 0]
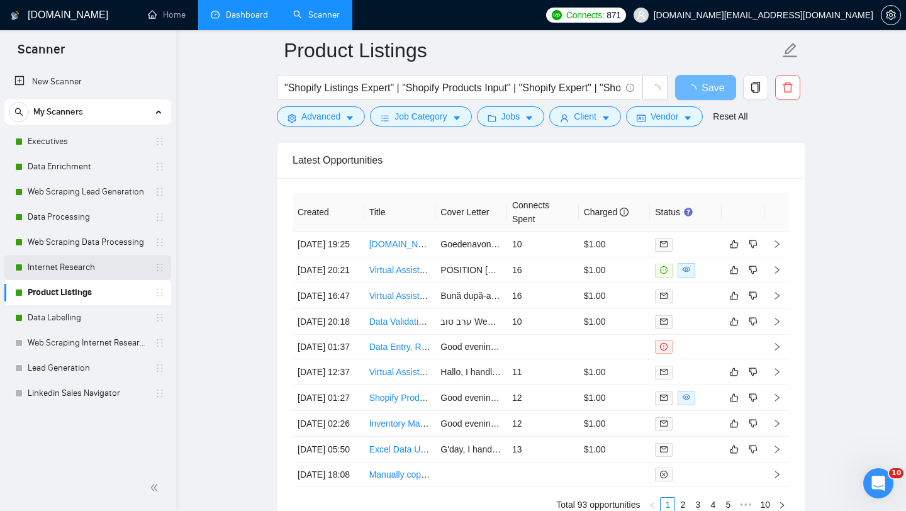
click at [99, 262] on link "Internet Research" at bounding box center [88, 267] width 120 height 25
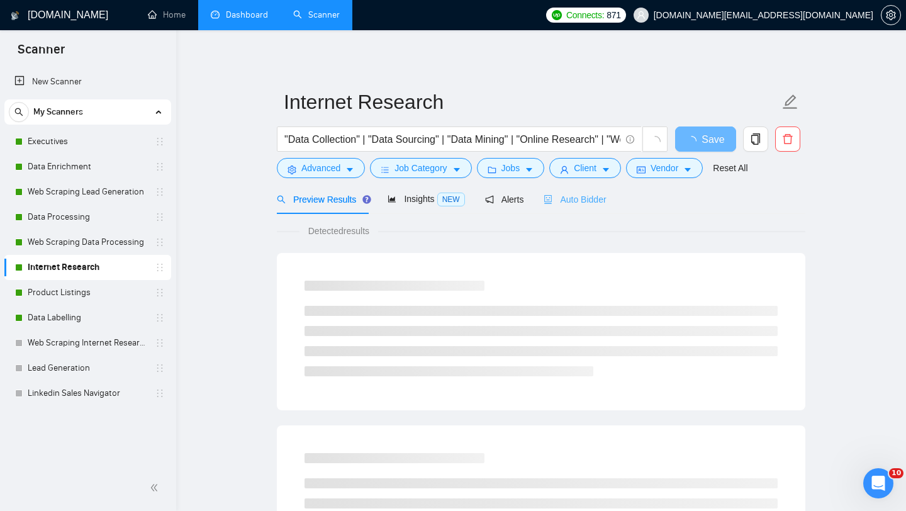
click at [586, 206] on div "Auto Bidder" at bounding box center [574, 199] width 62 height 30
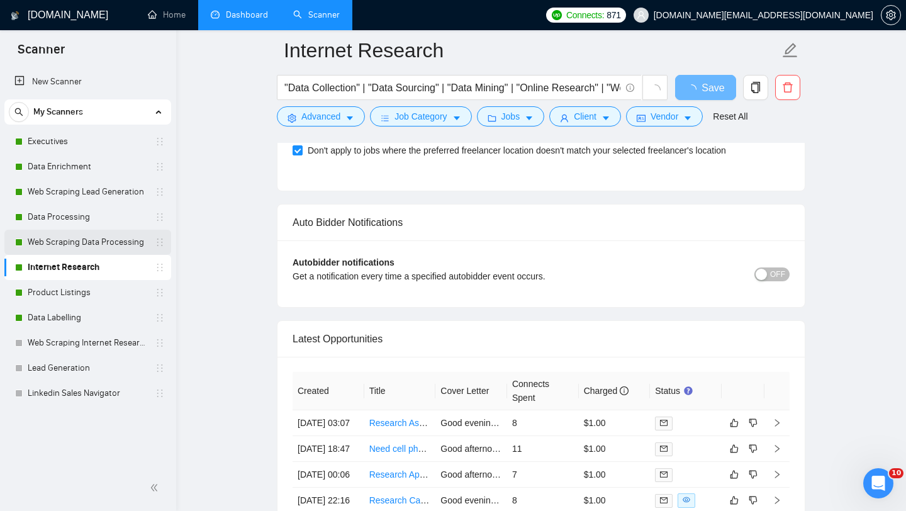
click at [108, 239] on link "Web Scraping Data Processing" at bounding box center [88, 242] width 120 height 25
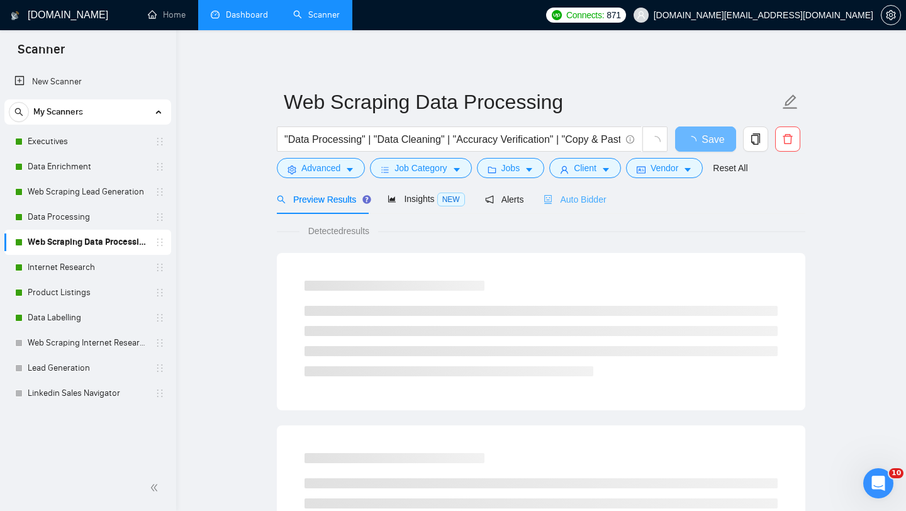
click at [589, 189] on div "Auto Bidder" at bounding box center [574, 199] width 62 height 30
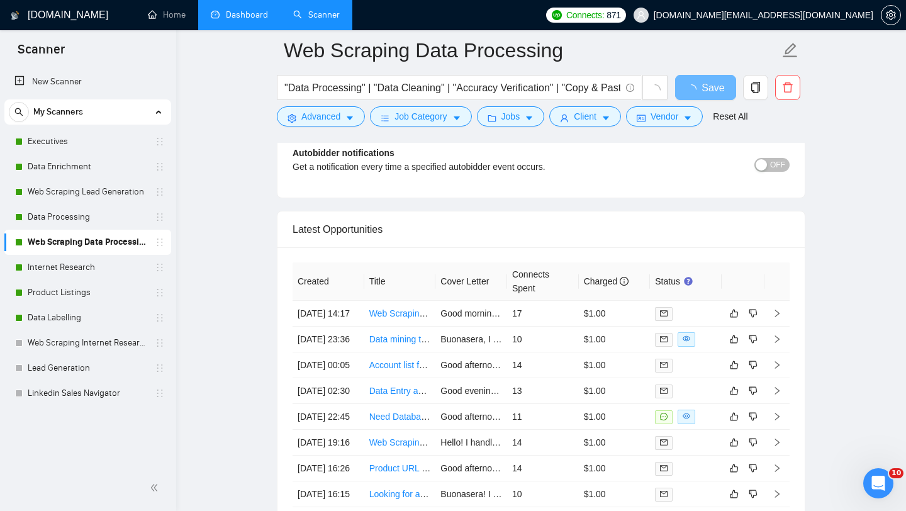
scroll to position [2957, 0]
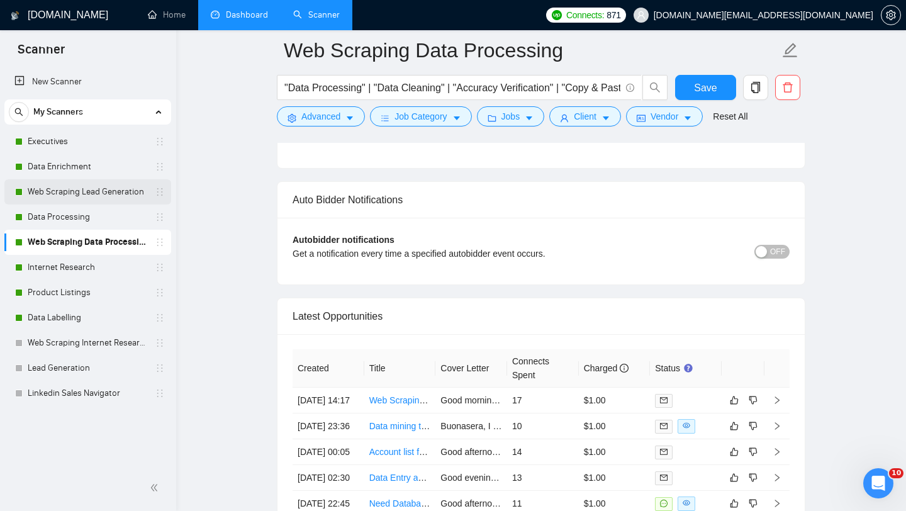
click at [109, 196] on link "Web Scraping Lead Generation" at bounding box center [88, 191] width 120 height 25
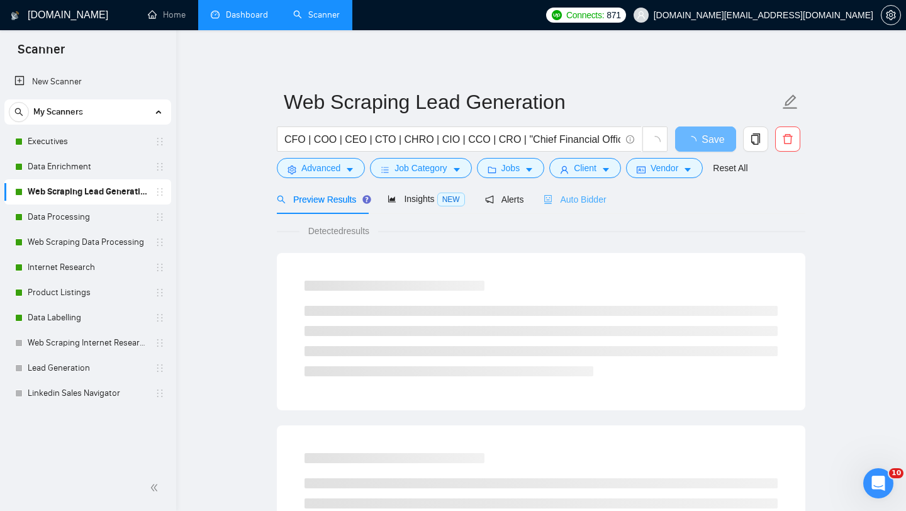
click at [574, 192] on div "Auto Bidder" at bounding box center [574, 199] width 62 height 30
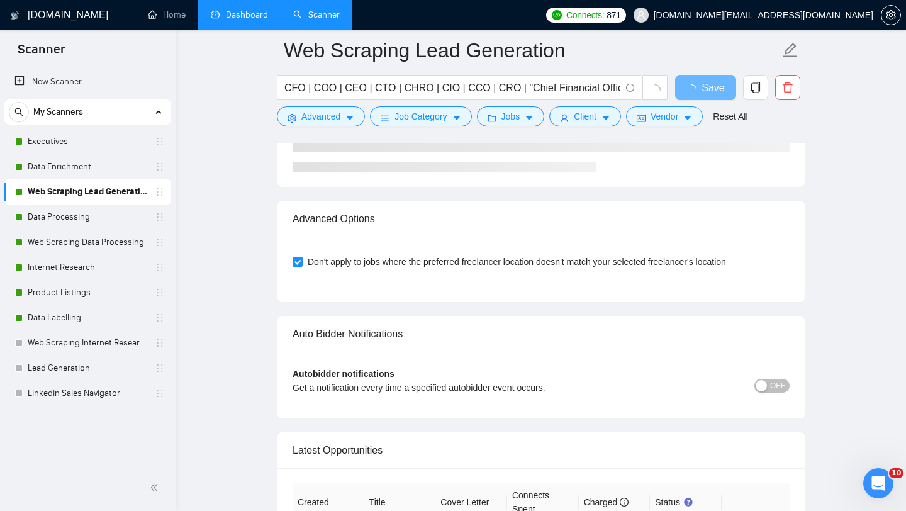
scroll to position [2878, 0]
